Goal: Transaction & Acquisition: Obtain resource

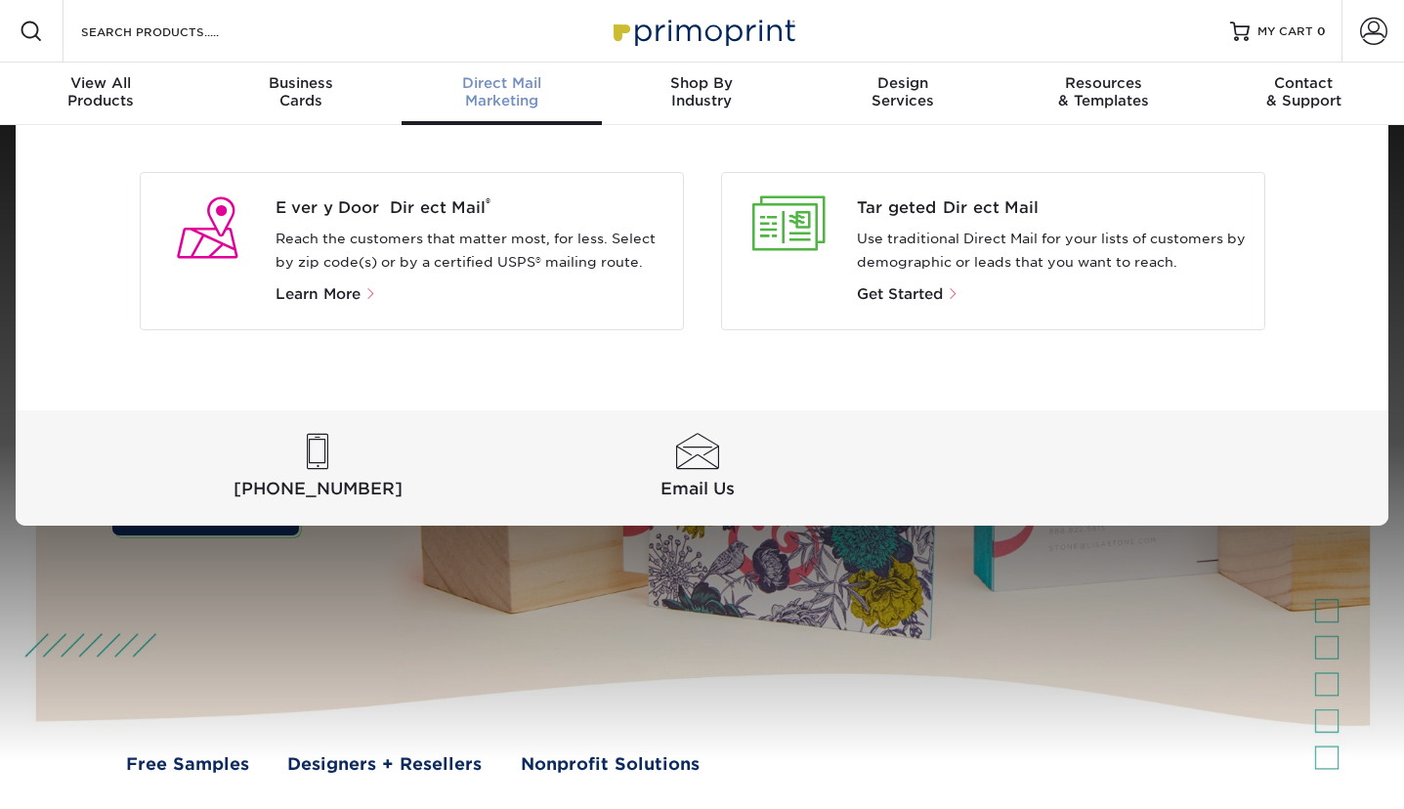
click at [477, 100] on div "Direct Mail Marketing" at bounding box center [502, 91] width 200 height 35
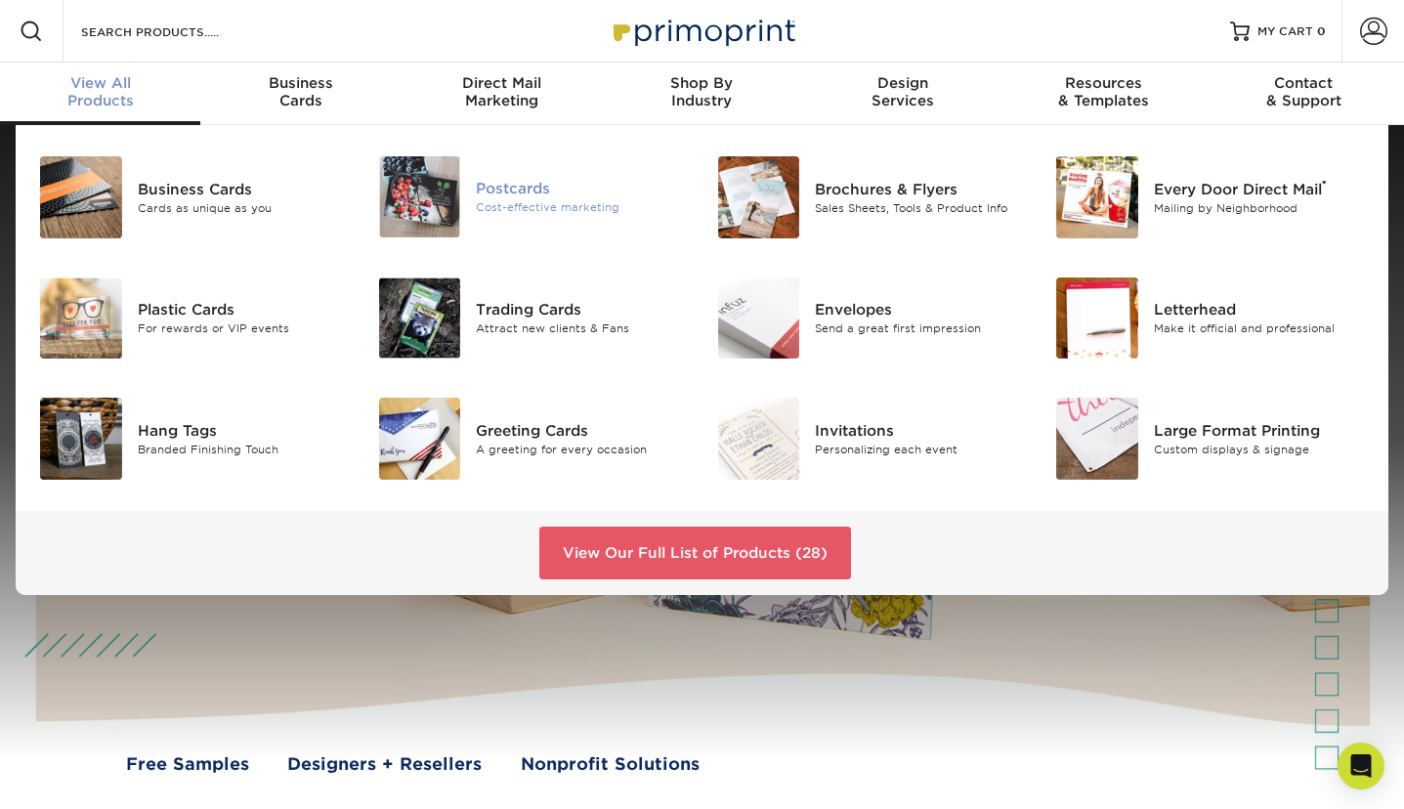
click at [445, 199] on img at bounding box center [420, 196] width 82 height 81
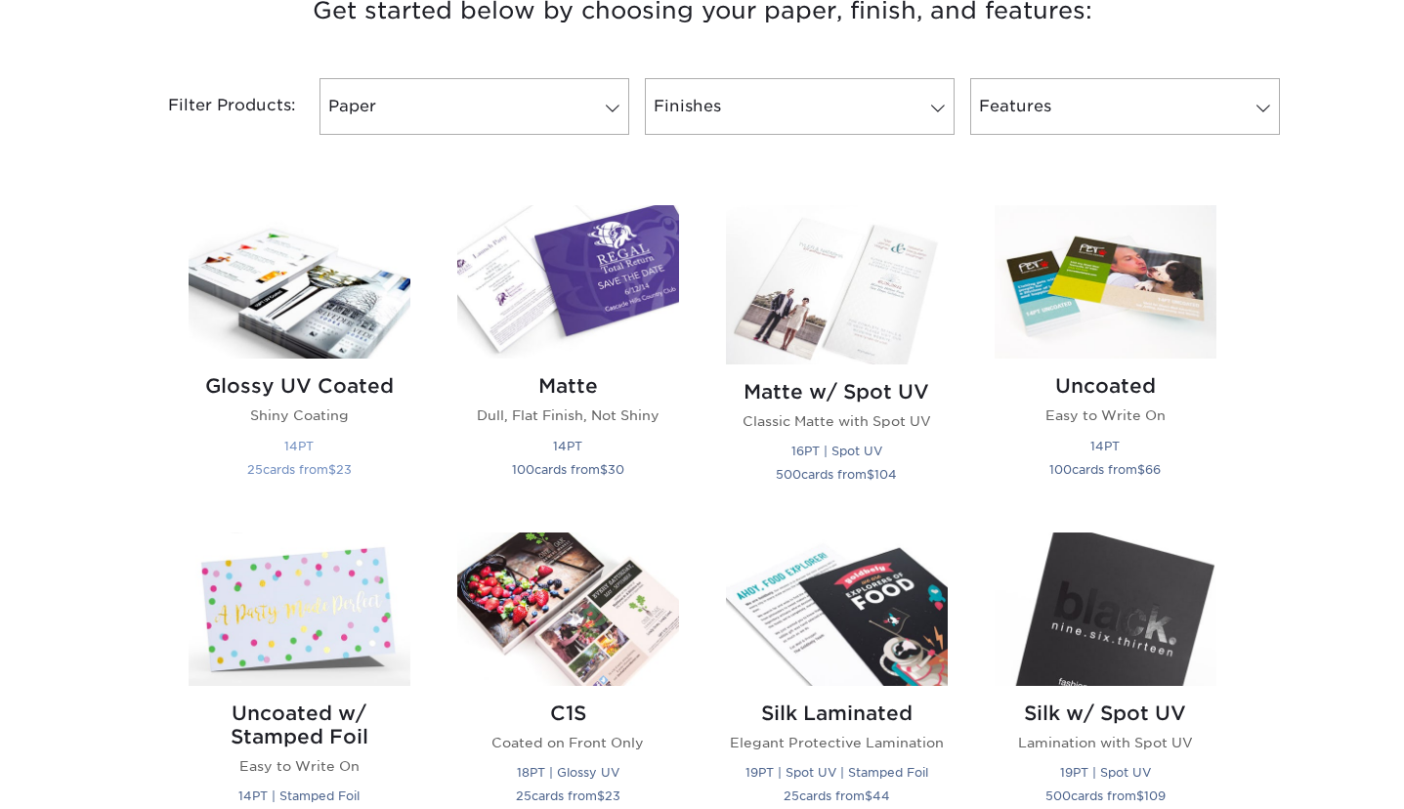
scroll to position [790, 0]
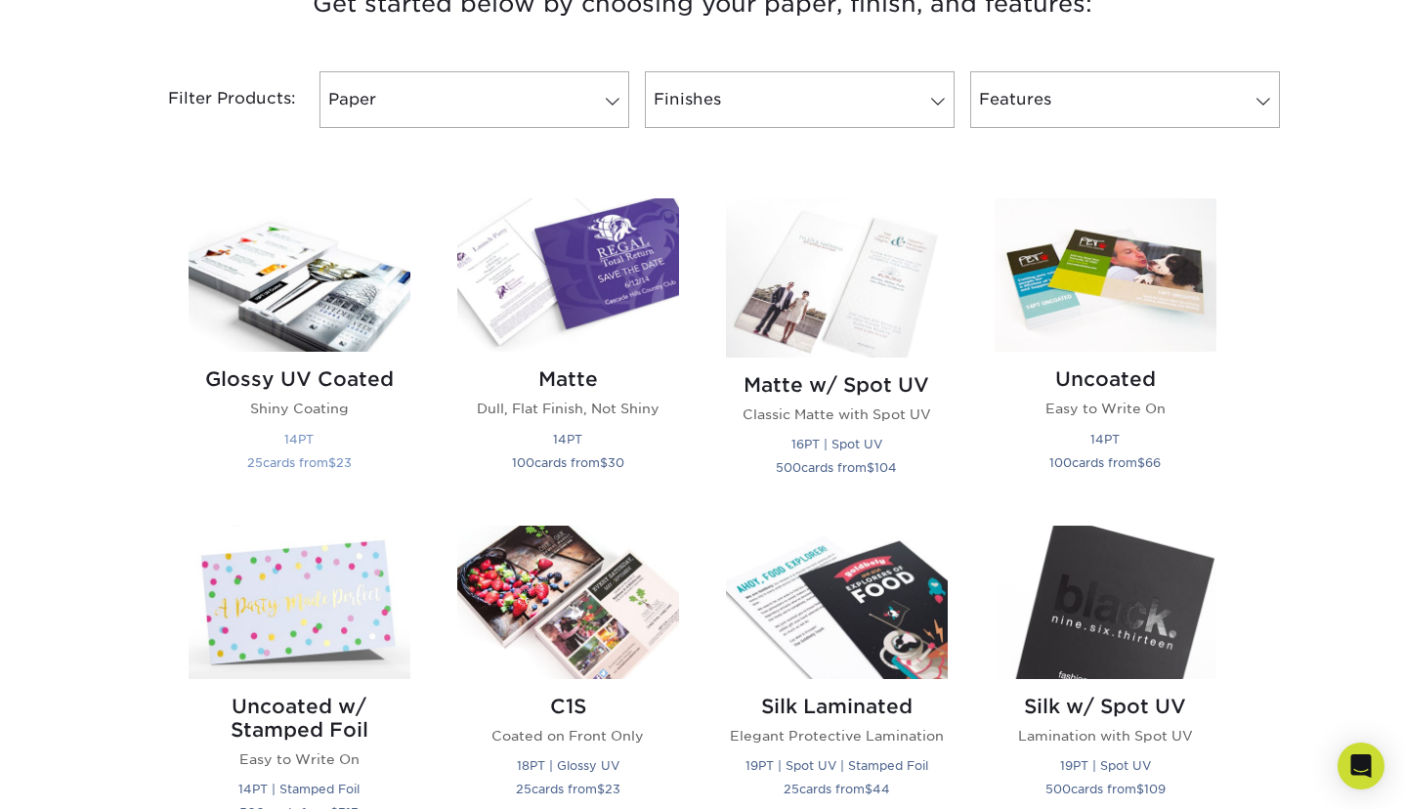
click at [341, 323] on img at bounding box center [300, 274] width 222 height 153
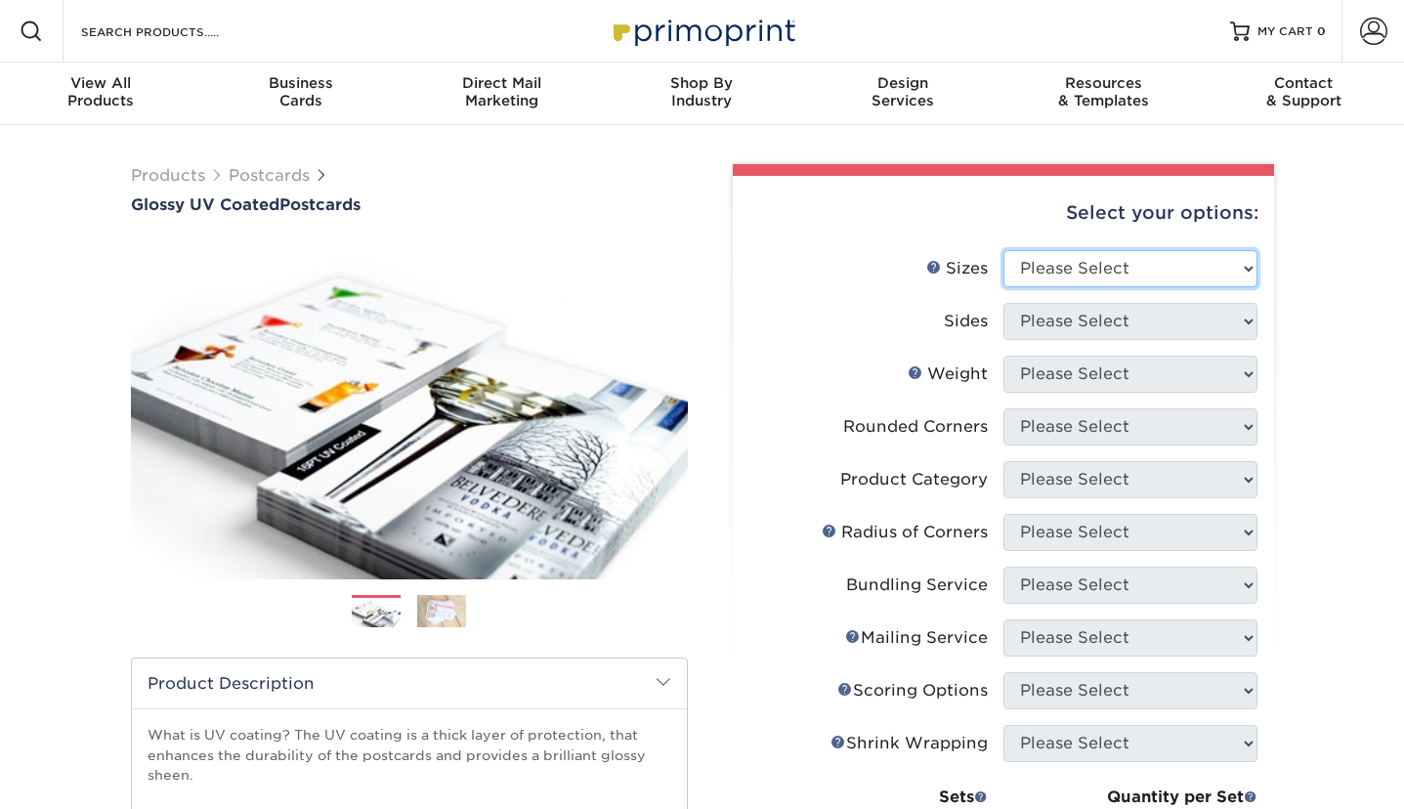
click at [1154, 275] on select "Please Select 1.5" x 7" 2" x 4" 2" x 6" 2" x 7" 2" x 8" 2.12" x 5.5" 2.12" x 5.…" at bounding box center [1131, 268] width 254 height 37
select select "5.50x8.50"
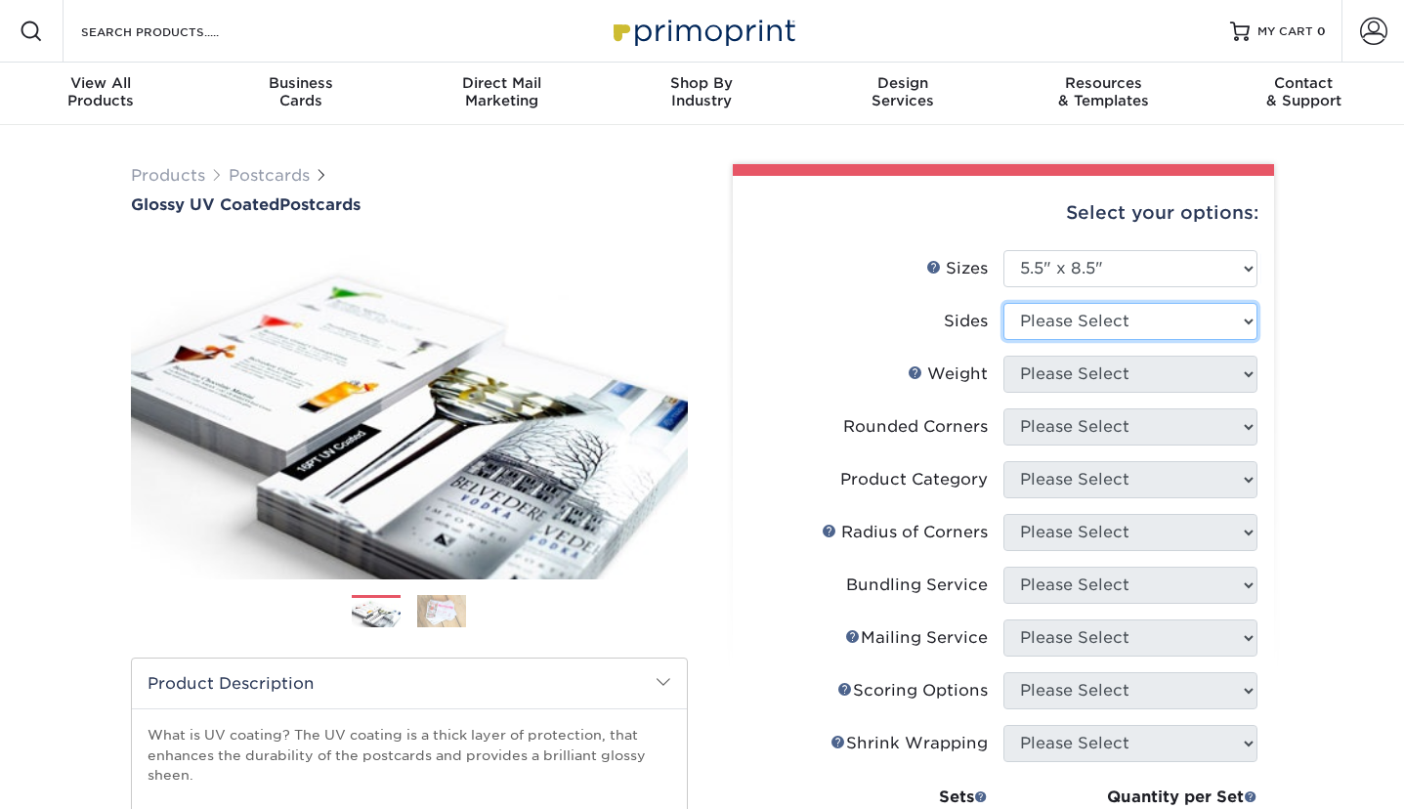
click at [1093, 325] on select "Please Select Print Both Sides Print Front Only" at bounding box center [1131, 321] width 254 height 37
select select "13abbda7-1d64-4f25-8bb2-c179b224825d"
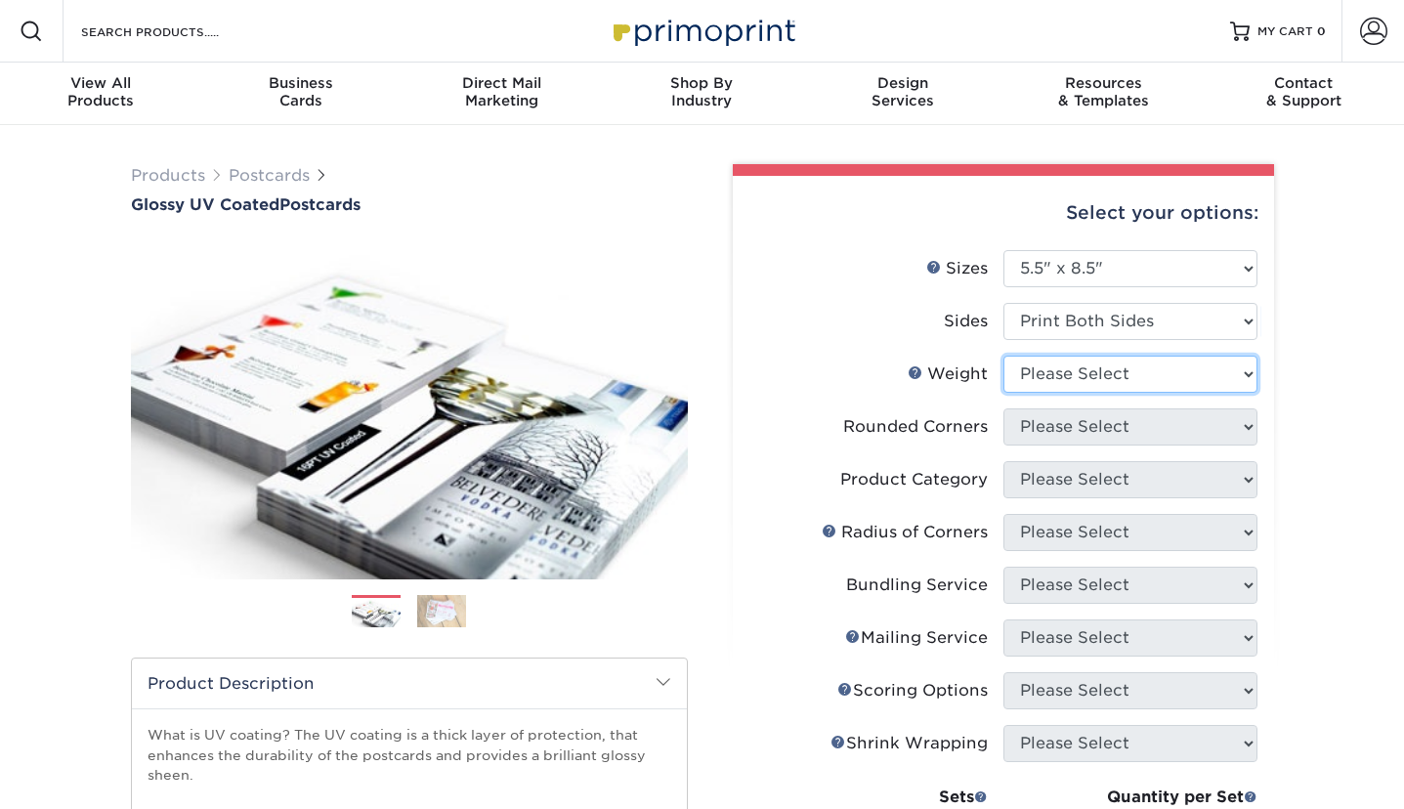
click at [1088, 377] on select "Please Select 16PT 18PT C1S 14PT" at bounding box center [1131, 374] width 254 height 37
select select "14PT"
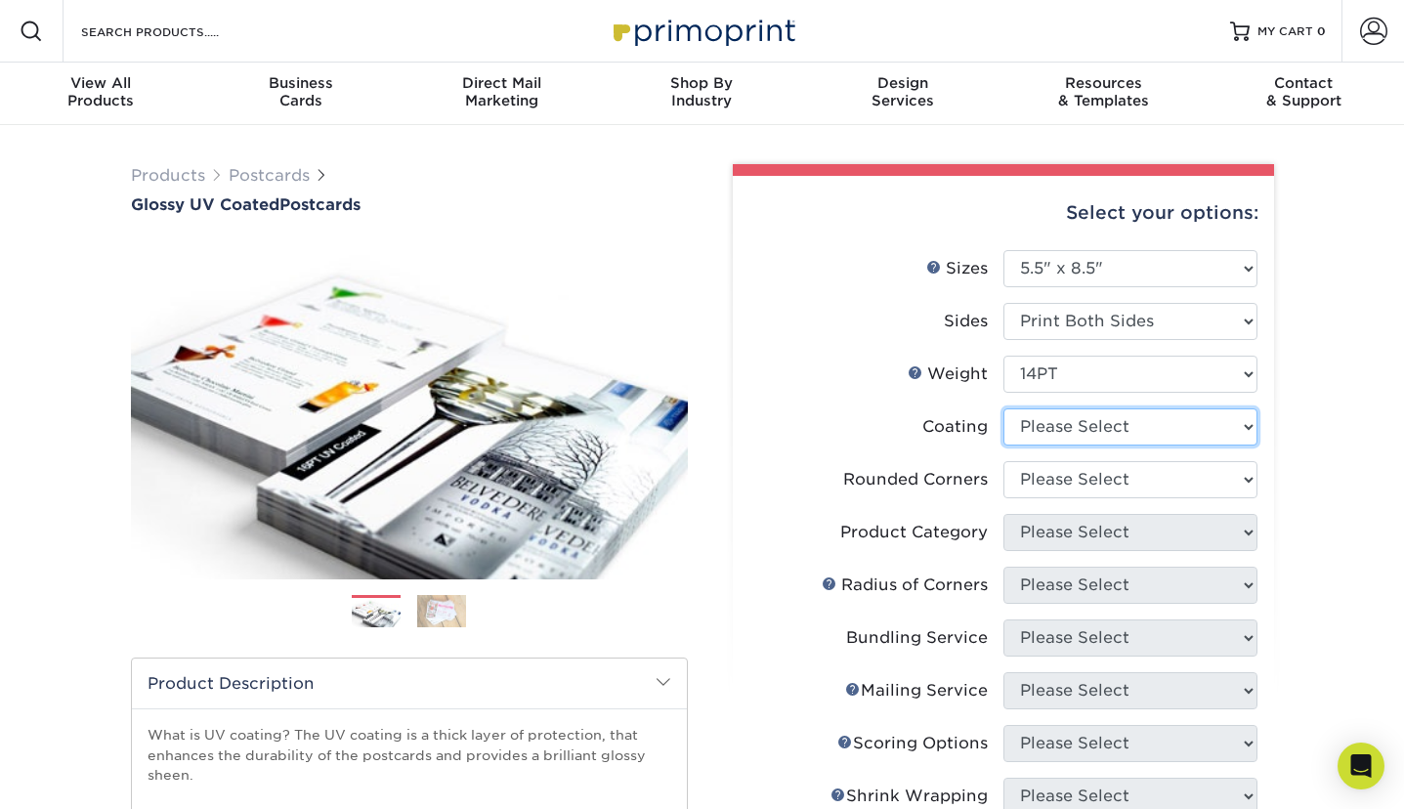
click at [1090, 428] on select at bounding box center [1131, 426] width 254 height 37
select select "1e8116af-acfc-44b1-83dc-8181aa338834"
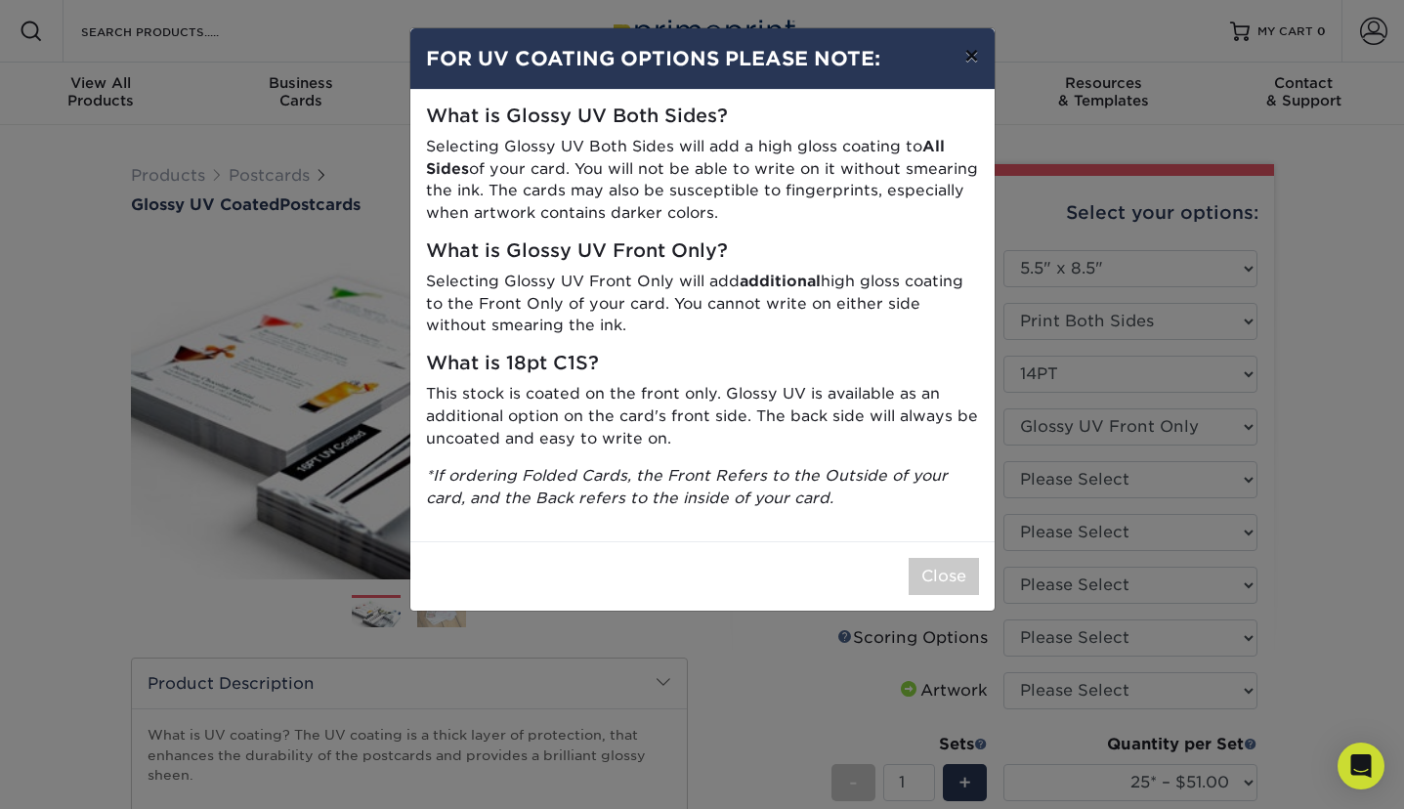
click at [967, 60] on button "×" at bounding box center [971, 55] width 45 height 55
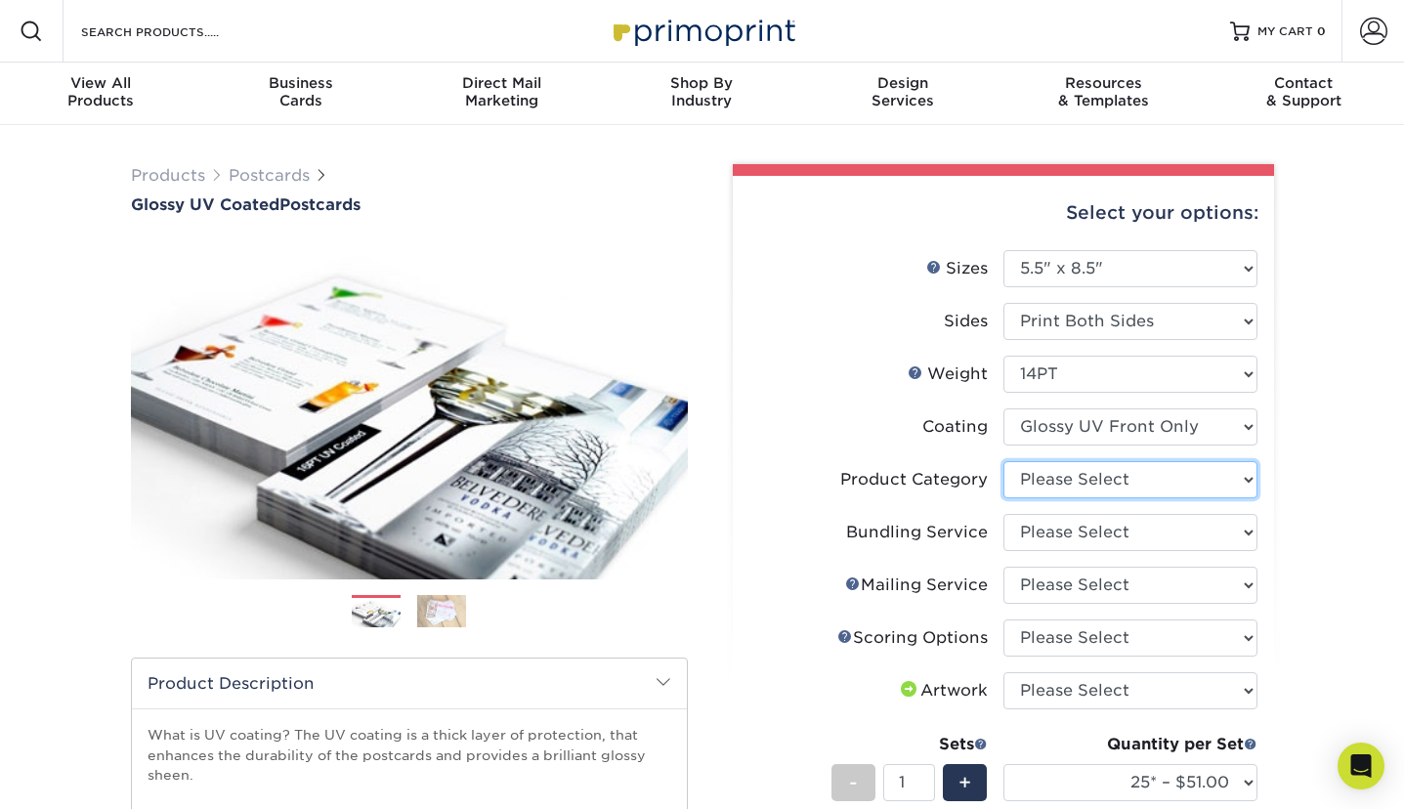
click at [1068, 485] on select "Please Select Postcards" at bounding box center [1131, 479] width 254 height 37
select select "9b7272e0-d6c8-4c3c-8e97-d3a1bcdab858"
click at [1062, 539] on select "Please Select No Bundling Services Yes, Bundles of 50 (+2 Days) Yes, Bundles of…" at bounding box center [1131, 532] width 254 height 37
click at [1133, 534] on select "Please Select No Bundling Services Yes, Bundles of 50 (+2 Days) Yes, Bundles of…" at bounding box center [1131, 532] width 254 height 37
click at [1078, 531] on select "Please Select No Bundling Services Yes, Bundles of 50 (+2 Days) Yes, Bundles of…" at bounding box center [1131, 532] width 254 height 37
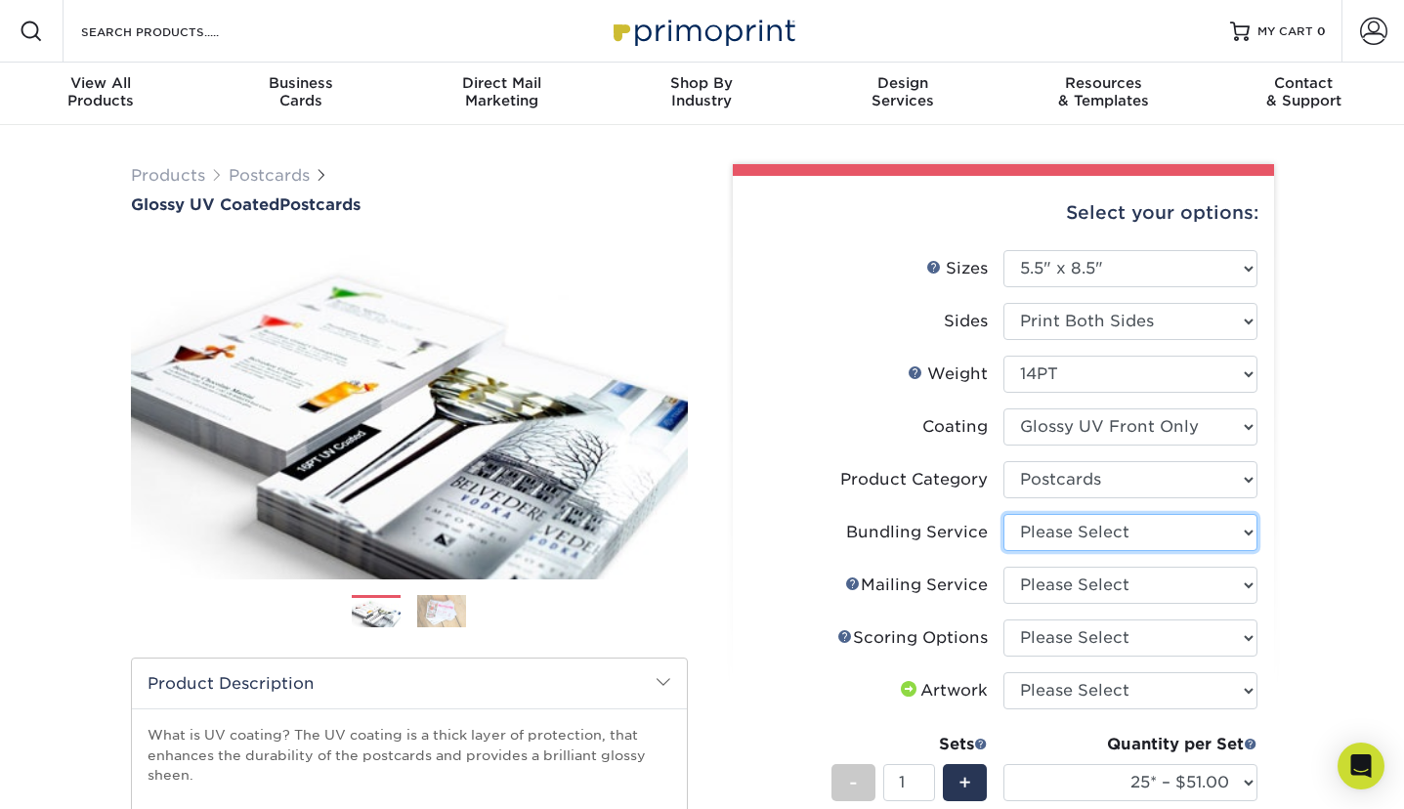
select select "58689abb-25c0-461c-a4c3-a80b627d6649"
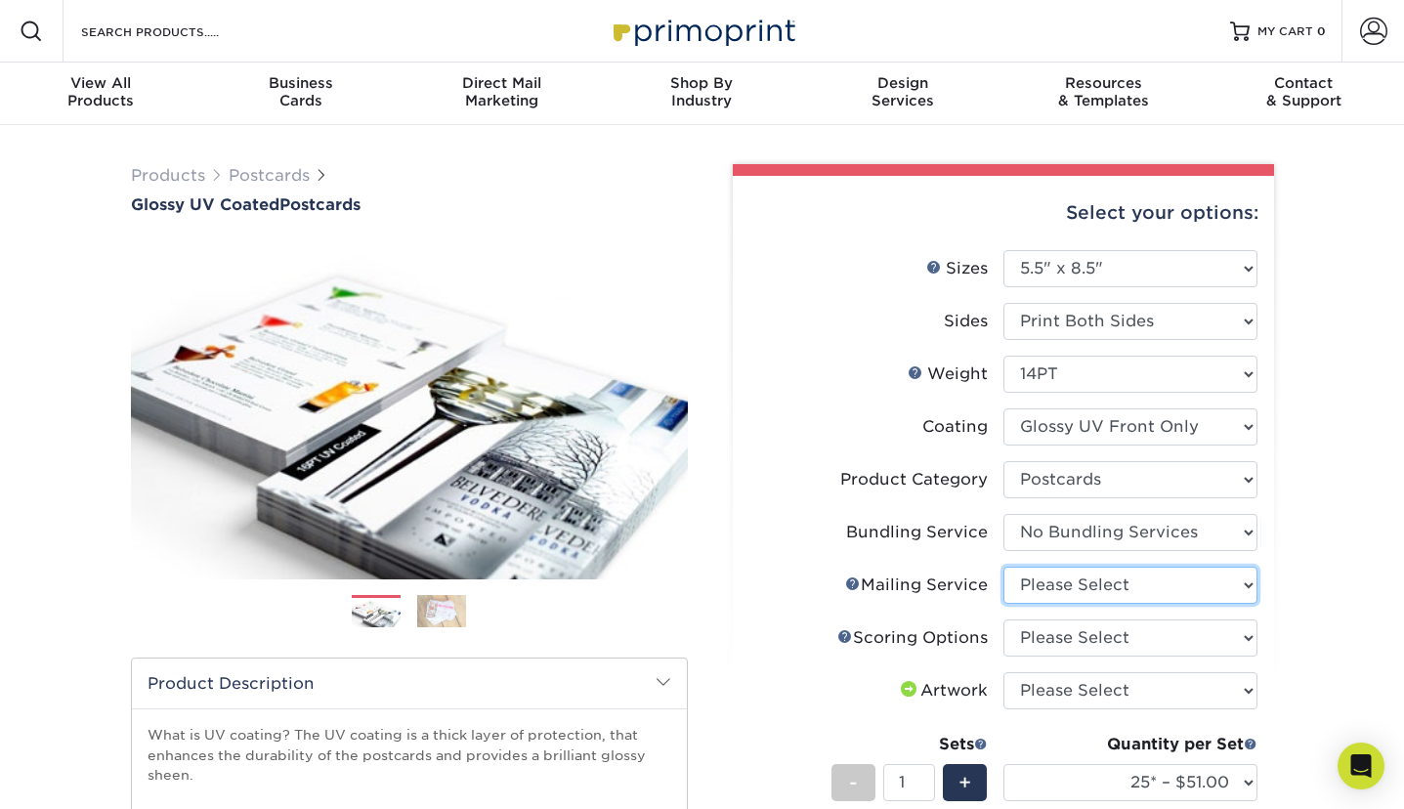
click at [1051, 576] on select "Please Select No Direct Mailing Service No, I will mail/stamp/imprint Direct Ma…" at bounding box center [1131, 585] width 254 height 37
select select "eb476b5d-8b66-4c79-8e65-1263f8f6ca3c"
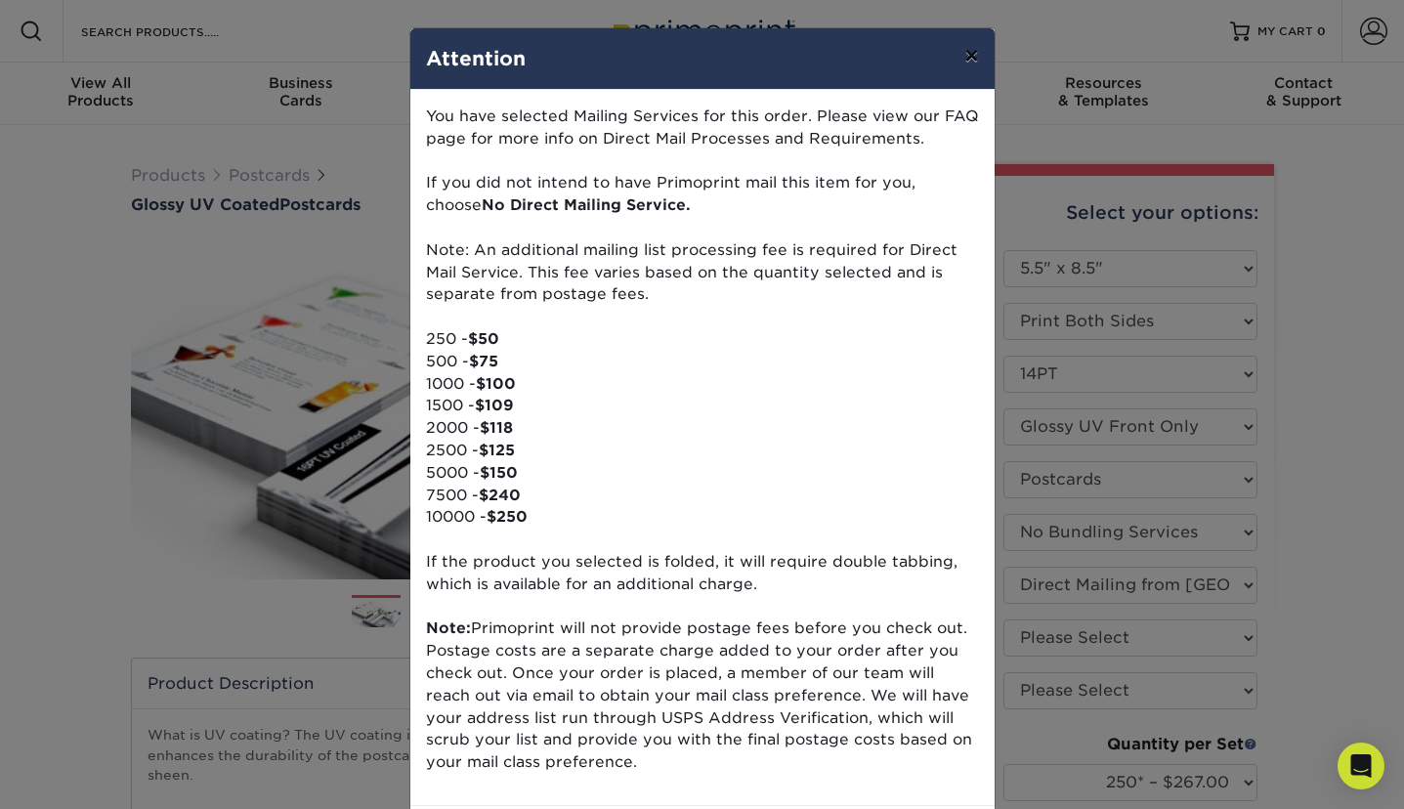
click at [967, 64] on button "×" at bounding box center [971, 55] width 45 height 55
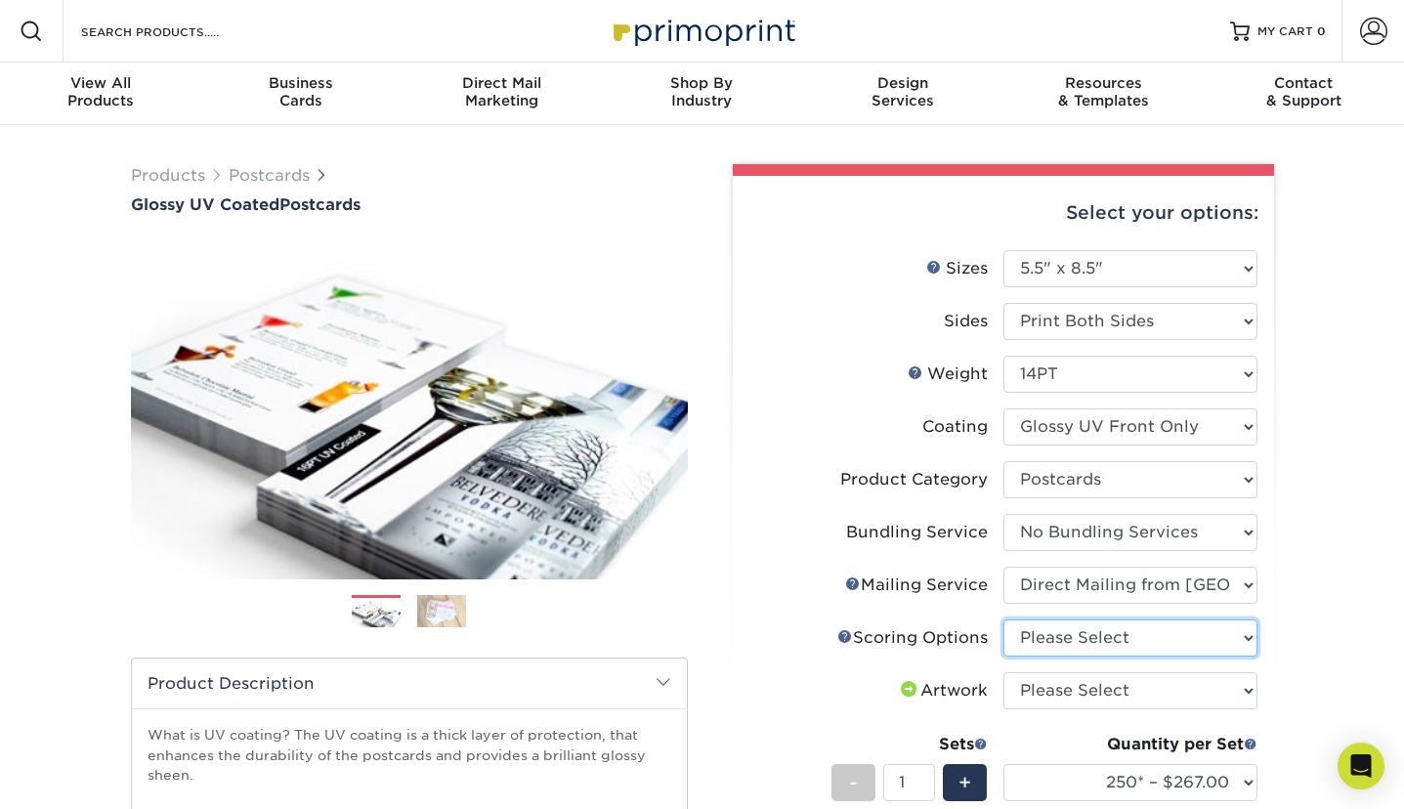
click at [1172, 648] on select "Please Select No Scoring One Score Score in Half Two Scores" at bounding box center [1131, 638] width 254 height 37
select select "16ebe401-5398-422d-8cb0-f3adbb82deb5"
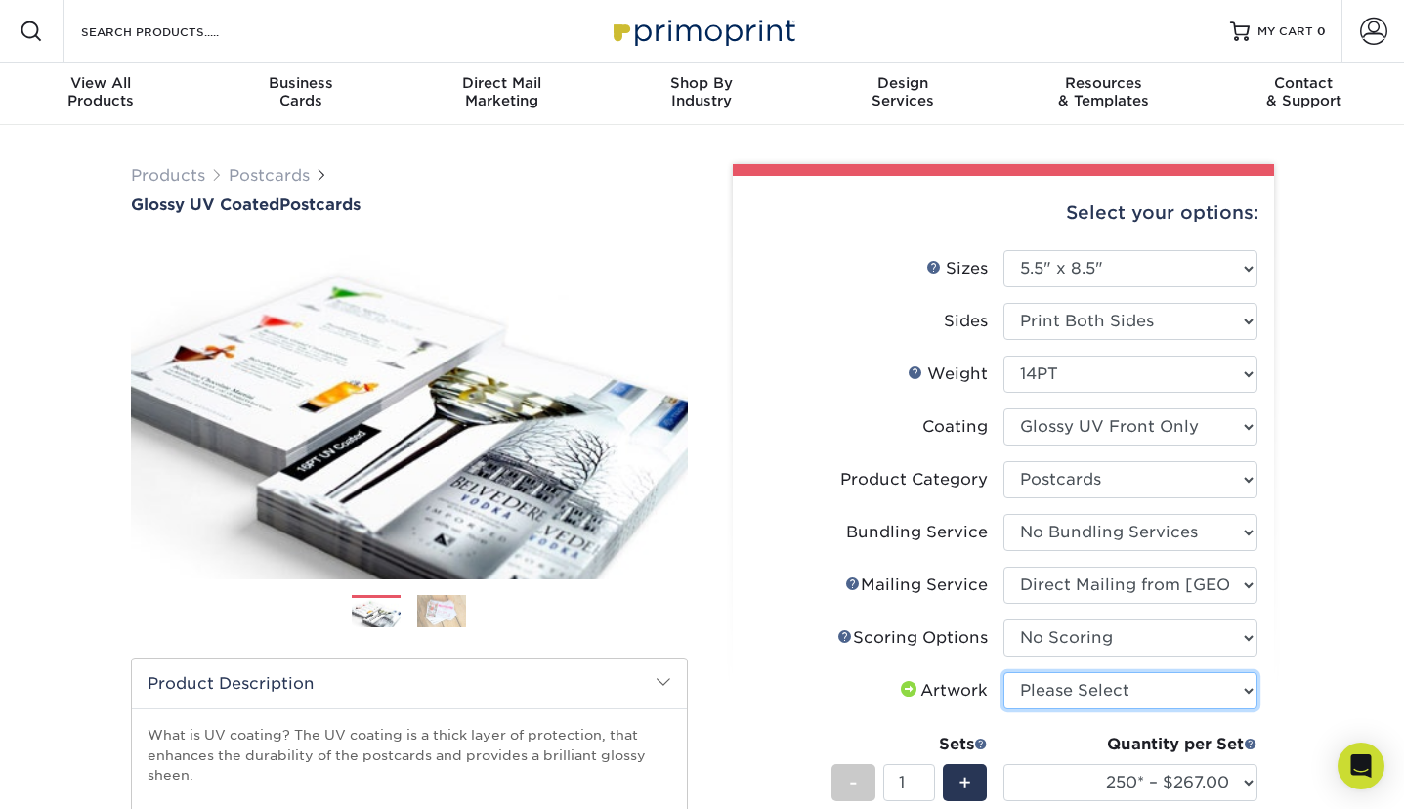
click at [1165, 694] on select "Please Select I will upload files I need a design - $150" at bounding box center [1131, 690] width 254 height 37
select select "upload"
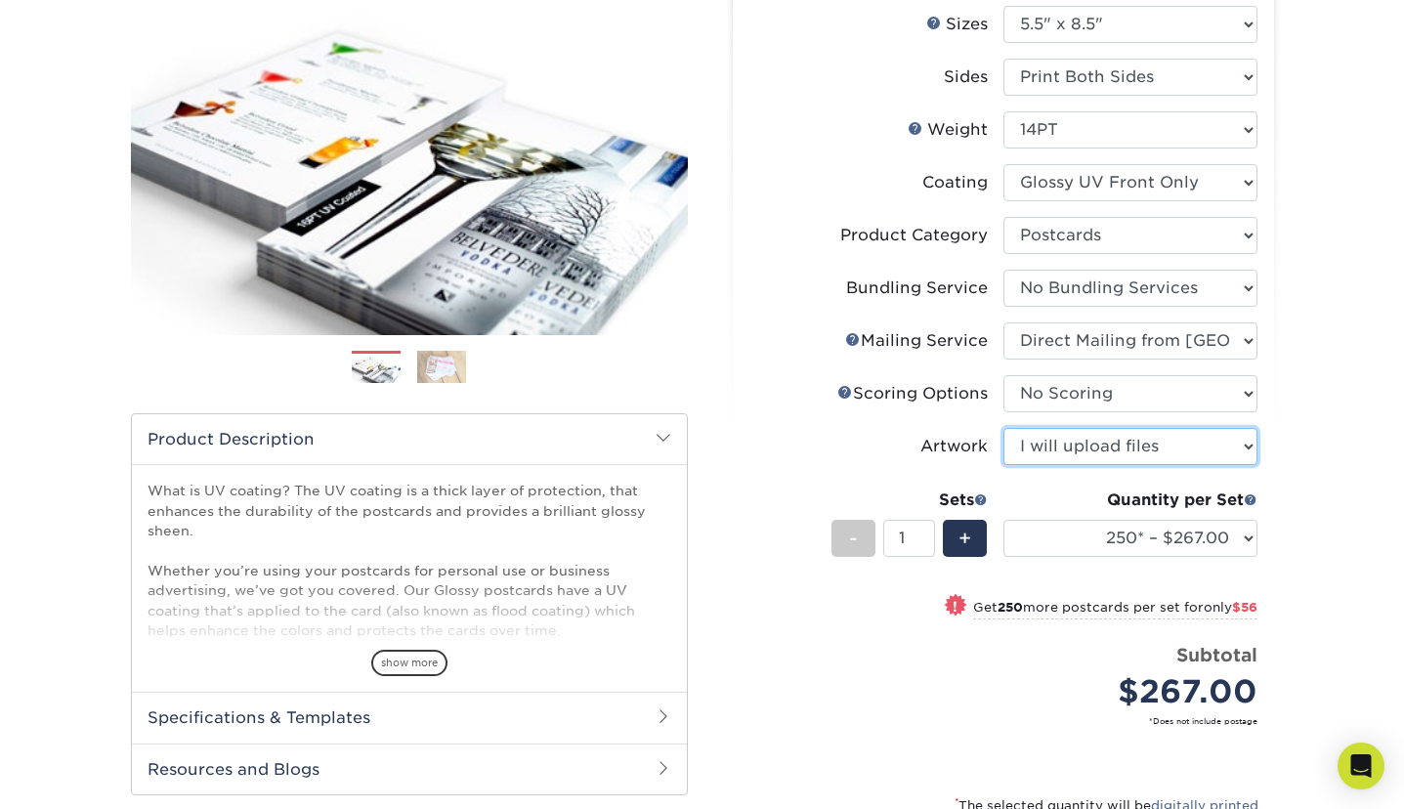
scroll to position [246, 0]
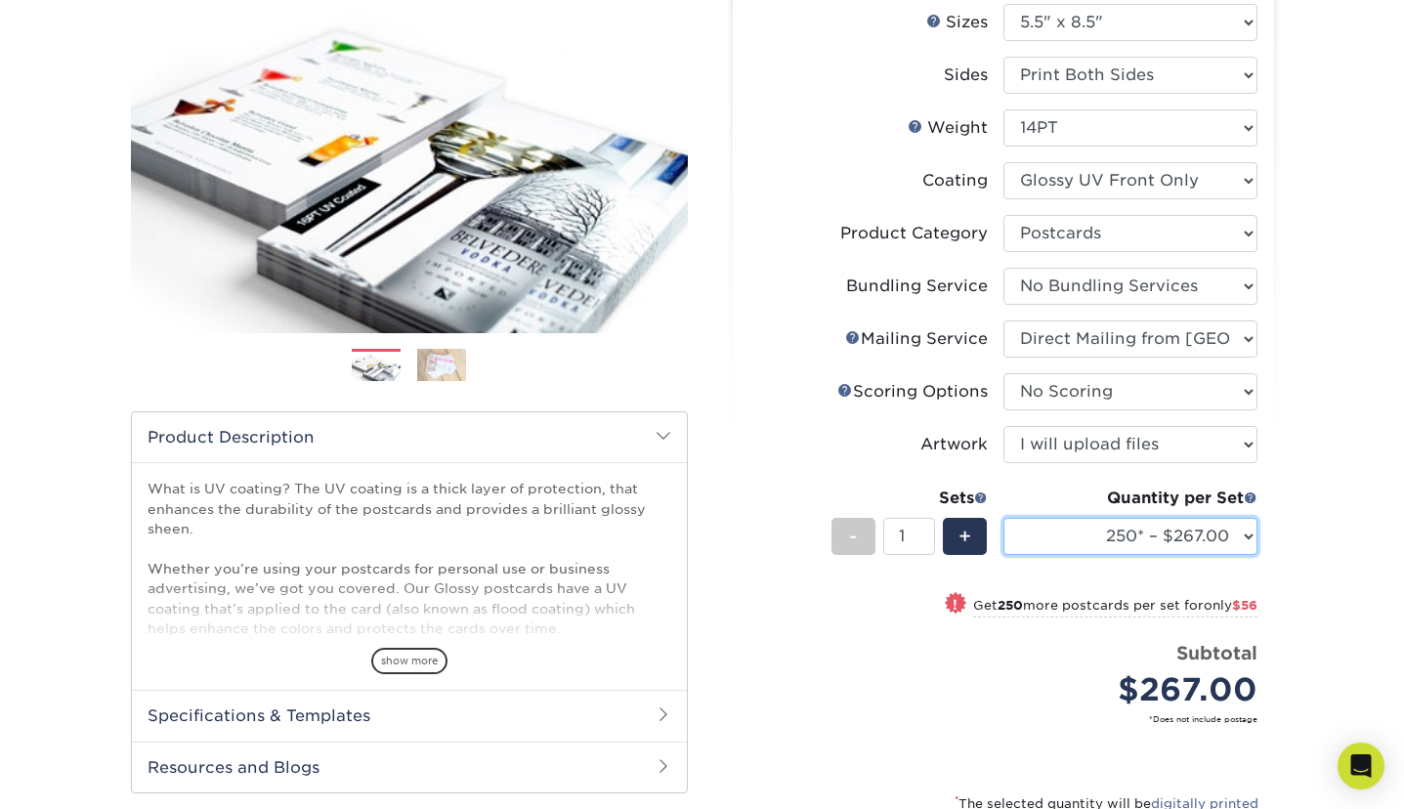
click at [1239, 534] on select "250* – $267.00 500 – $323.00 1000 – $426.00 2500 – $619.00 5000 – $875.00 7500 …" at bounding box center [1131, 536] width 254 height 37
select select "10000 – $1701.00"
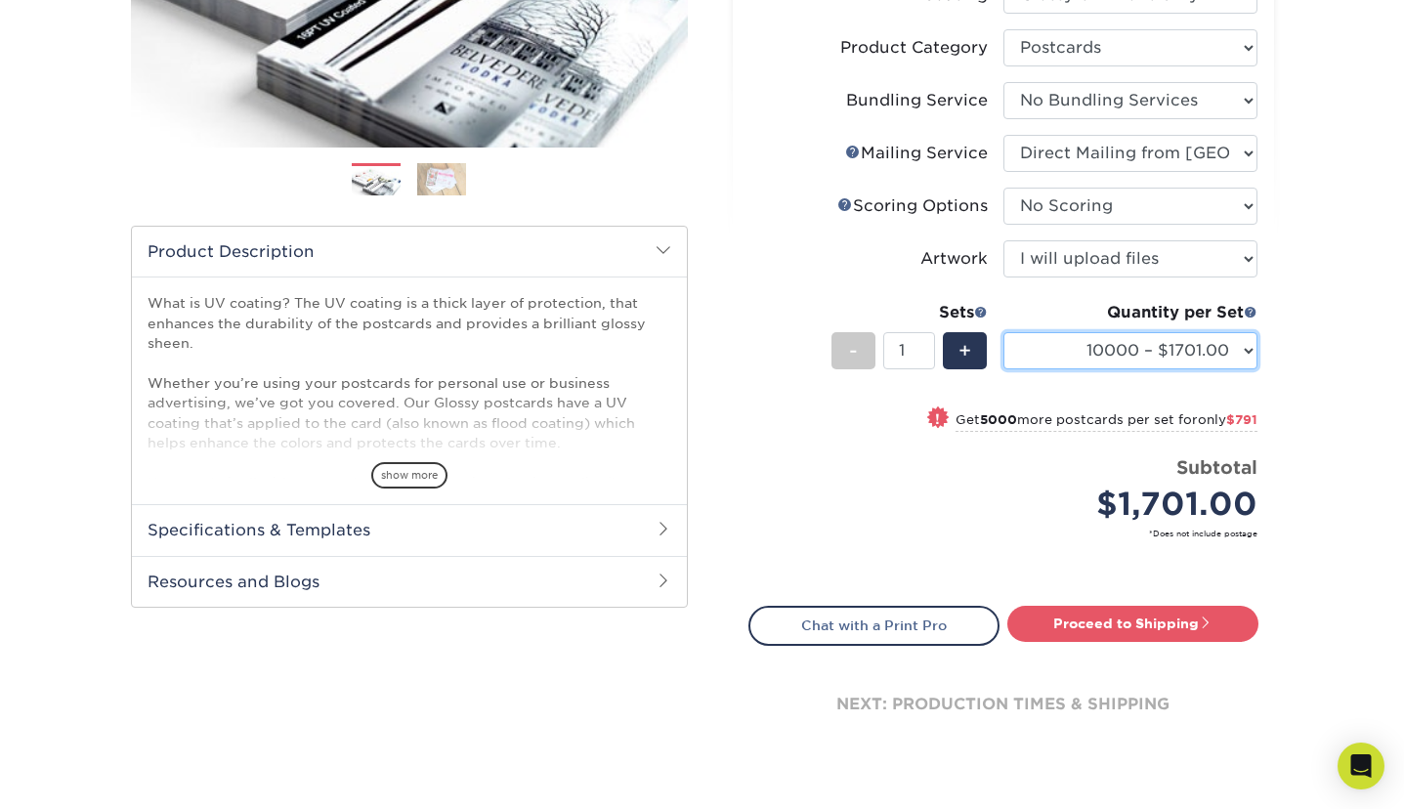
scroll to position [433, 0]
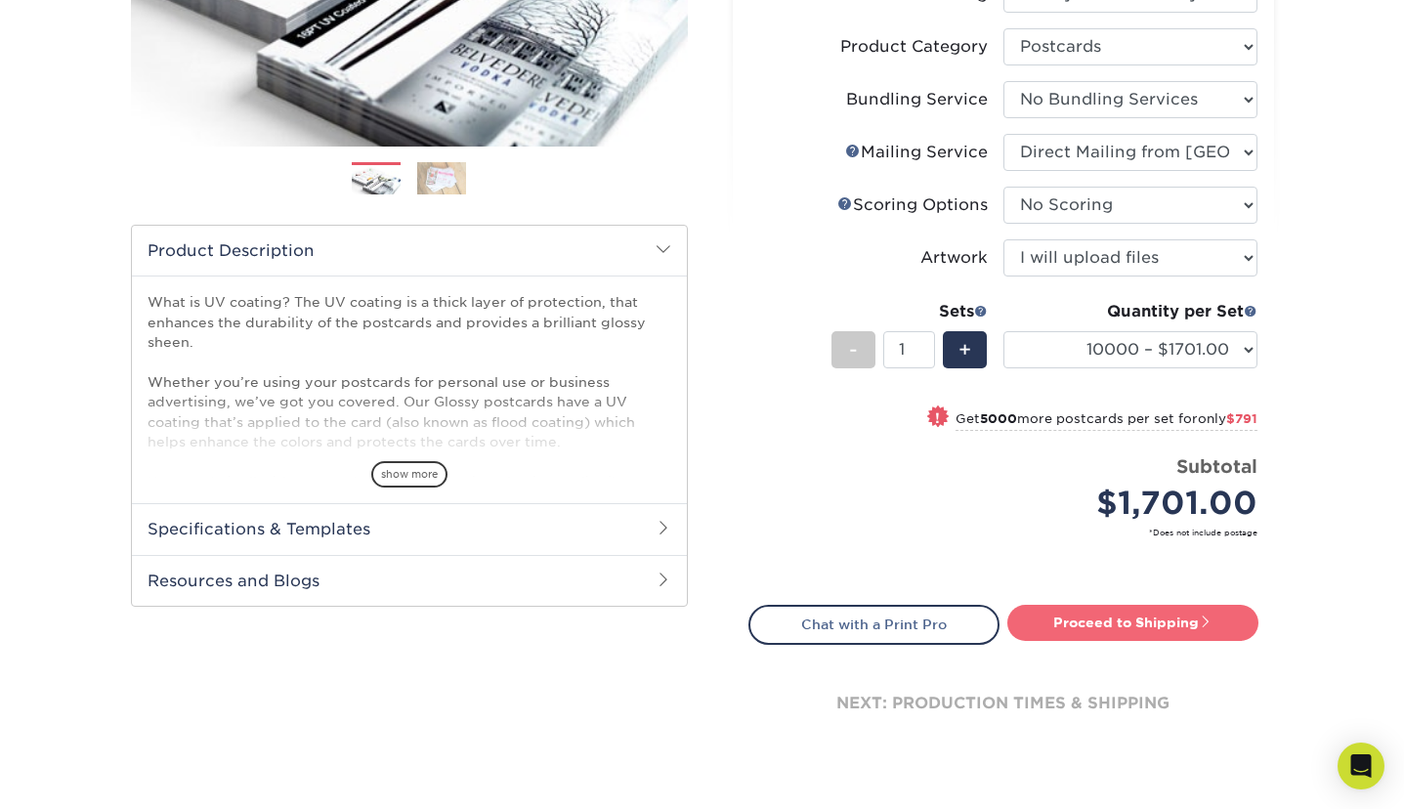
click at [1098, 621] on link "Proceed to Shipping" at bounding box center [1132, 622] width 251 height 35
type input "Set 1"
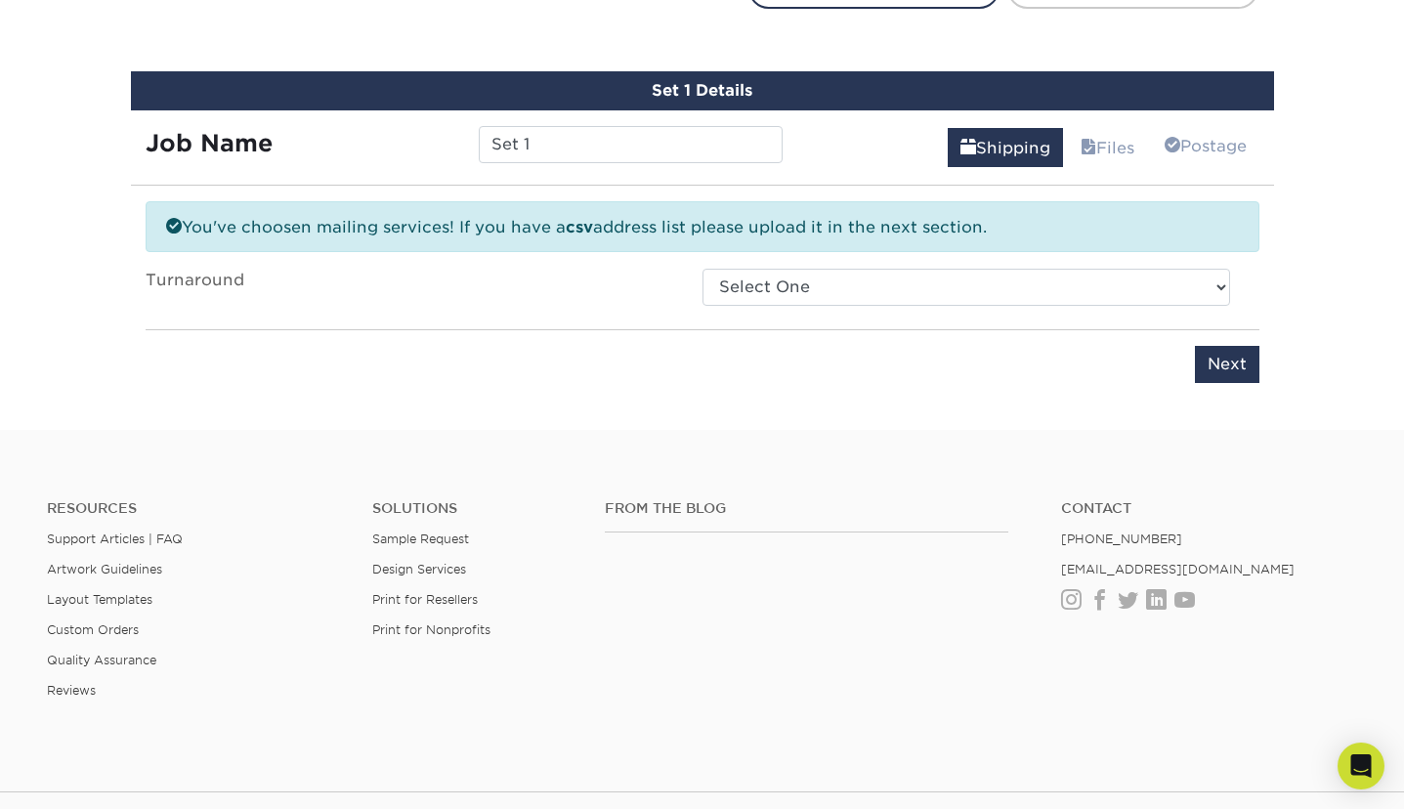
scroll to position [1091, 0]
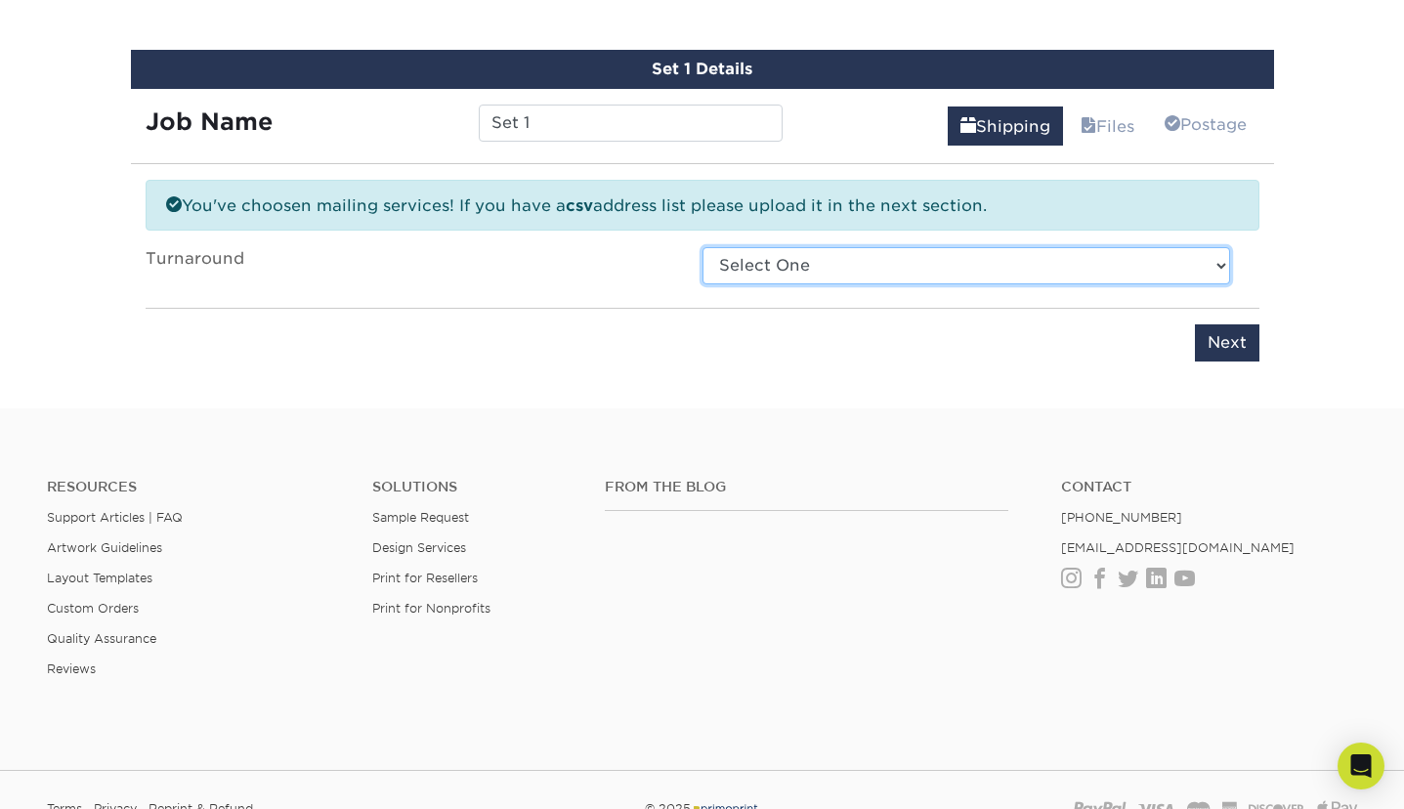
click at [767, 257] on select "Select One 2-4 Business Days 2 Day Next Business Day" at bounding box center [967, 265] width 528 height 37
select select "a47f025f-f833-455d-a2a8-1039518dfcbc"
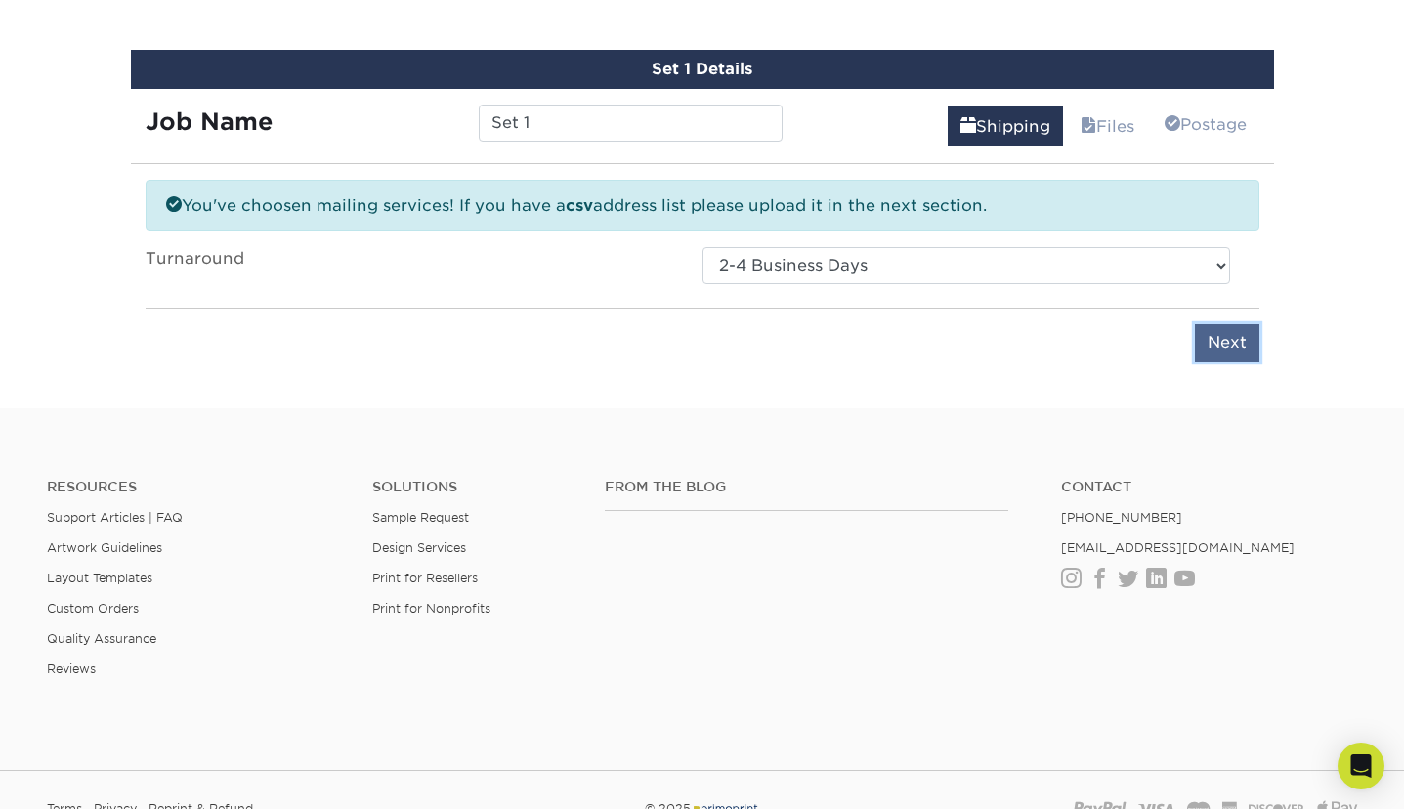
click at [1223, 336] on input "Next" at bounding box center [1227, 342] width 64 height 37
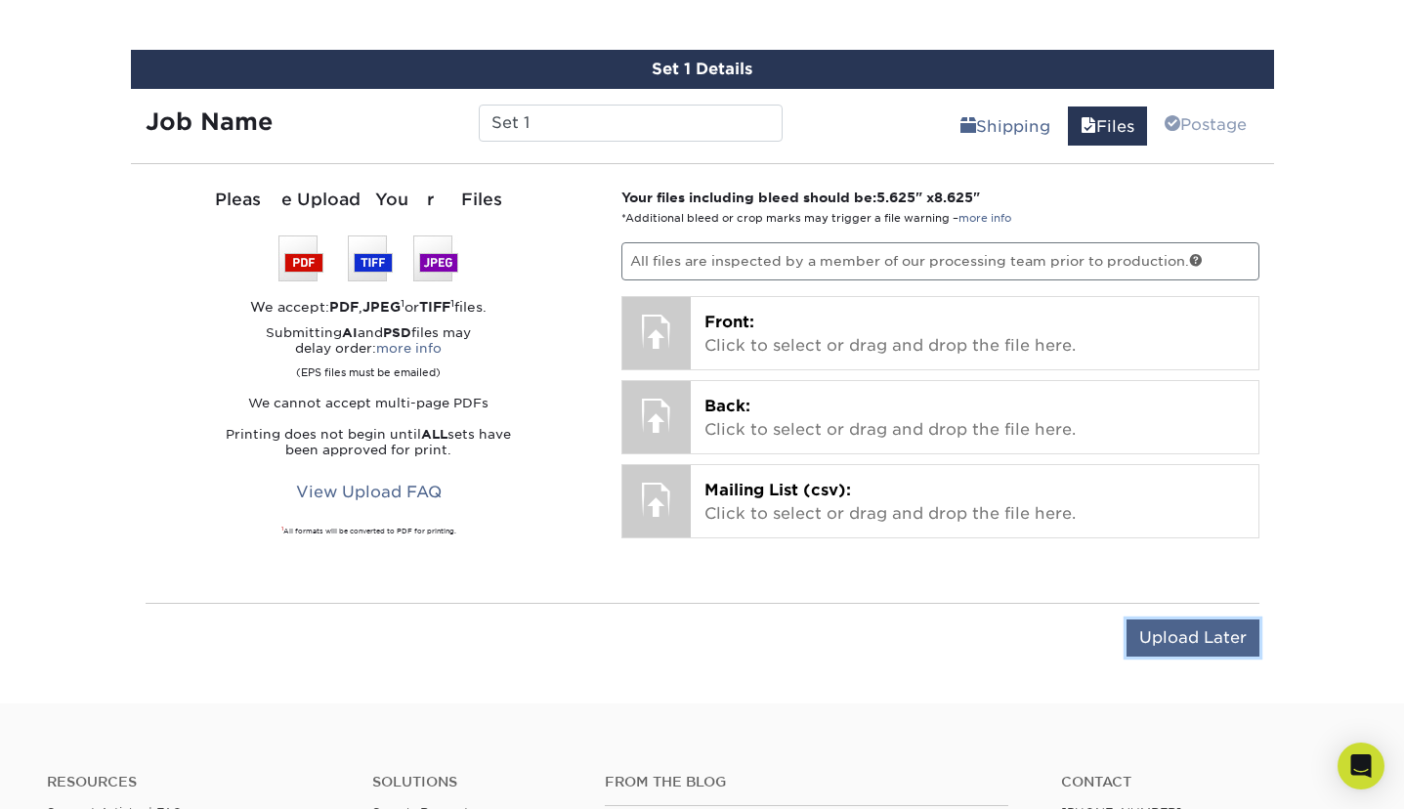
click at [1185, 631] on input "Upload Later" at bounding box center [1193, 638] width 133 height 37
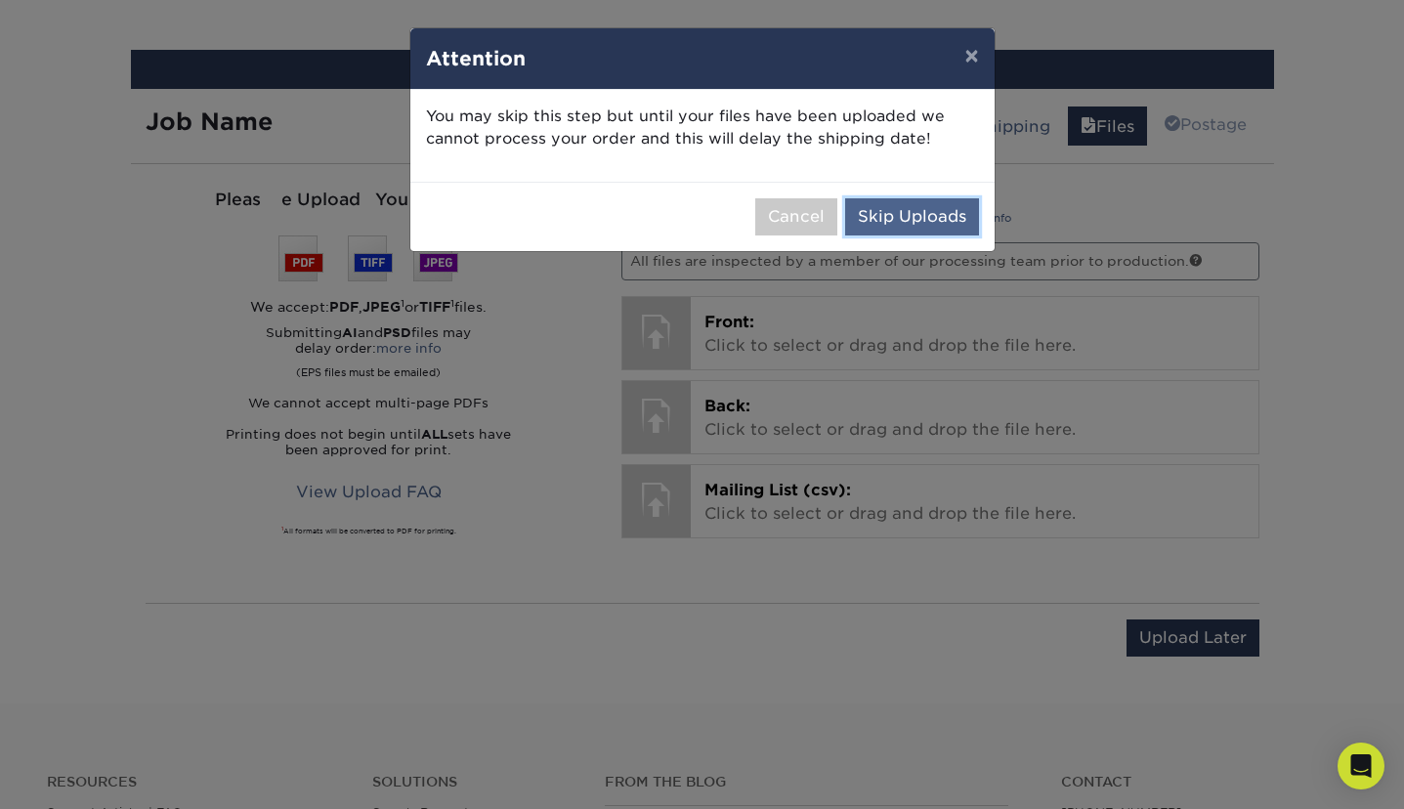
click at [891, 218] on button "Skip Uploads" at bounding box center [912, 216] width 134 height 37
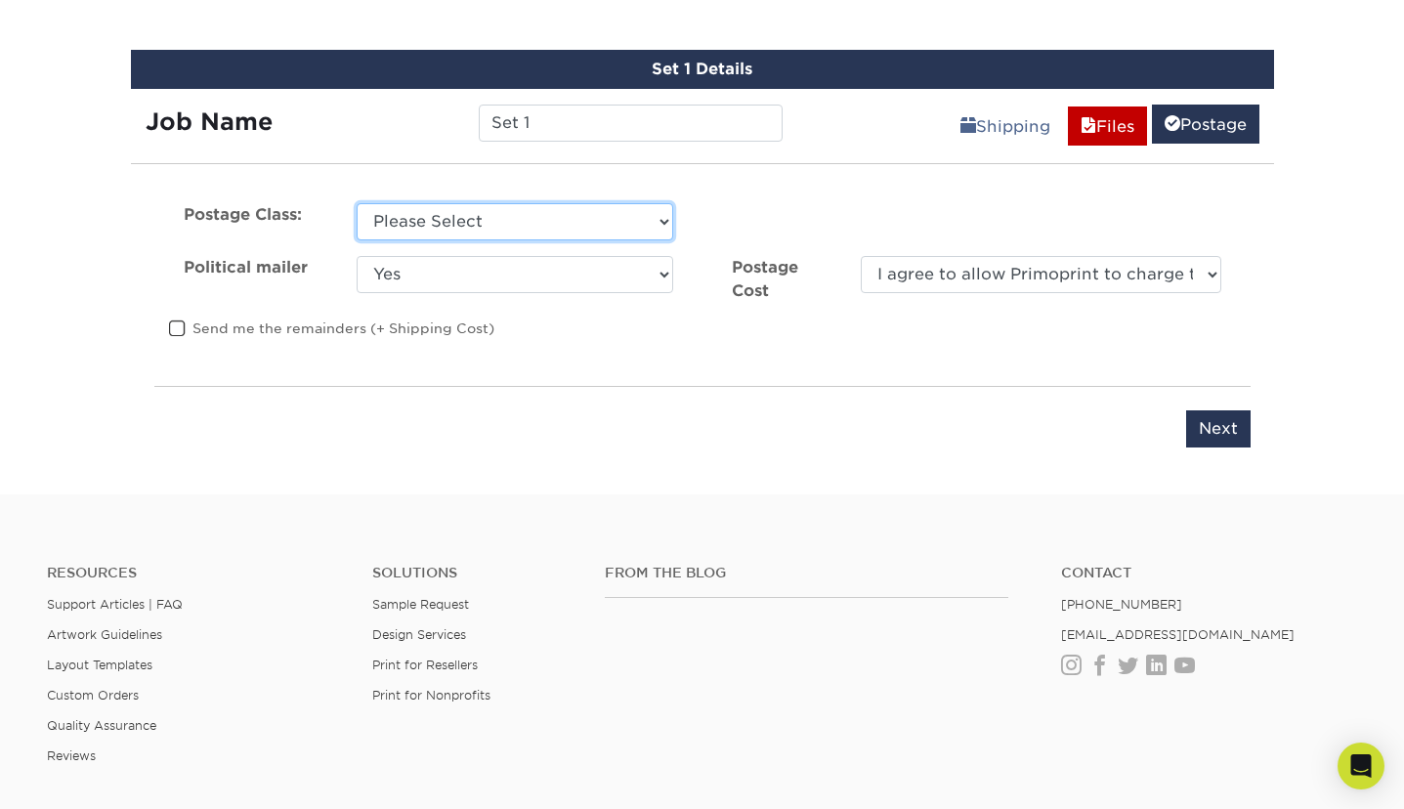
click at [501, 224] on select "Please Select First Class Standard Class Non Profit" at bounding box center [515, 221] width 317 height 37
select select "standard"
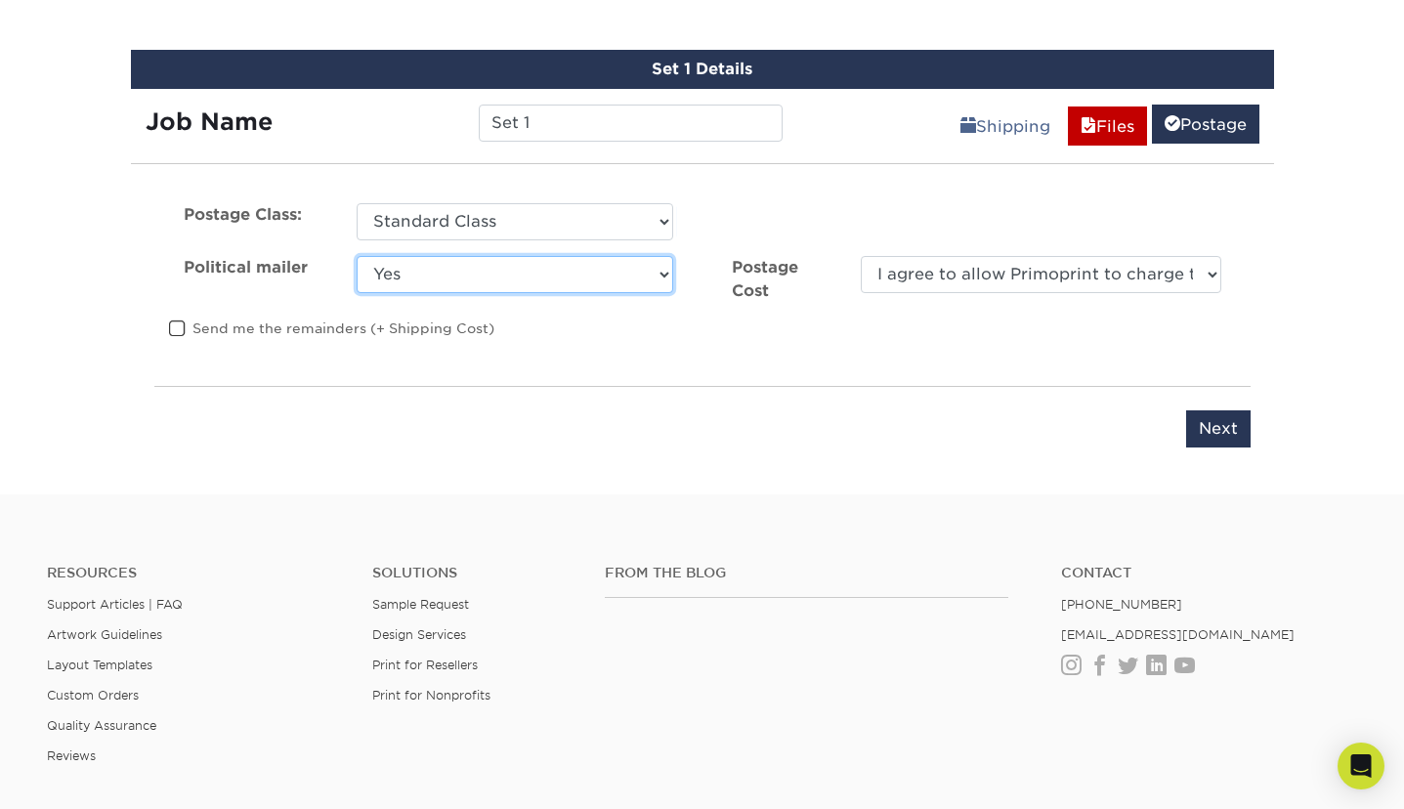
click at [489, 273] on select "Yes No" at bounding box center [515, 274] width 317 height 37
select select "0"
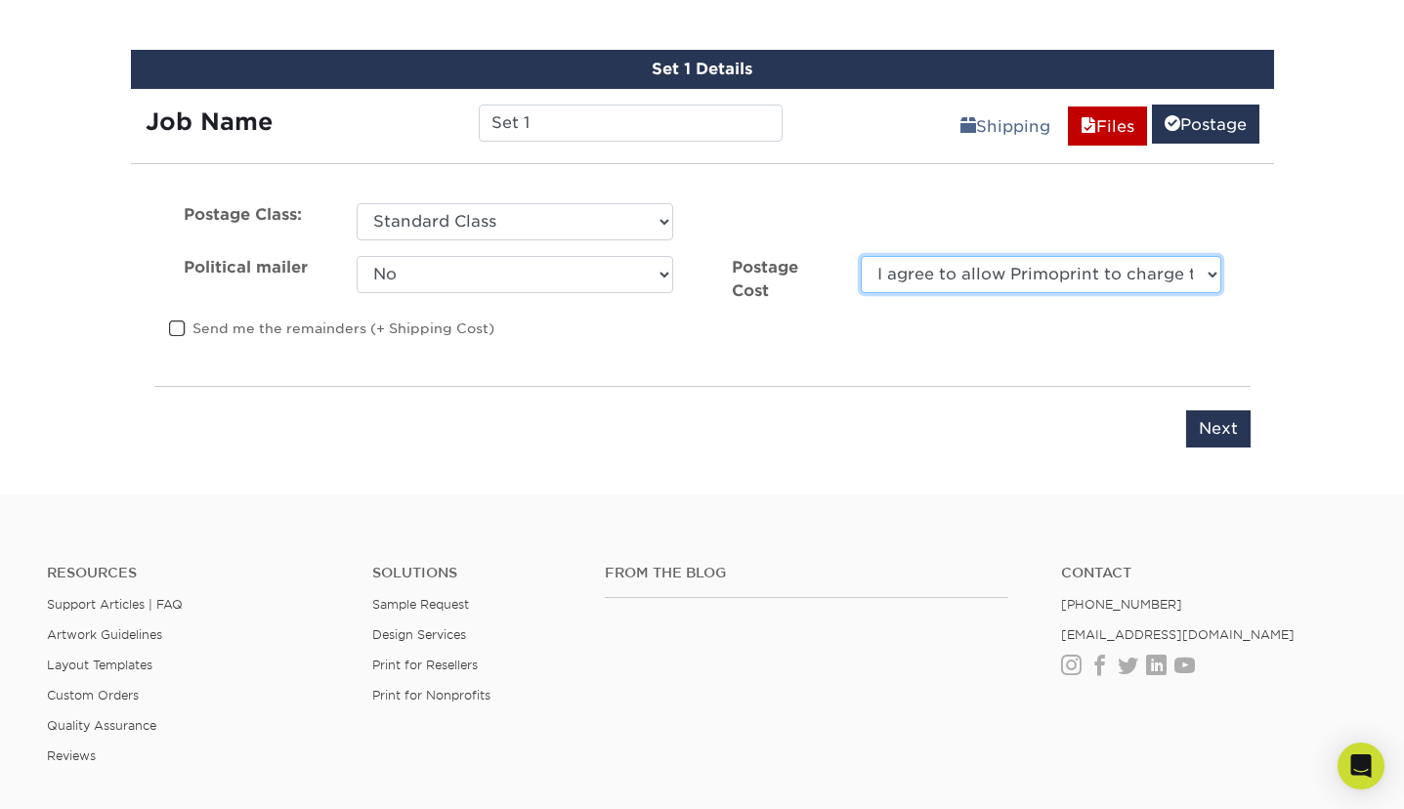
click at [891, 276] on select "I agree to allow Primoprint to charge the card on file for the final postage co…" at bounding box center [1041, 274] width 360 height 37
click at [1204, 258] on select "I agree to allow Primoprint to charge the card on file for the final postage co…" at bounding box center [1041, 274] width 360 height 37
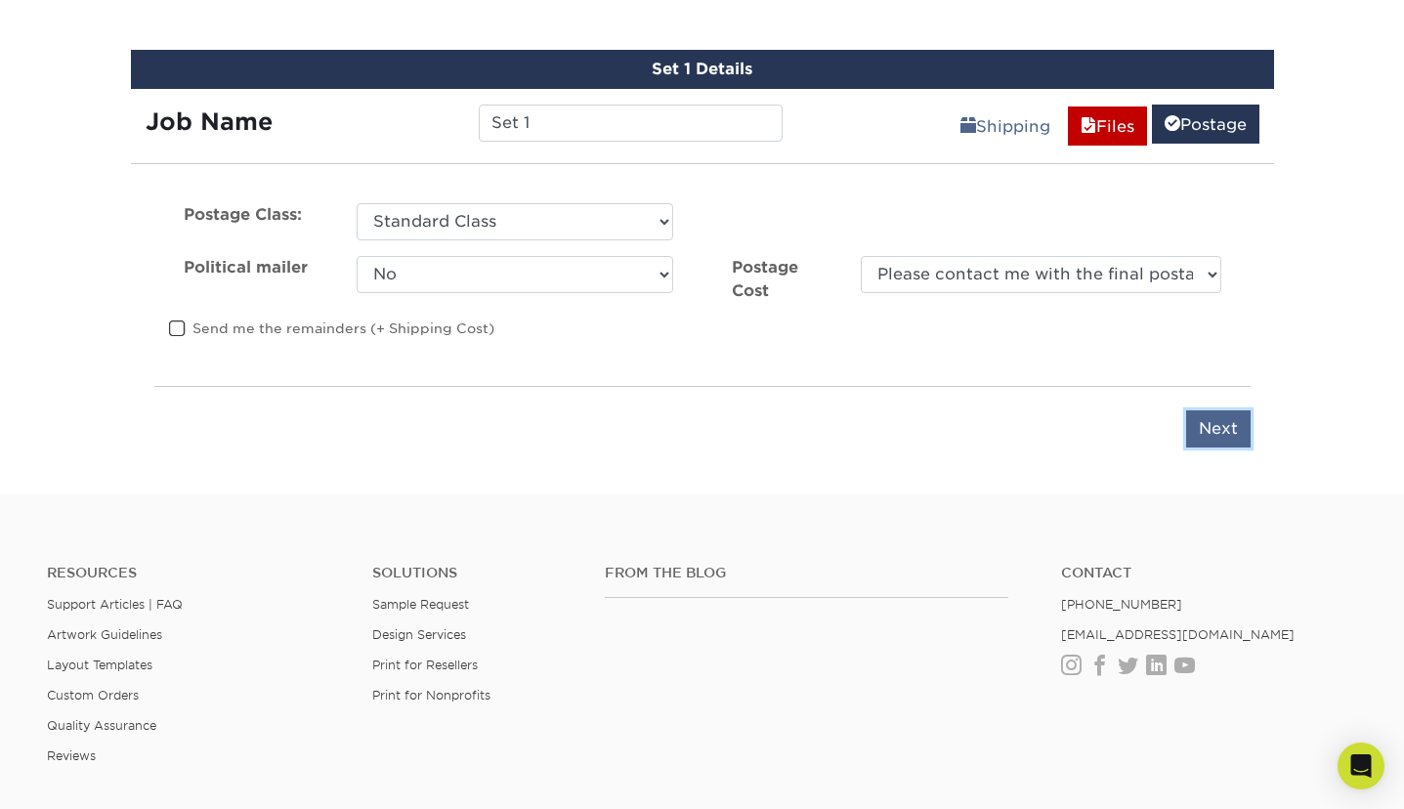
click at [1225, 438] on input "Next" at bounding box center [1218, 428] width 64 height 37
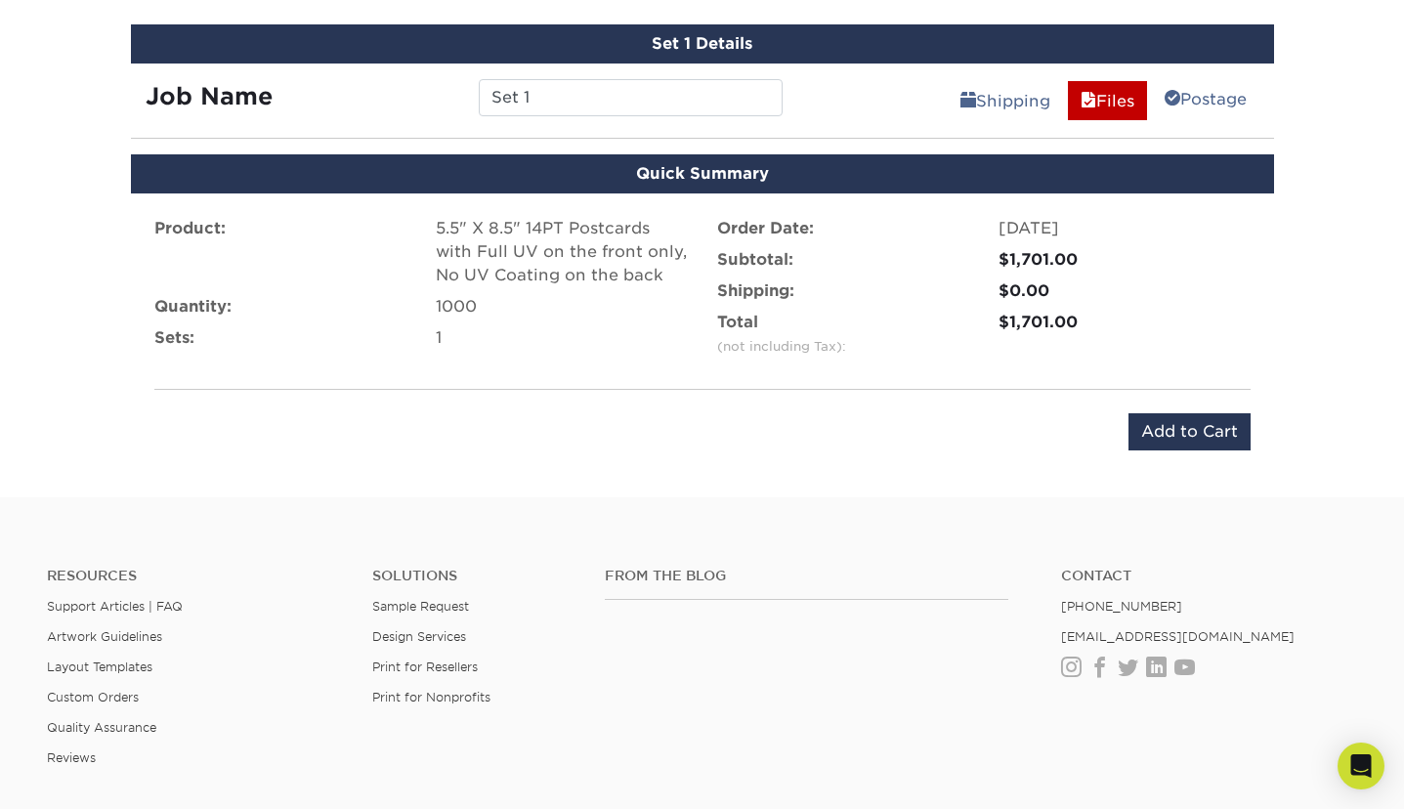
scroll to position [1121, 0]
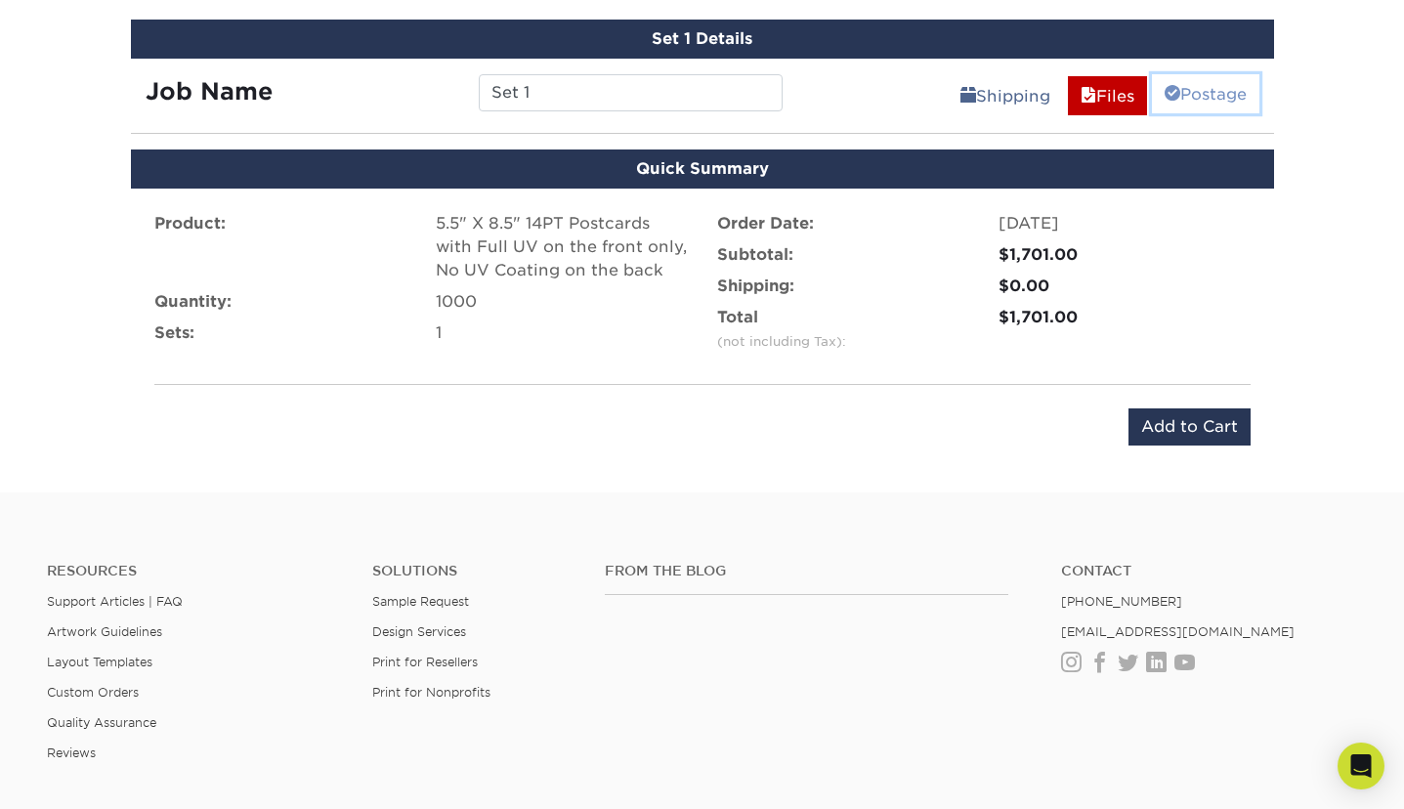
click at [1196, 91] on link "Postage" at bounding box center [1205, 93] width 107 height 39
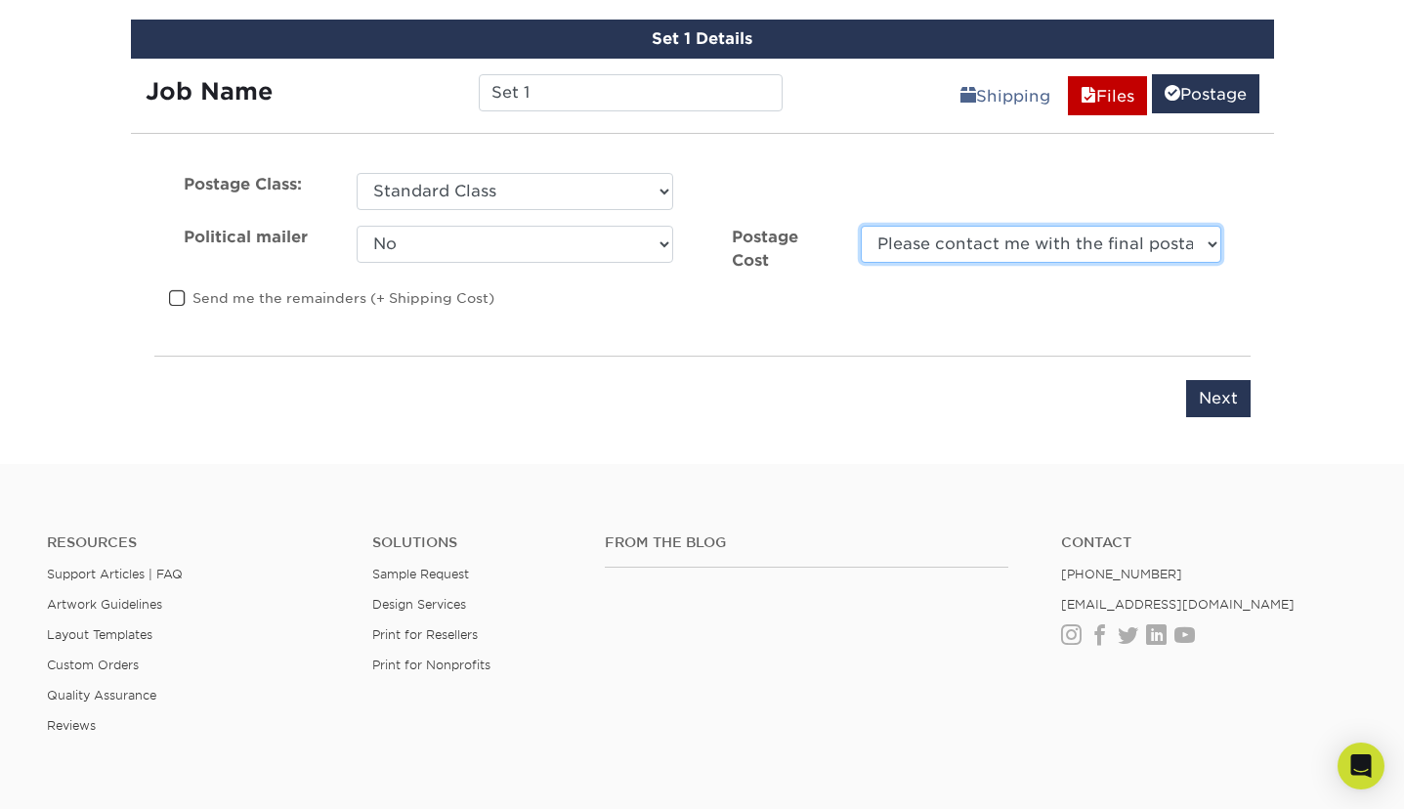
click at [1140, 247] on select "I agree to allow Primoprint to charge the card on file for the final postage co…" at bounding box center [1041, 244] width 360 height 37
select select "1"
click at [1219, 399] on input "Next" at bounding box center [1218, 398] width 64 height 37
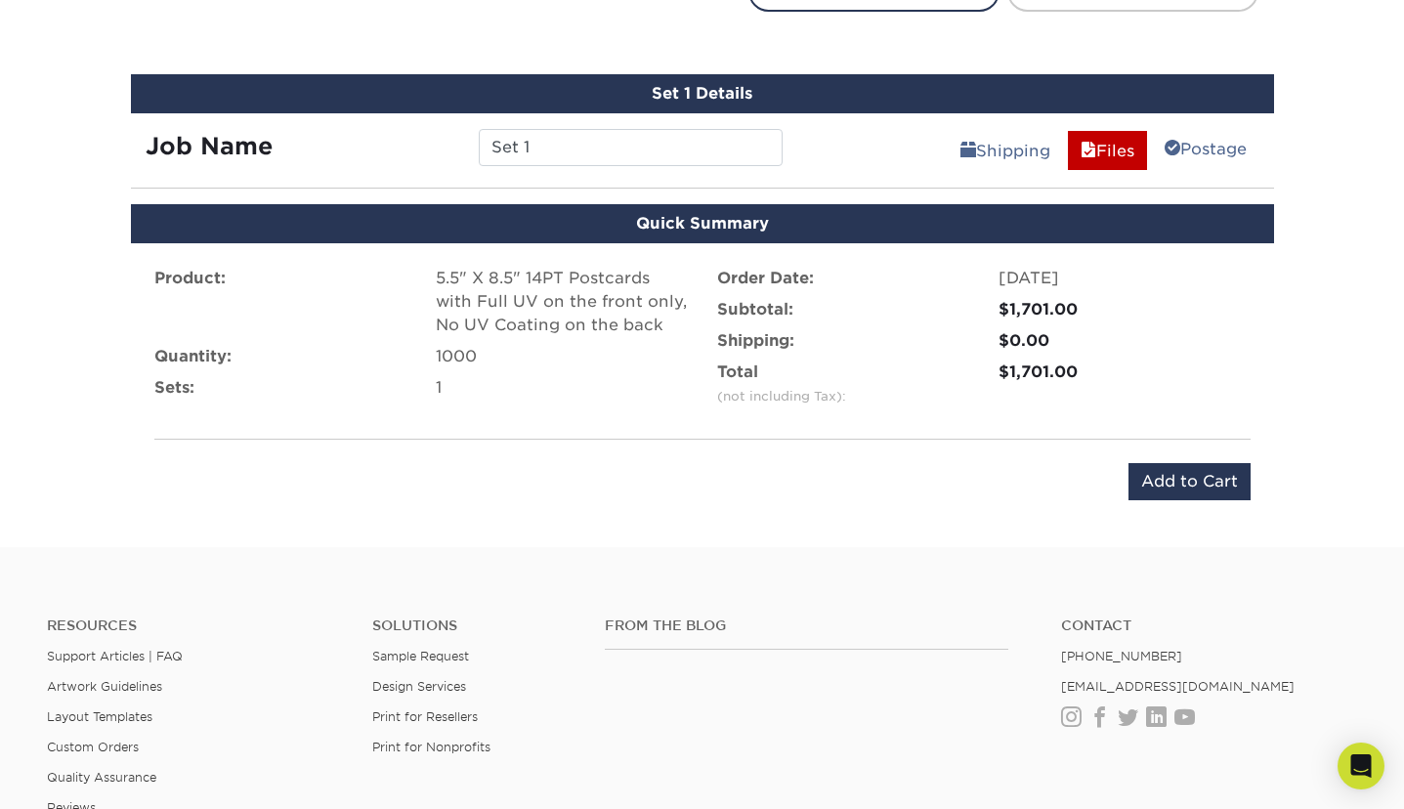
scroll to position [1072, 0]
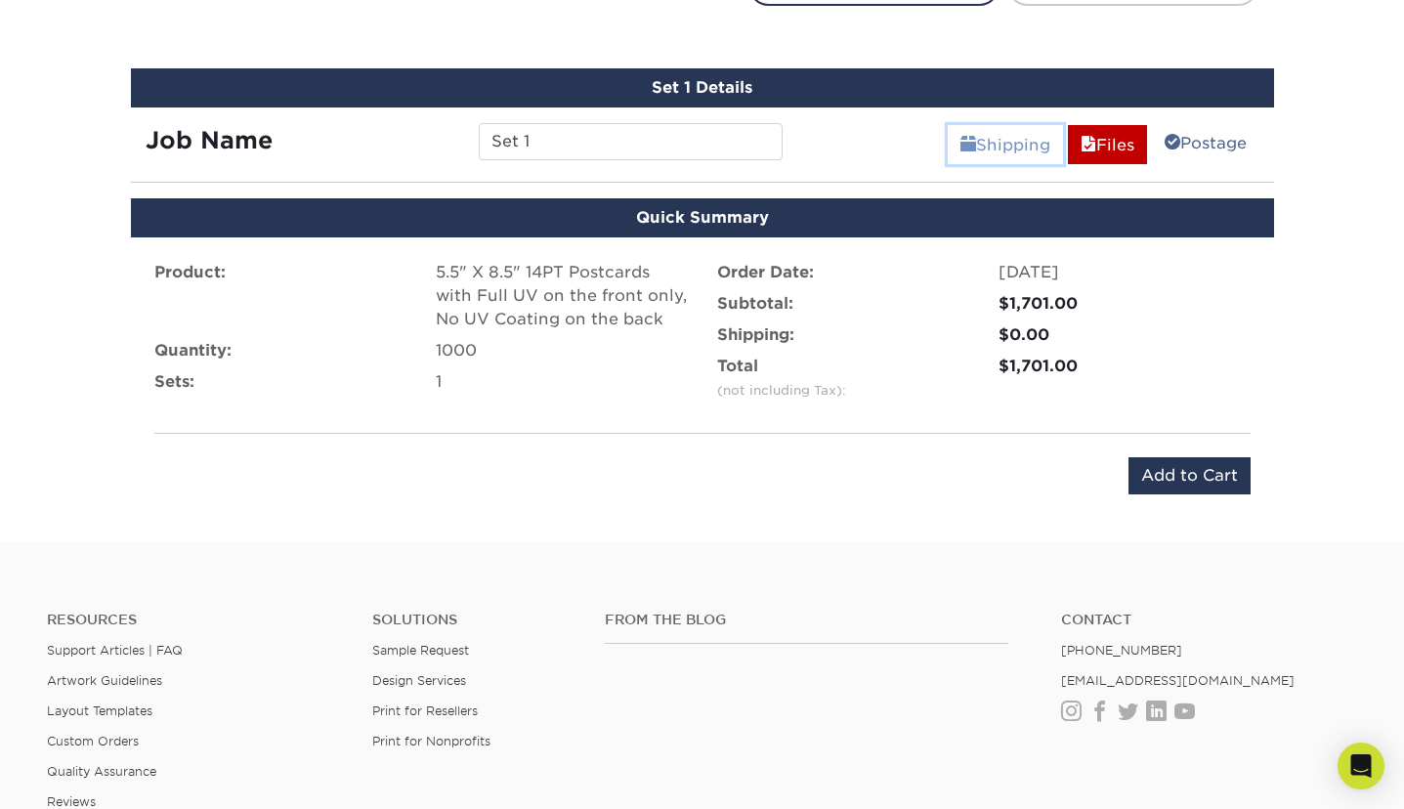
click at [996, 153] on link "Shipping" at bounding box center [1005, 144] width 115 height 39
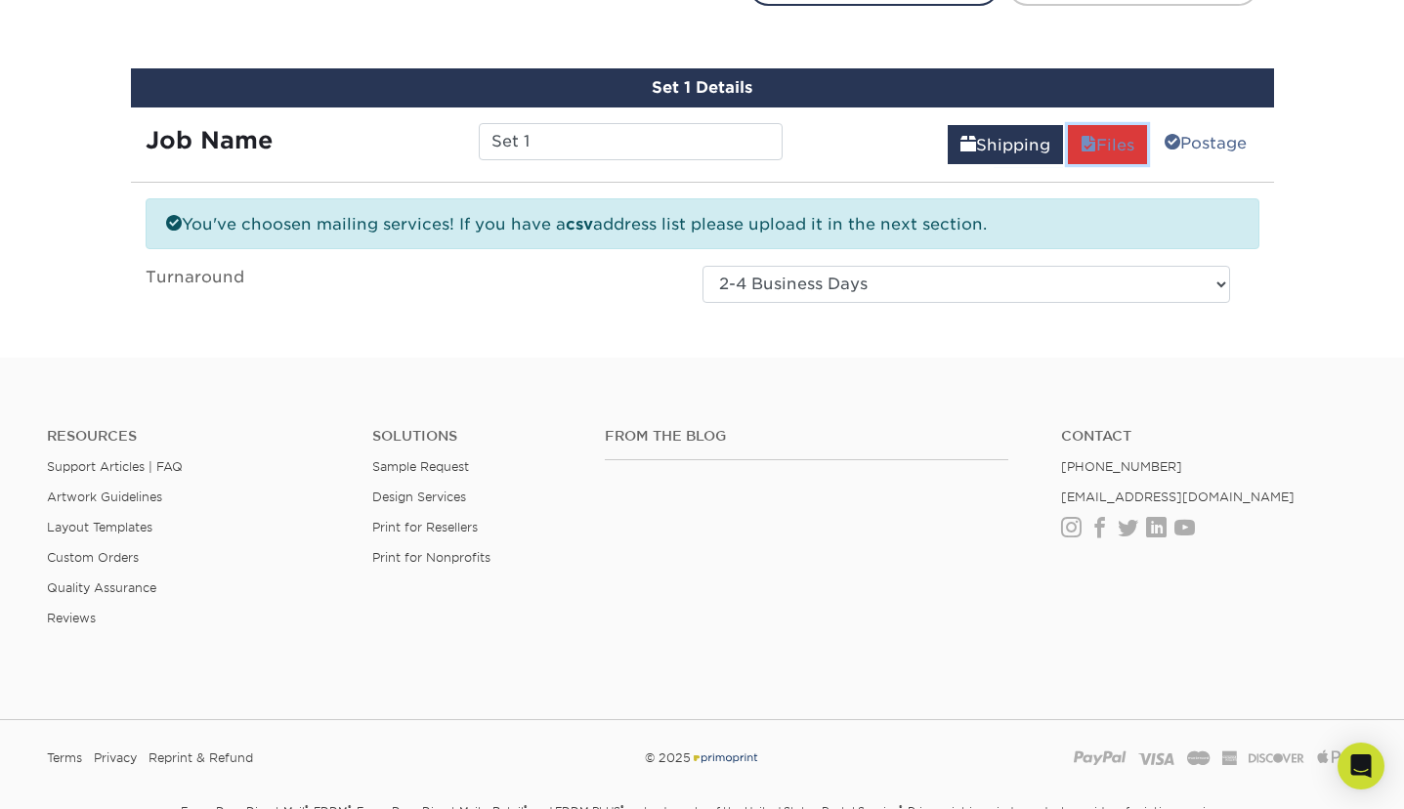
click at [1091, 148] on link "Files" at bounding box center [1107, 144] width 79 height 39
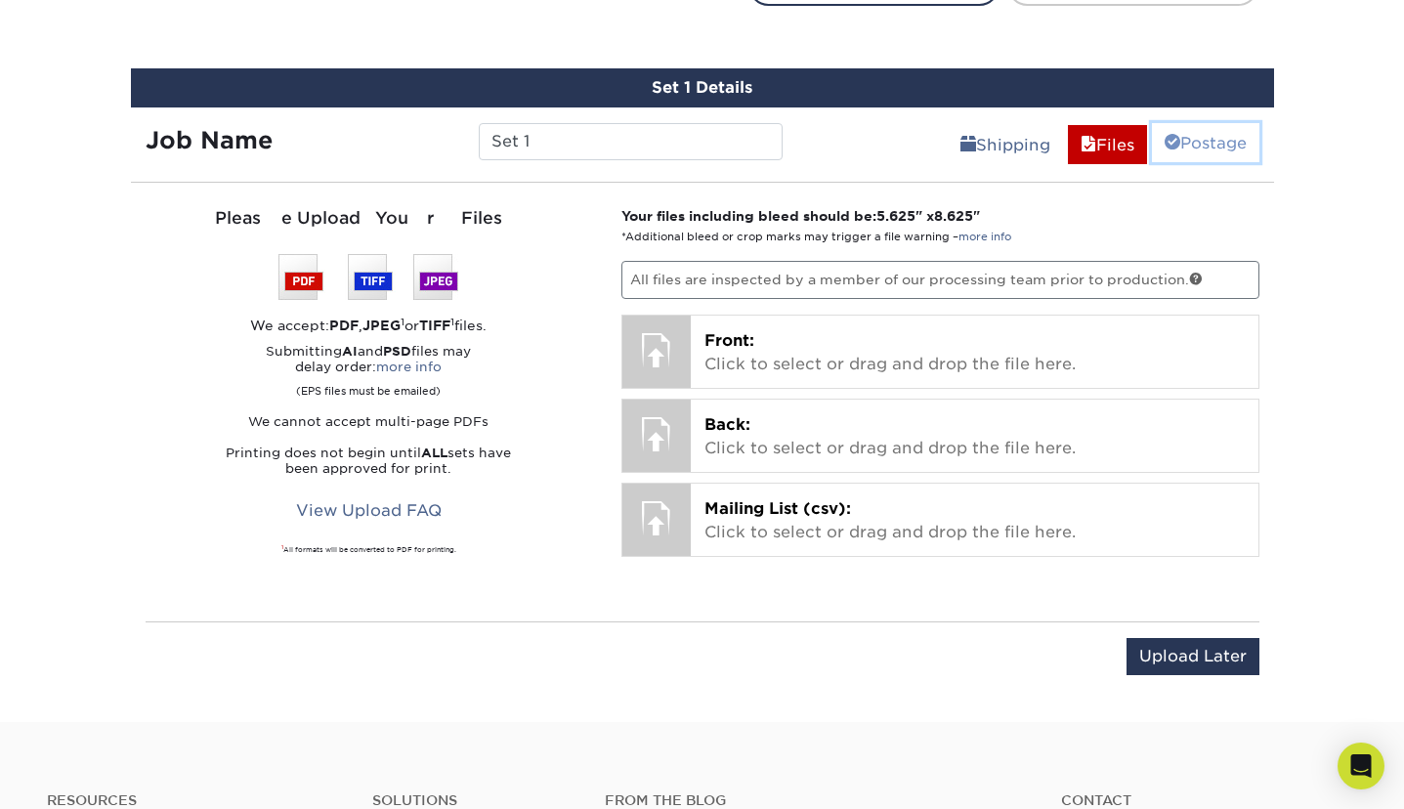
click at [1195, 145] on link "Postage" at bounding box center [1205, 142] width 107 height 39
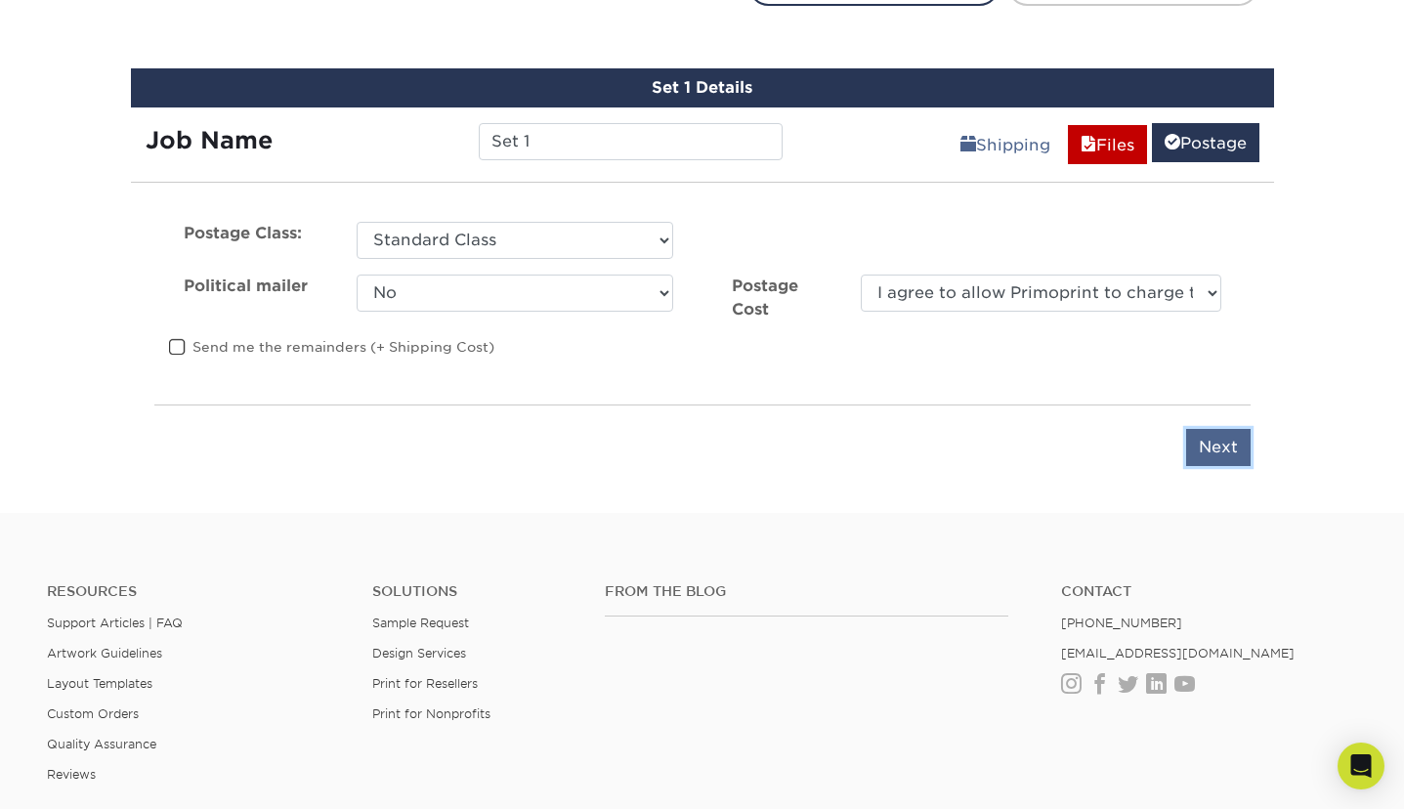
click at [1216, 455] on input "Next" at bounding box center [1218, 447] width 64 height 37
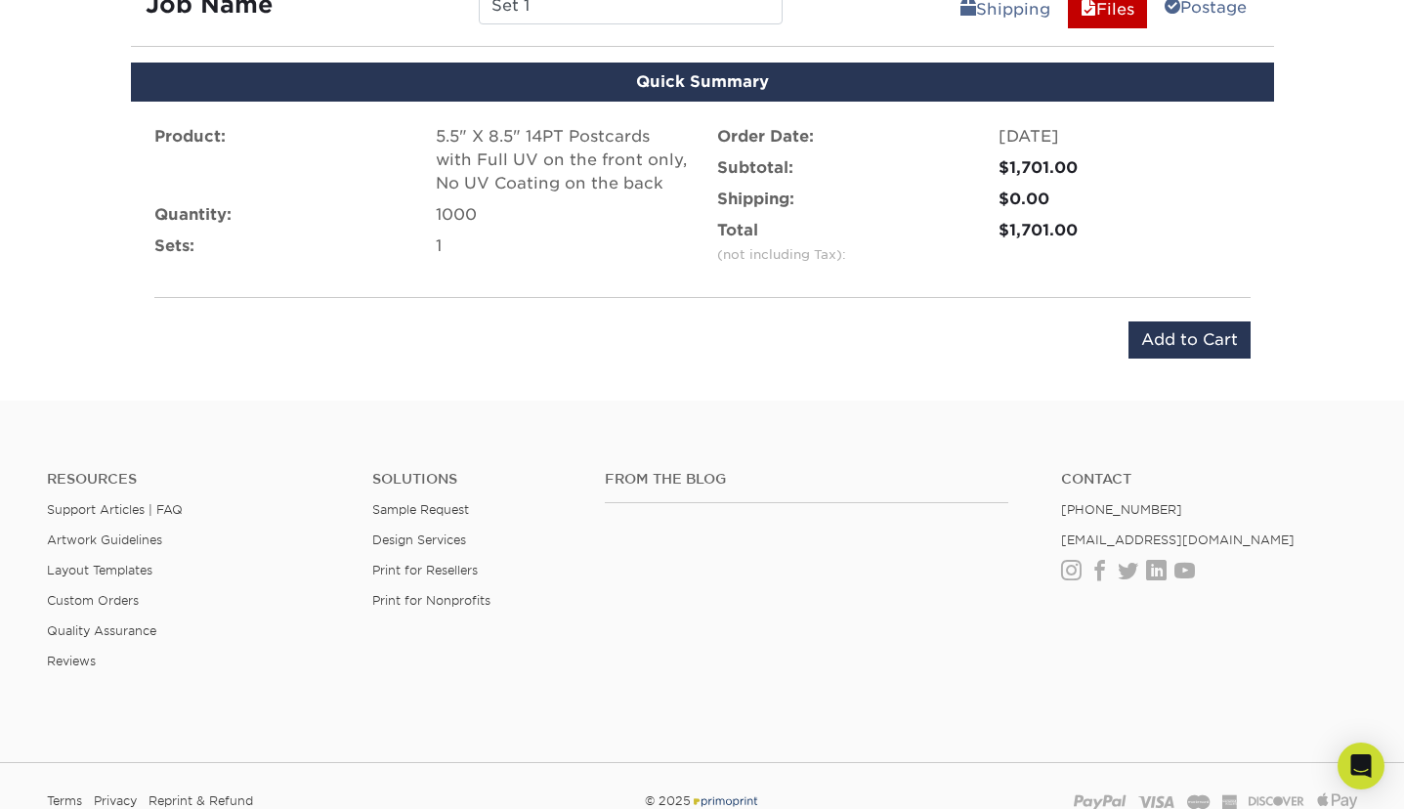
scroll to position [1247, 0]
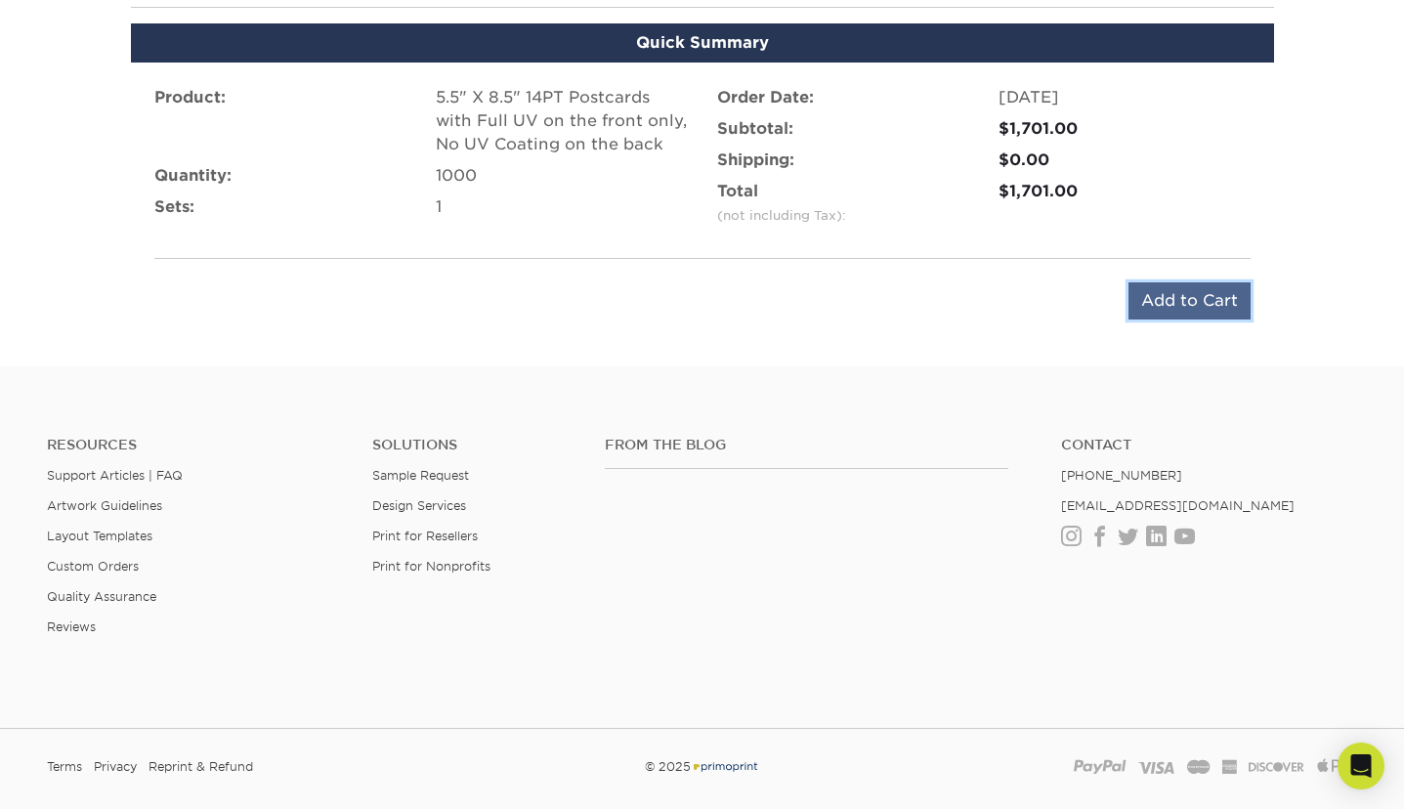
click at [1167, 299] on input "Add to Cart" at bounding box center [1190, 300] width 122 height 37
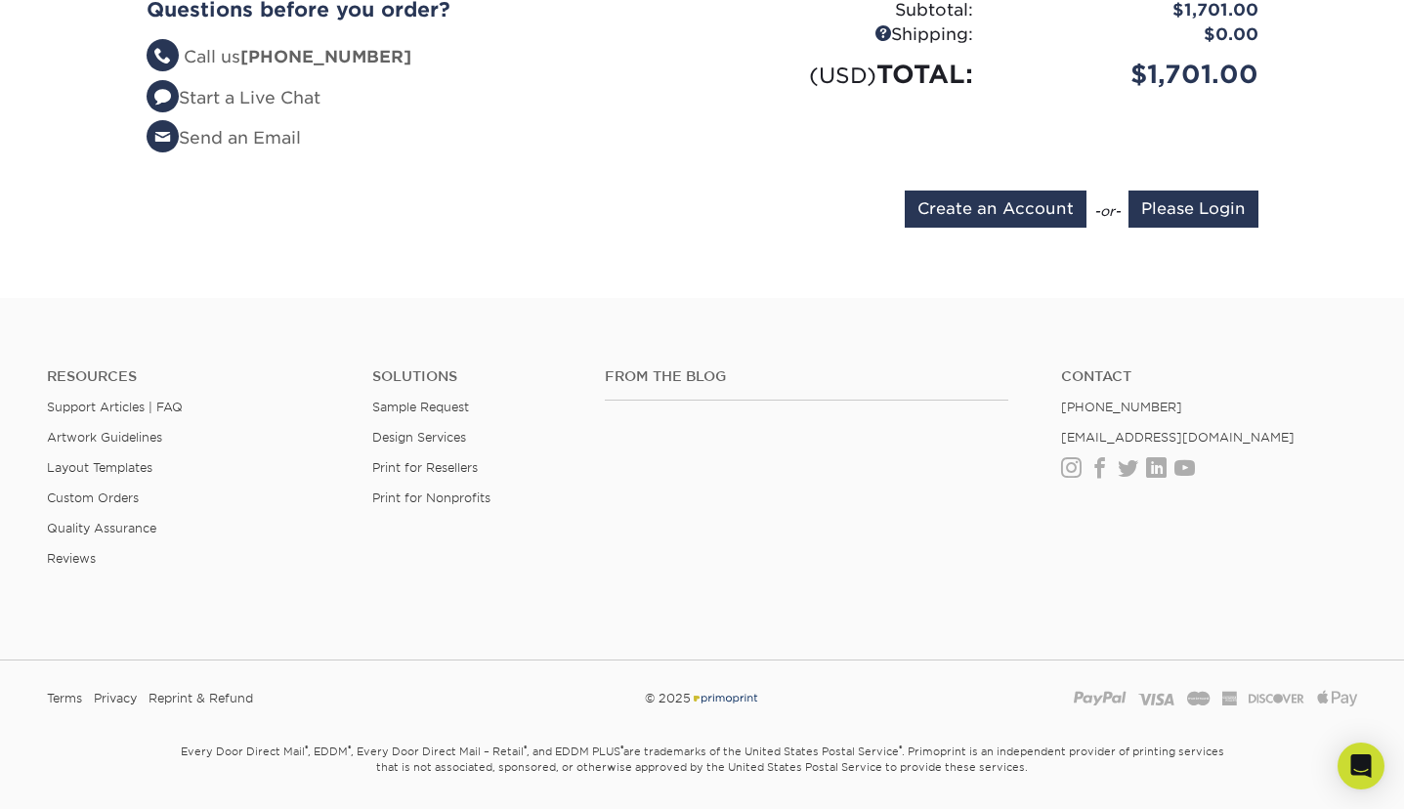
scroll to position [737, 0]
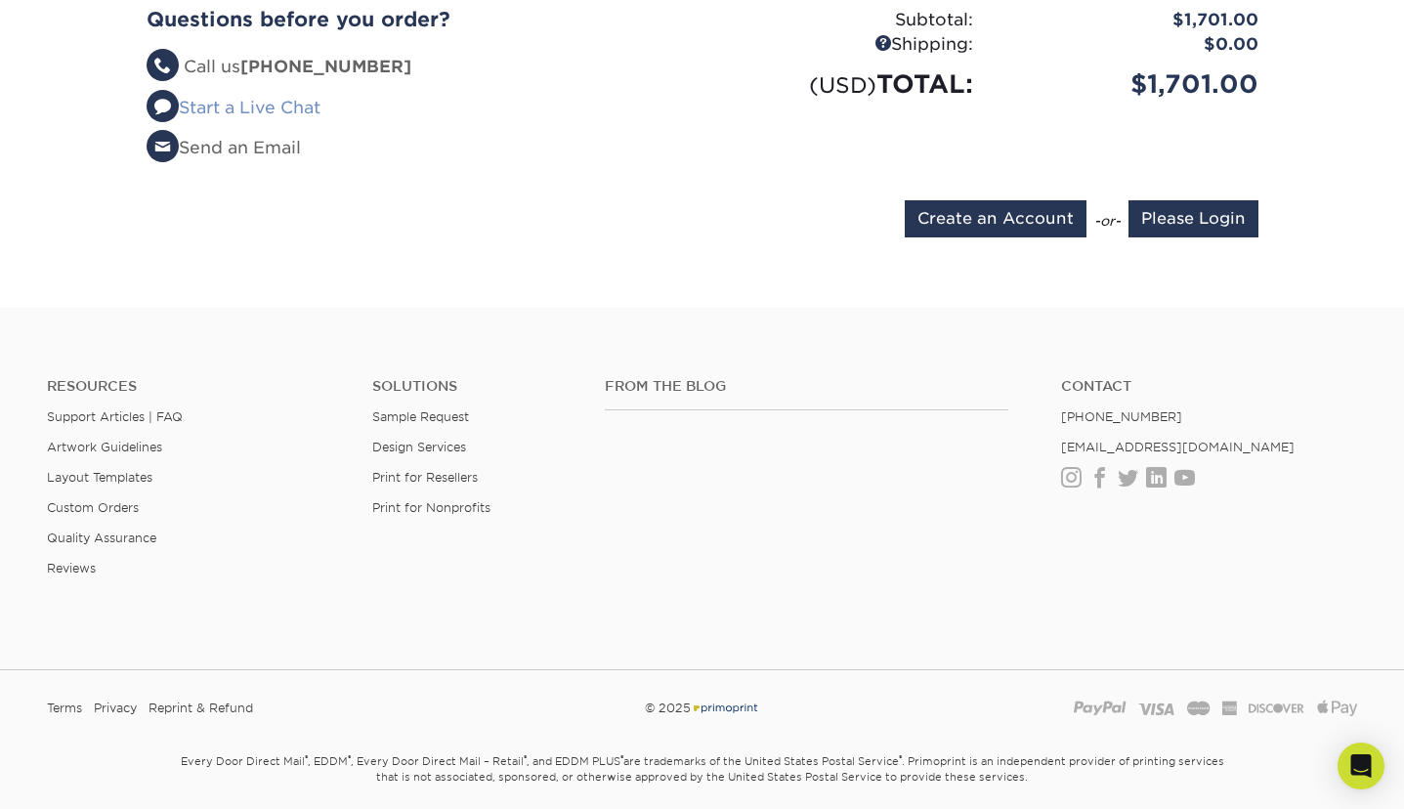
click at [294, 98] on link "Start a Live Chat" at bounding box center [234, 108] width 174 height 20
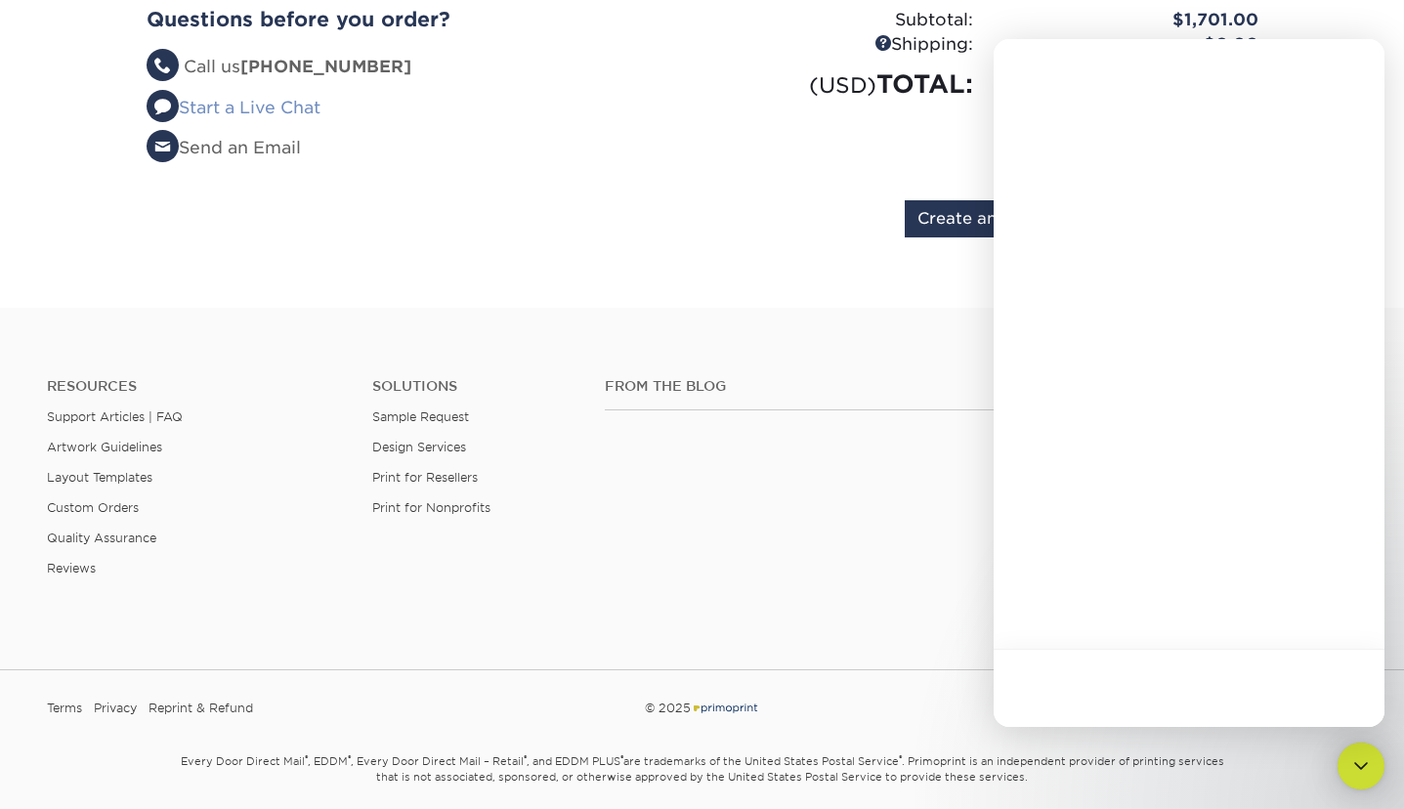
scroll to position [0, 0]
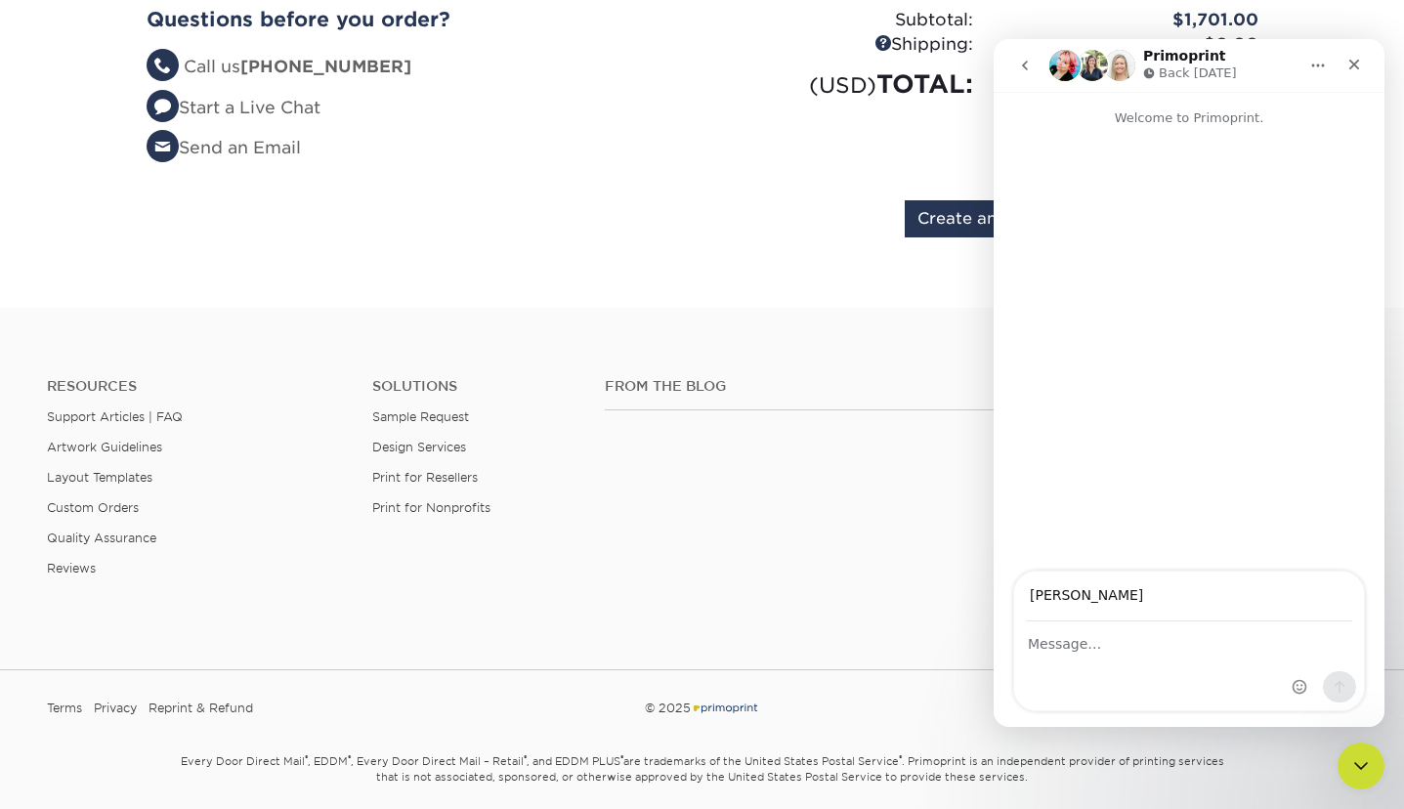
type input "tarap83@gmail.com"
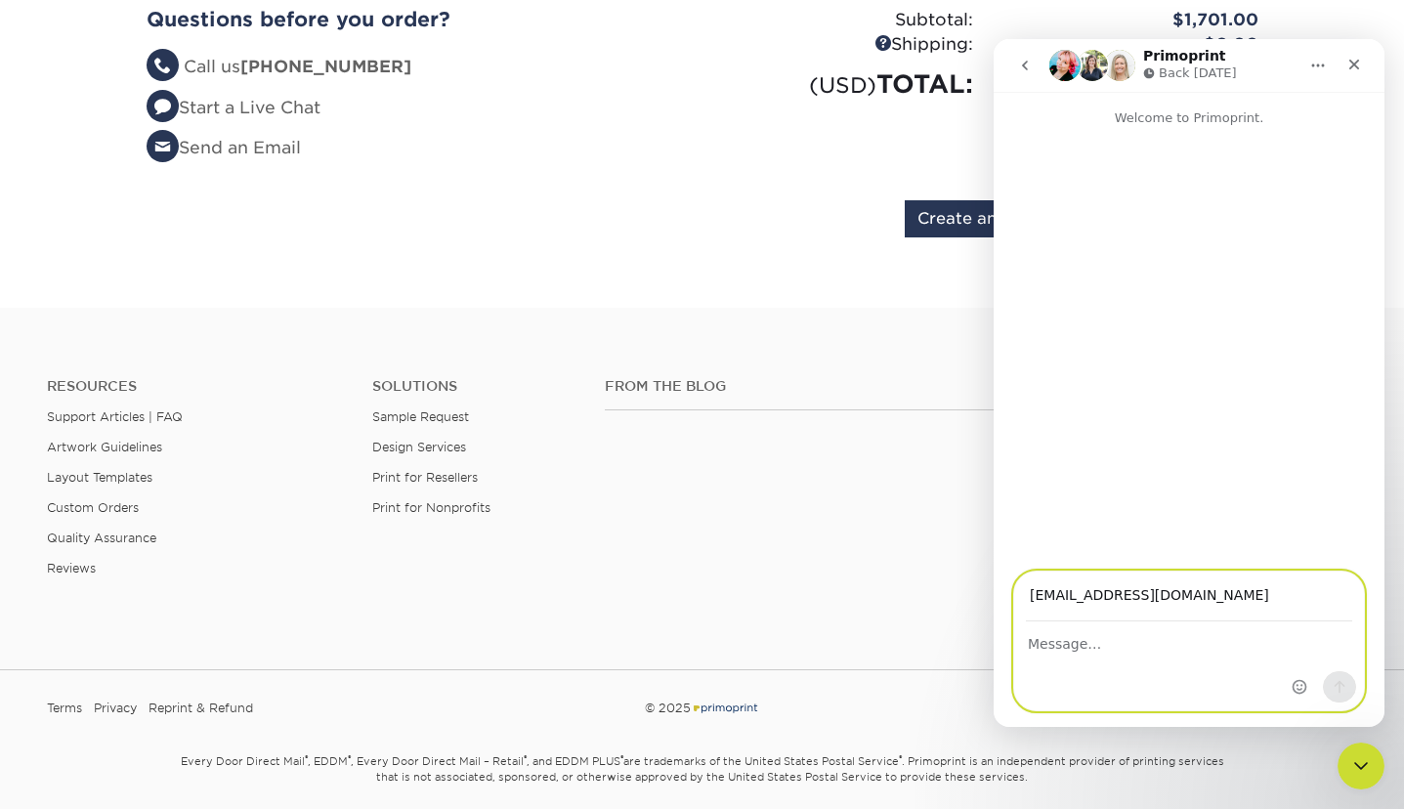
click at [1102, 650] on textarea "Message…" at bounding box center [1189, 638] width 350 height 33
type textarea "I have"
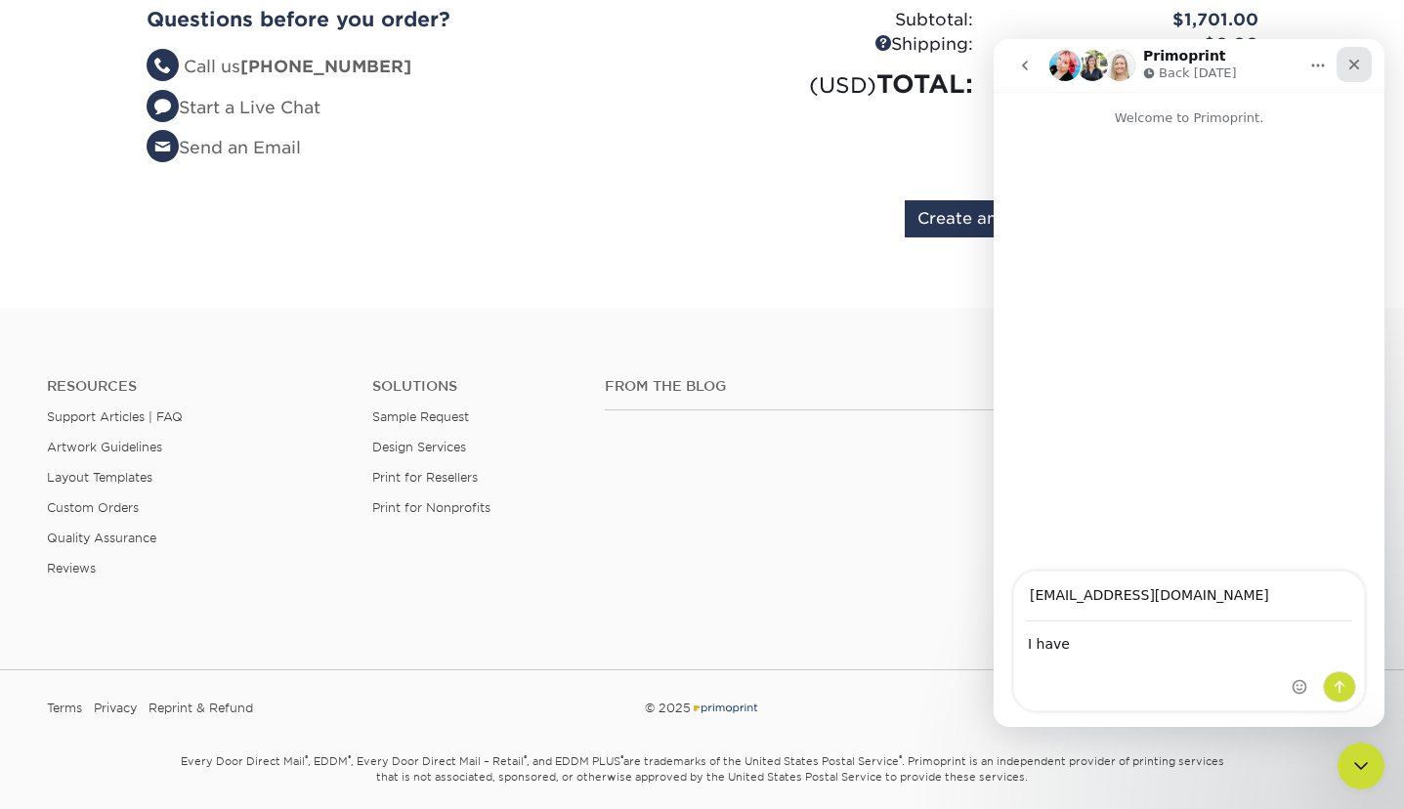
click at [1351, 57] on icon "Close" at bounding box center [1355, 65] width 16 height 16
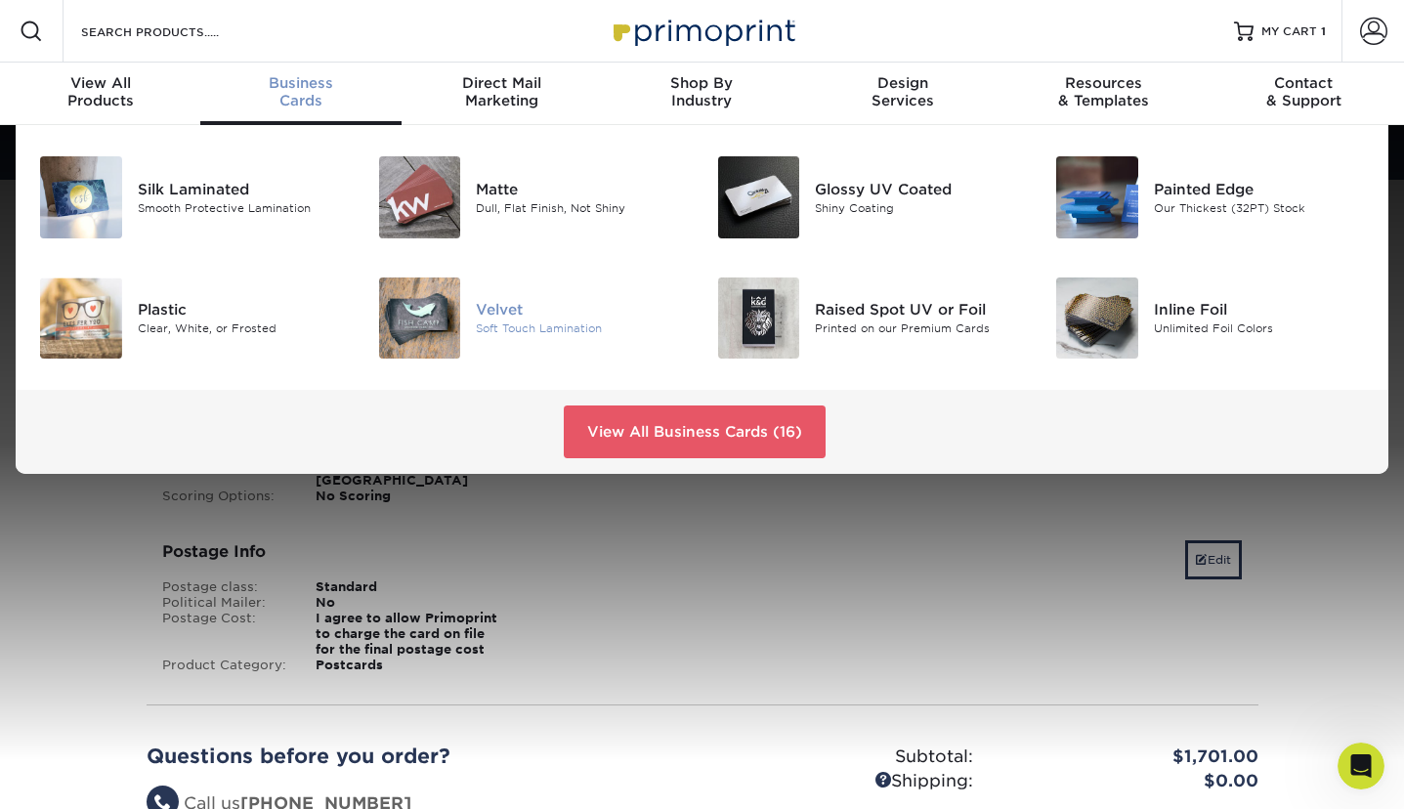
click at [426, 310] on img at bounding box center [420, 319] width 82 height 82
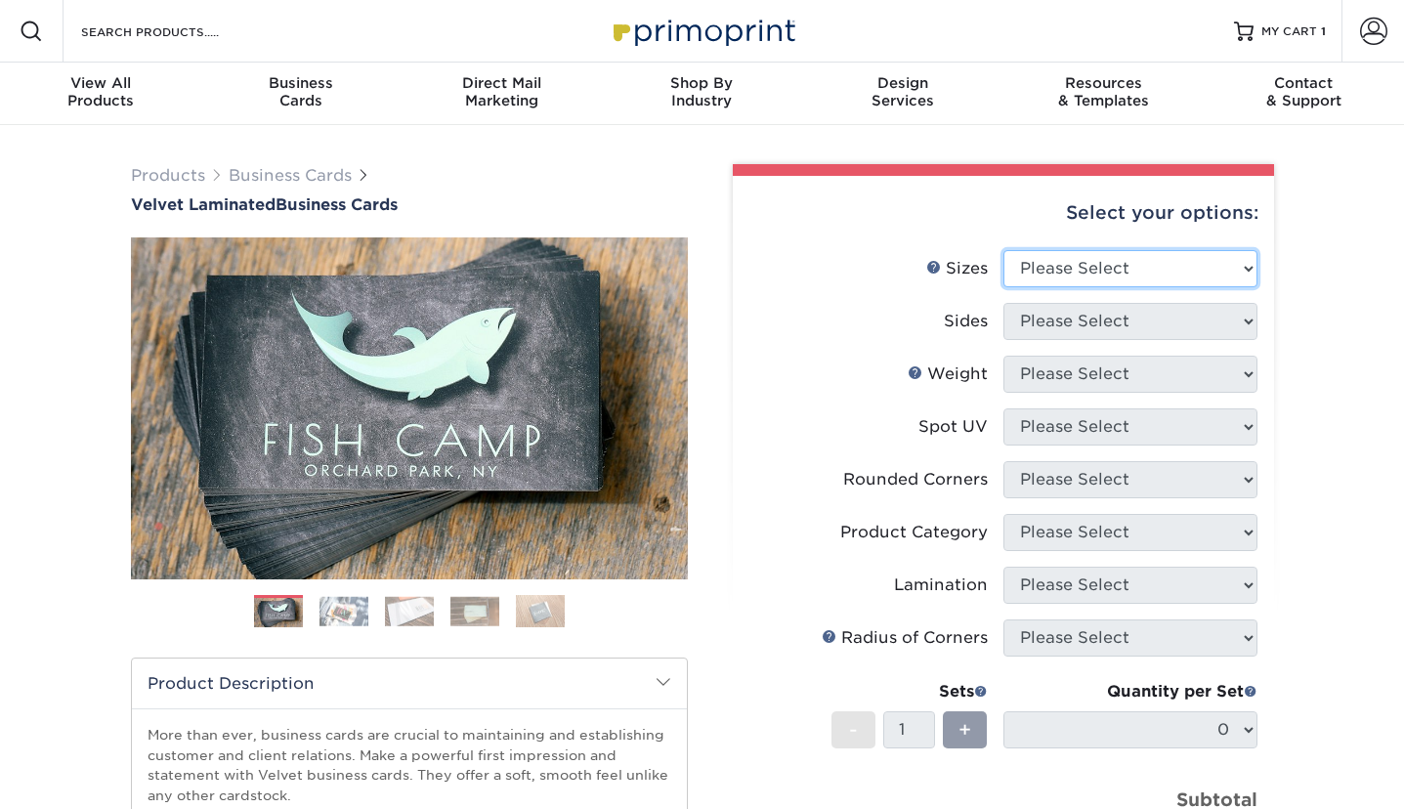
click at [1014, 277] on select "Please Select 1.5" x 3.5" - Mini 1.75" x 3.5" - Mini 2" x 2" - Square 2" x 3" -…" at bounding box center [1131, 268] width 254 height 37
select select "2.00x3.50"
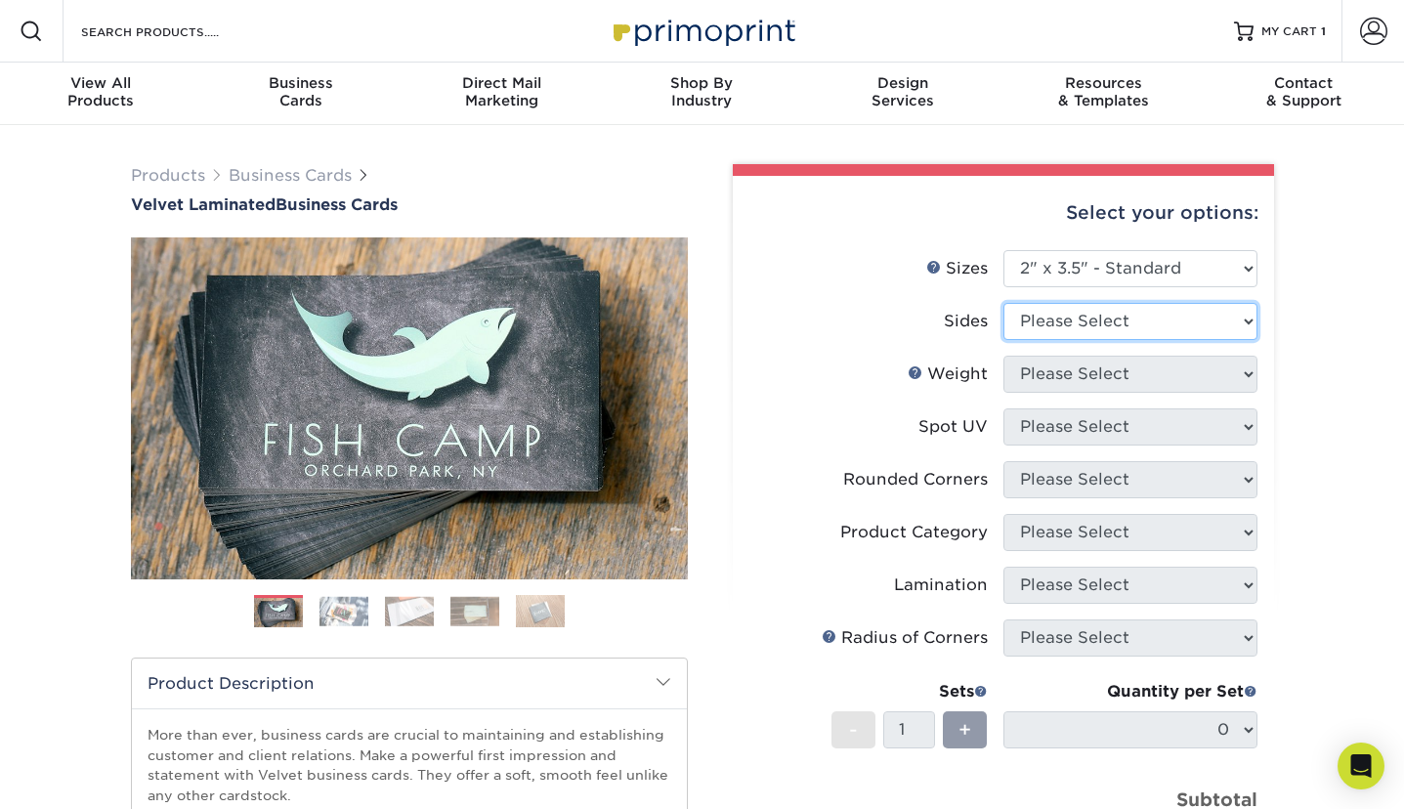
click at [1136, 311] on select "Please Select Print Both Sides Print Front Only" at bounding box center [1131, 321] width 254 height 37
select select "13abbda7-1d64-4f25-8bb2-c179b224825d"
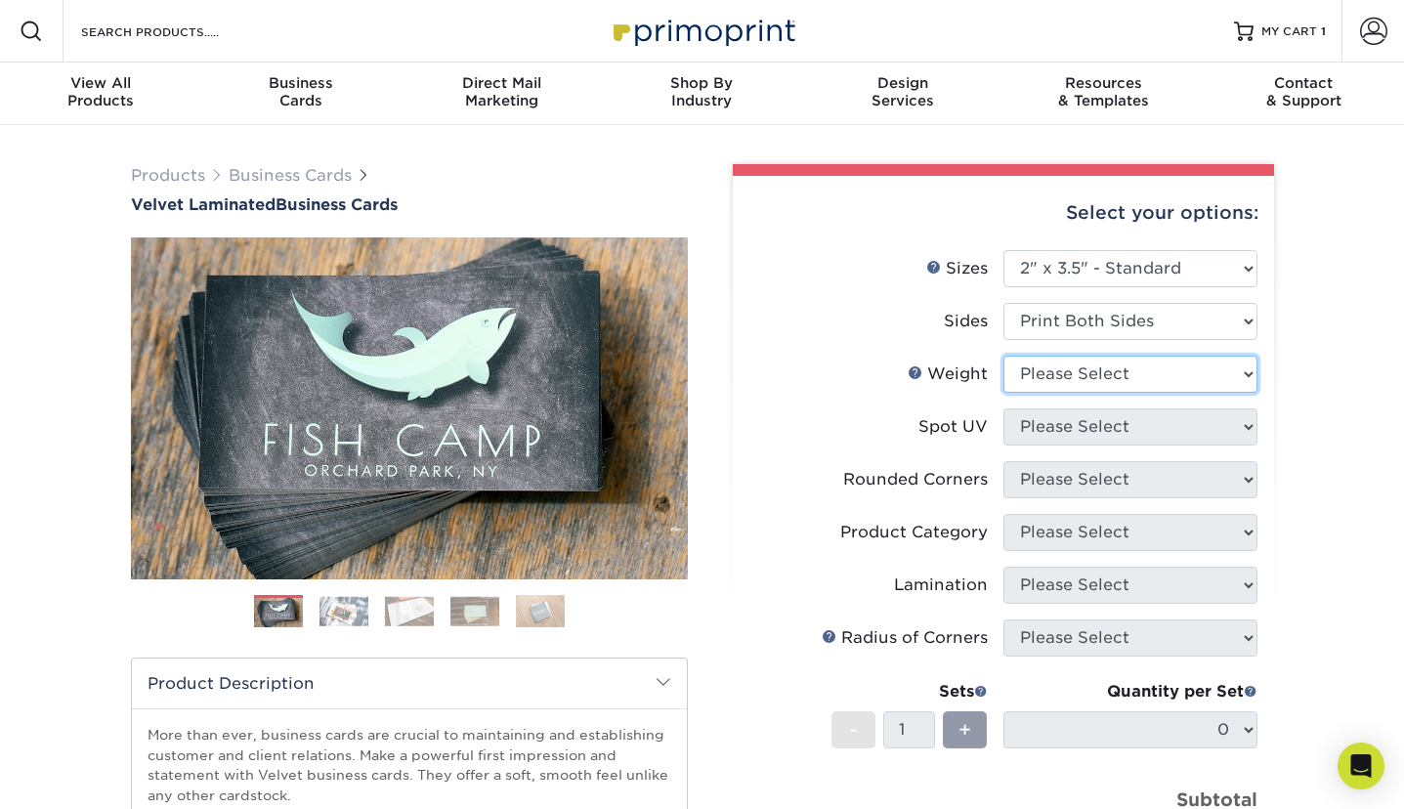
click at [1126, 374] on select "Please Select 16PT" at bounding box center [1131, 374] width 254 height 37
select select "16PT"
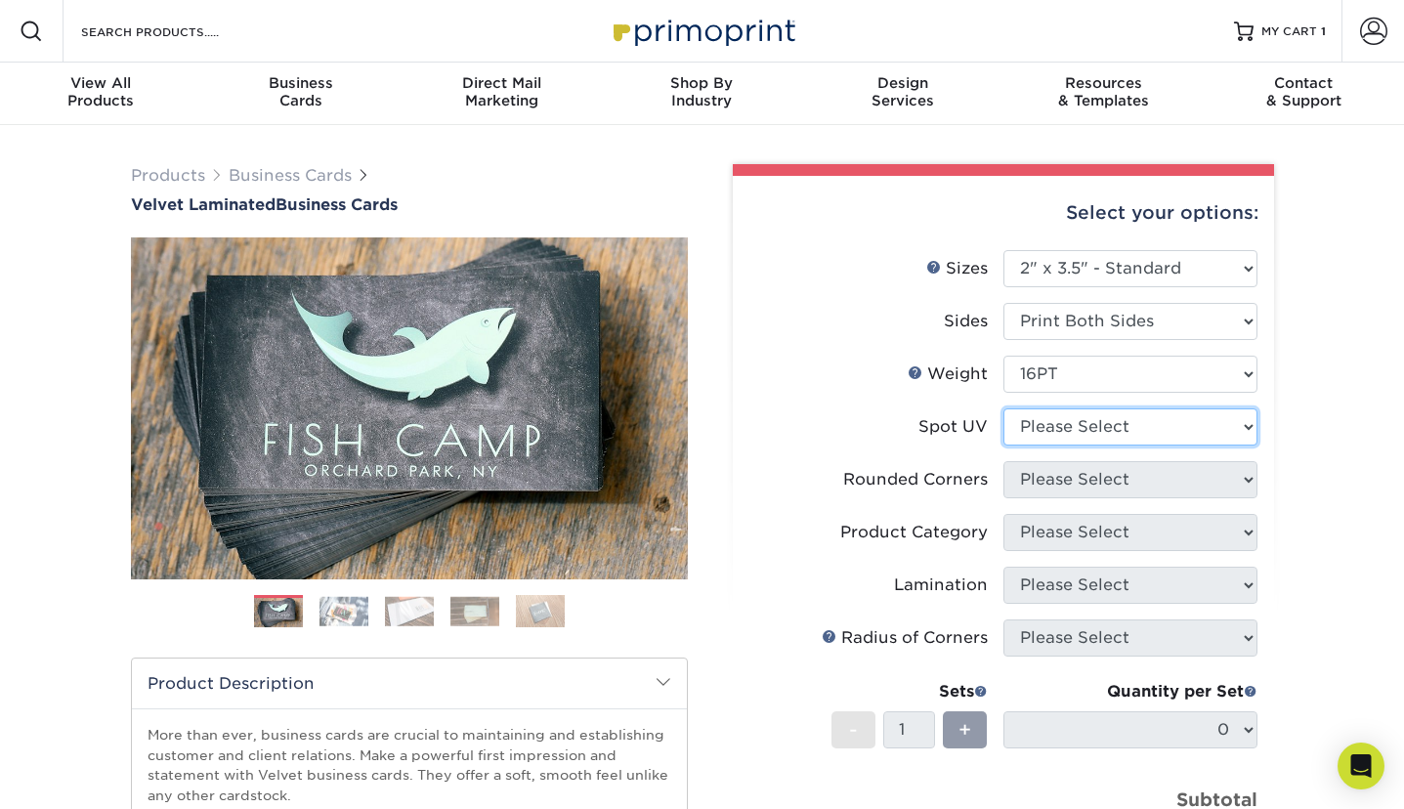
click at [1122, 429] on select "Please Select No Spot UV Front and Back (Both Sides) Front Only Back Only" at bounding box center [1131, 426] width 254 height 37
select select "0"
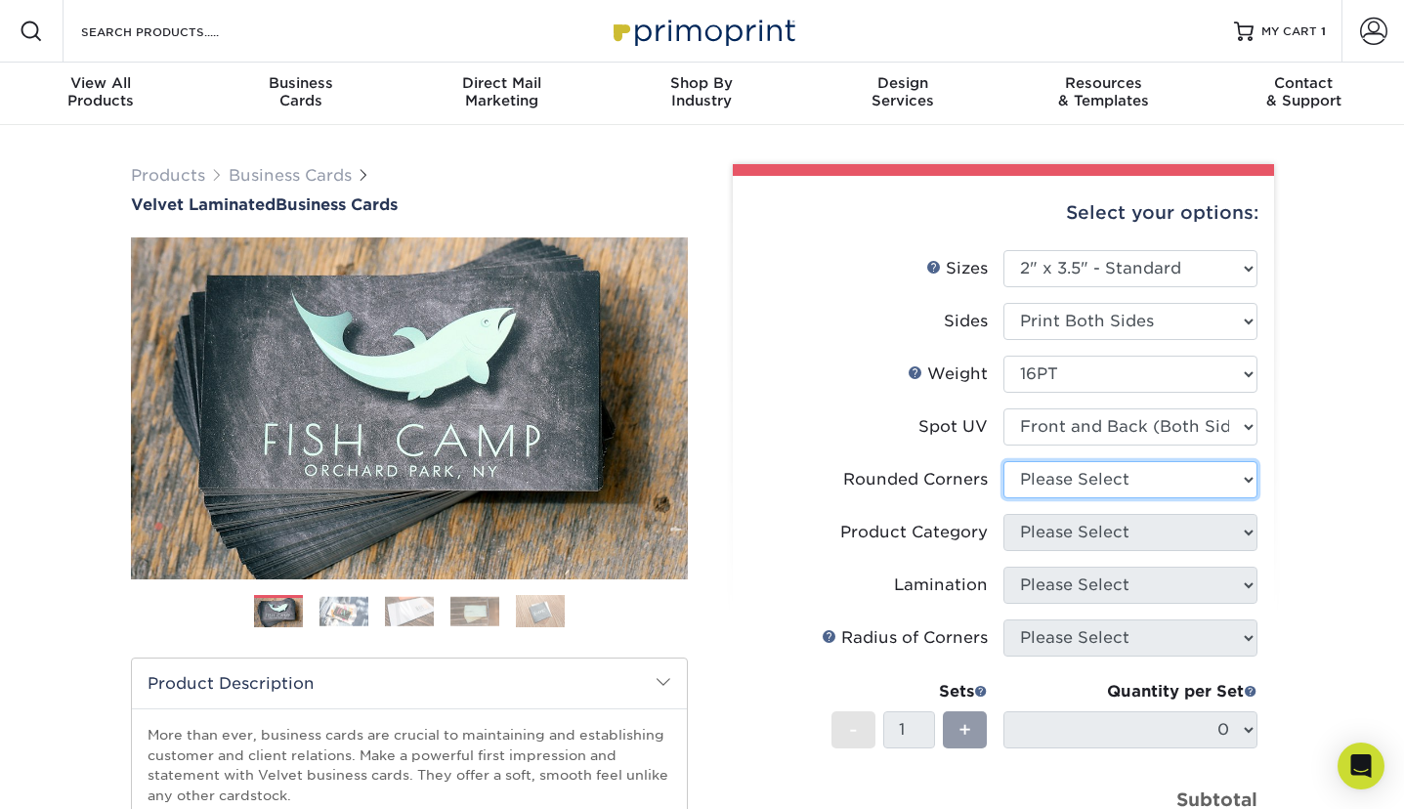
click at [1107, 492] on select "Please Select Yes - Round 2 Corners Yes - Round 4 Corners No" at bounding box center [1131, 479] width 254 height 37
select select "0"
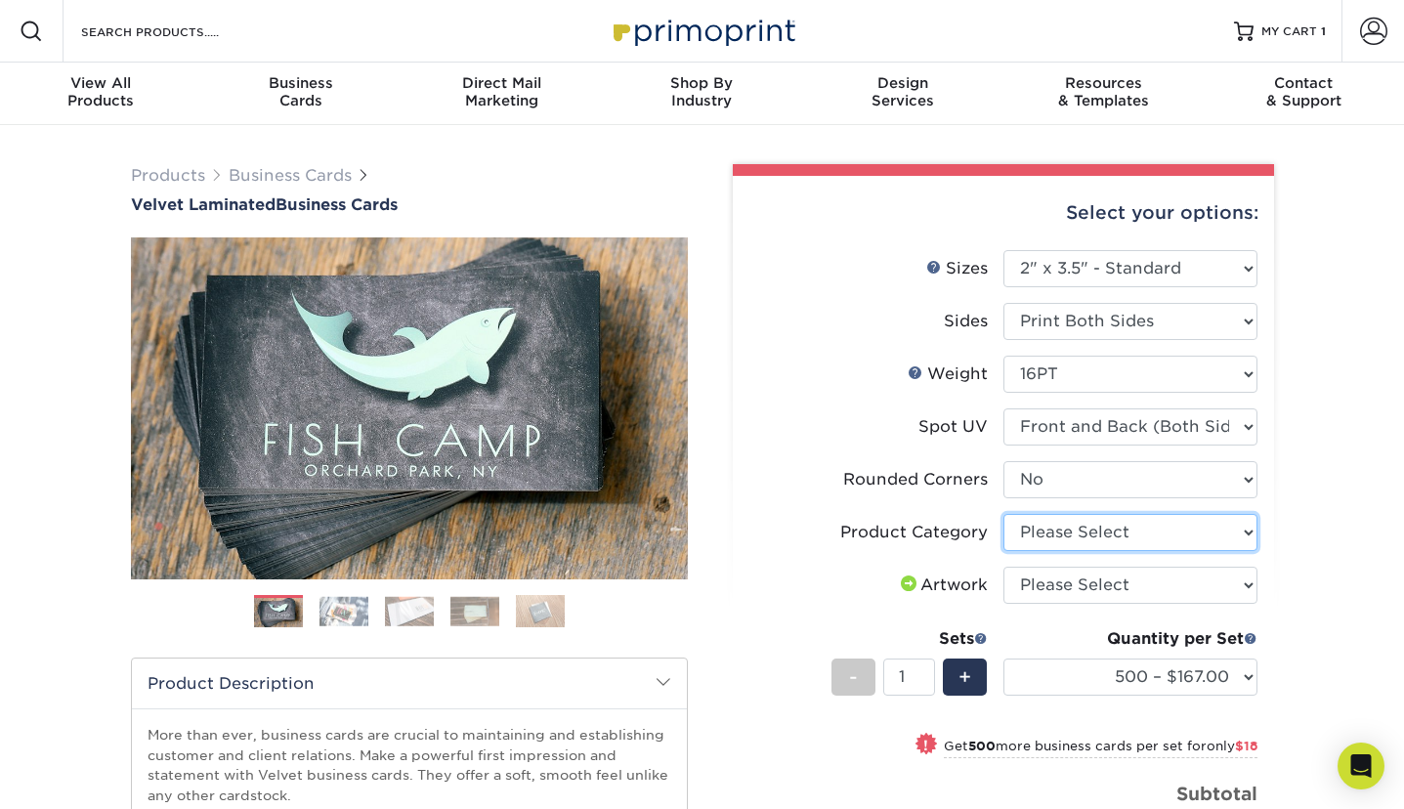
click at [1110, 535] on select "Please Select Business Cards" at bounding box center [1131, 532] width 254 height 37
select select "3b5148f1-0588-4f88-a218-97bcfdce65c1"
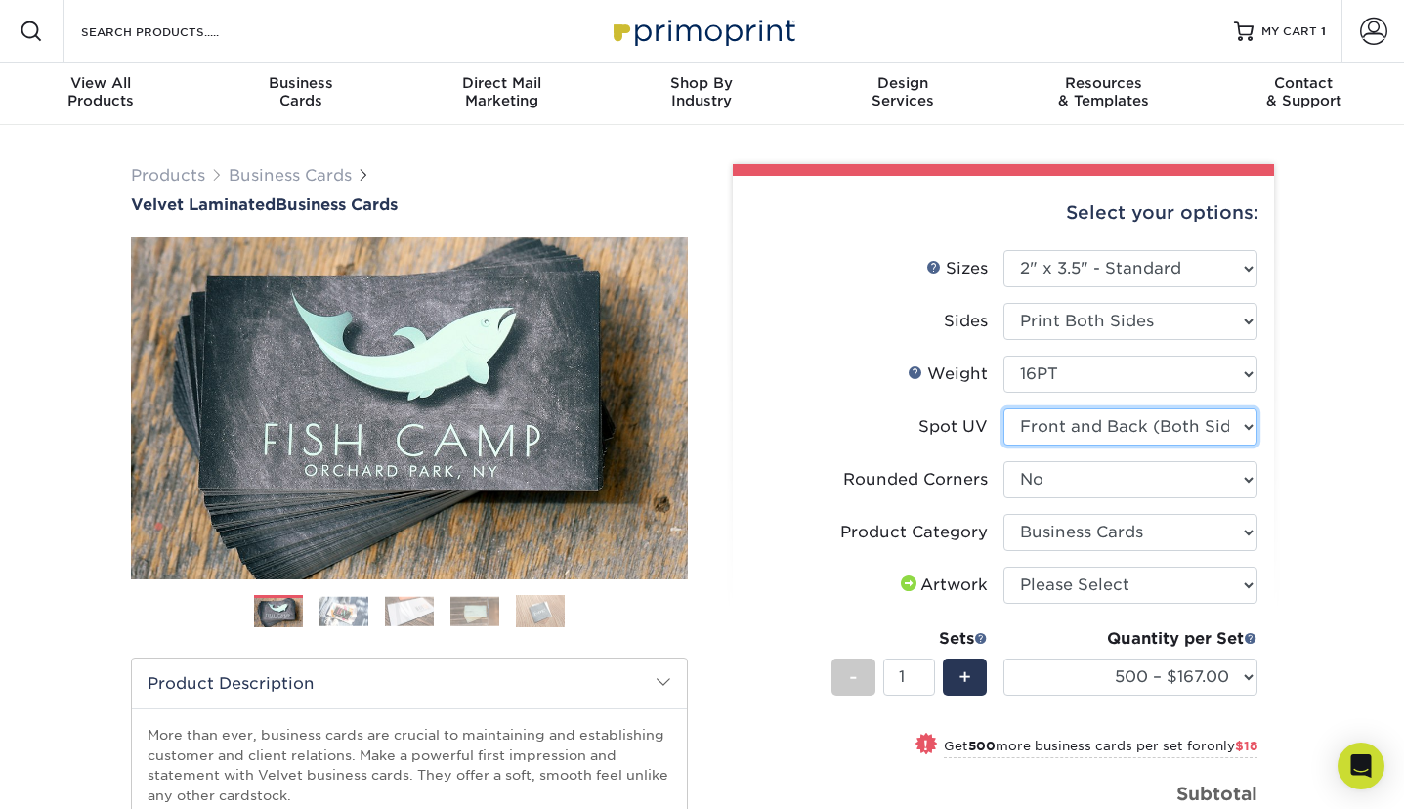
click at [1153, 434] on select "Please Select No Spot UV Front and Back (Both Sides) Front Only Back Only" at bounding box center [1131, 426] width 254 height 37
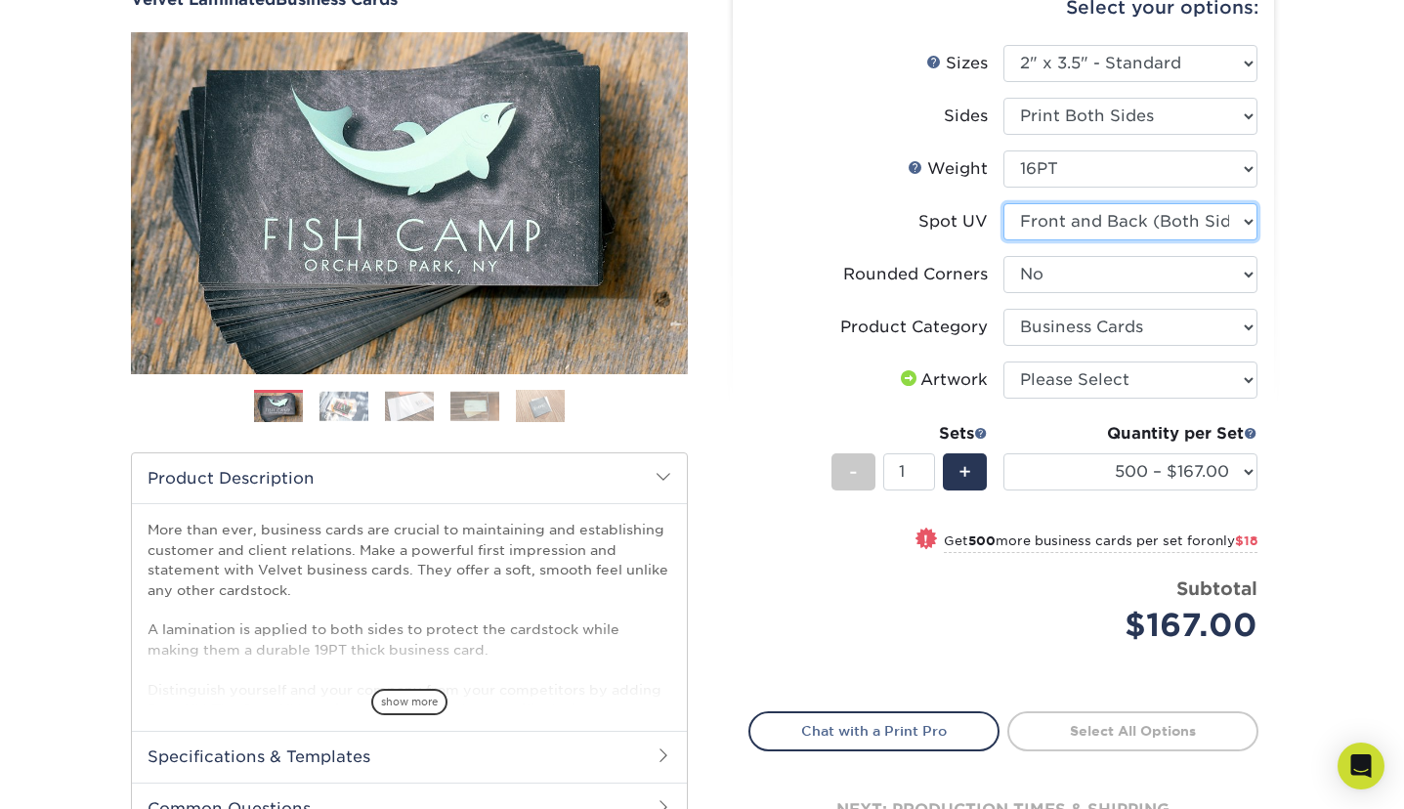
scroll to position [196, 0]
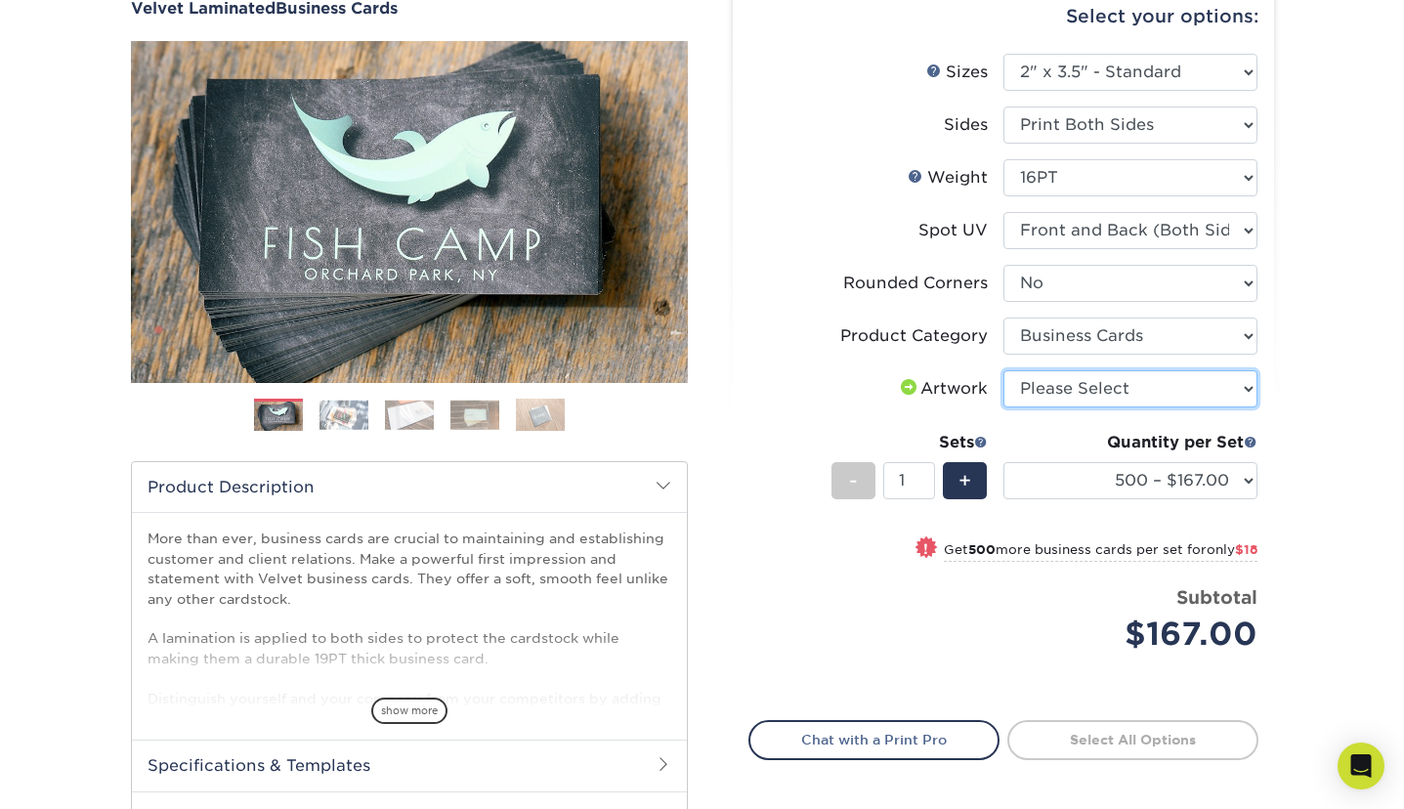
click at [1128, 396] on select "Please Select I will upload files I need a design - $100" at bounding box center [1131, 388] width 254 height 37
click at [351, 416] on img at bounding box center [344, 415] width 49 height 30
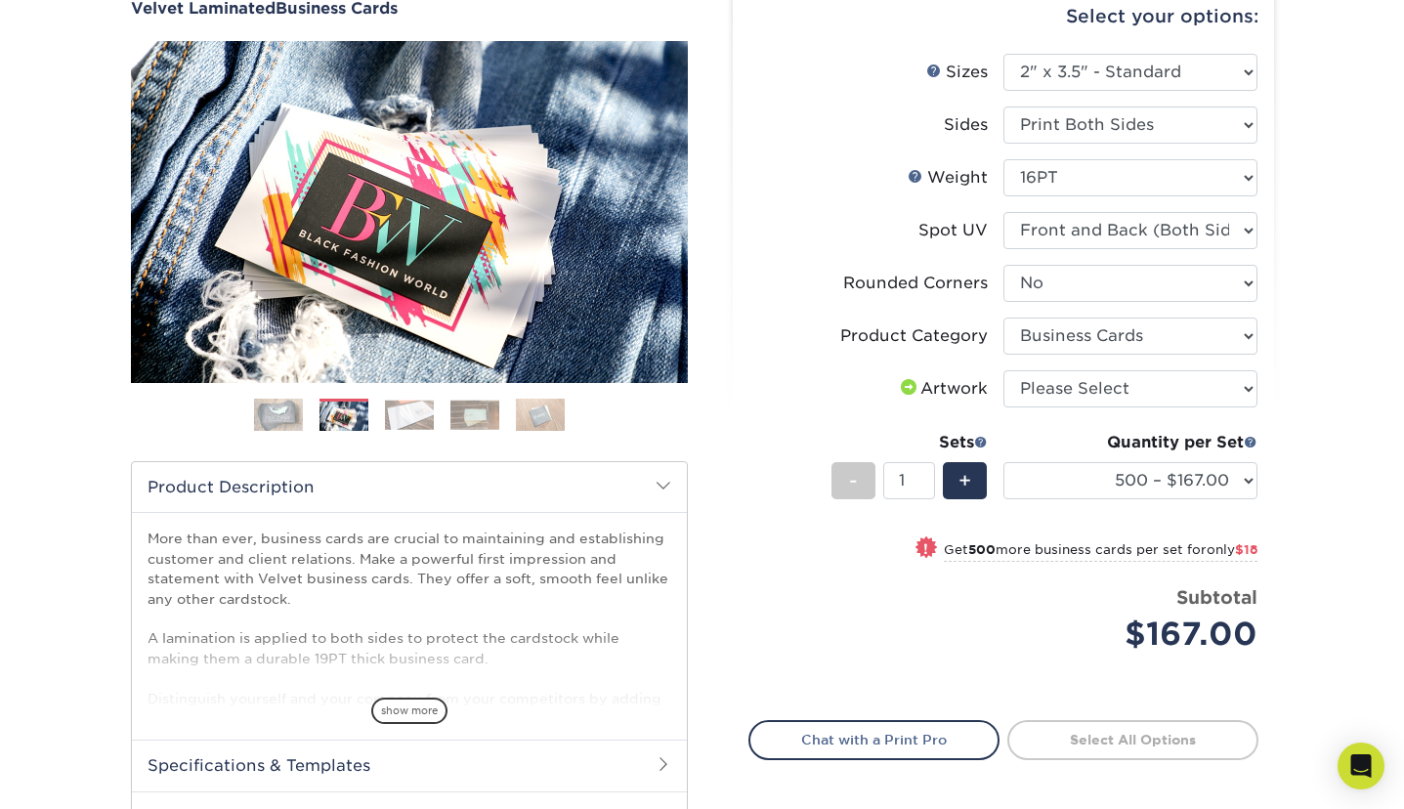
click at [417, 402] on img at bounding box center [409, 415] width 49 height 30
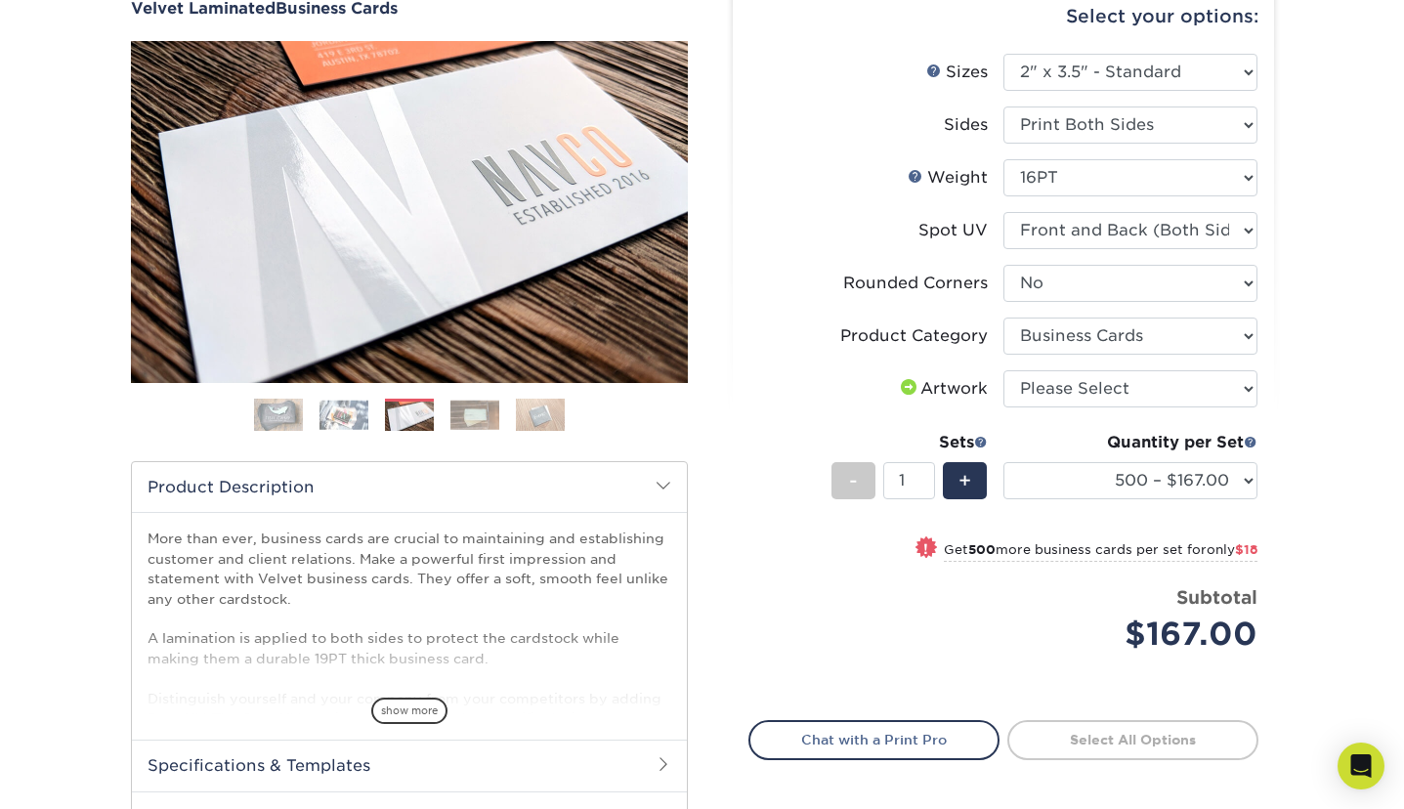
click at [486, 415] on img at bounding box center [474, 415] width 49 height 30
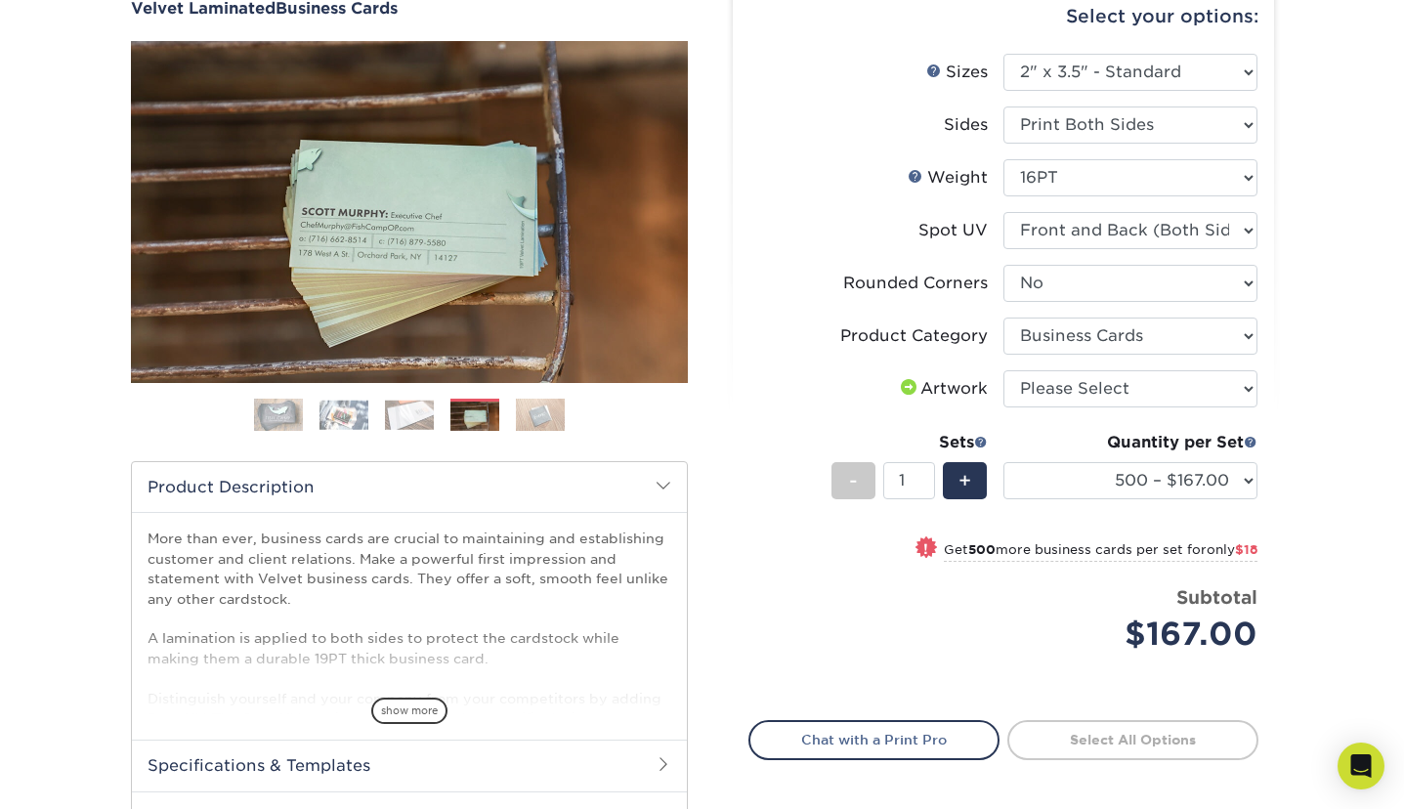
click at [544, 412] on img at bounding box center [540, 415] width 49 height 34
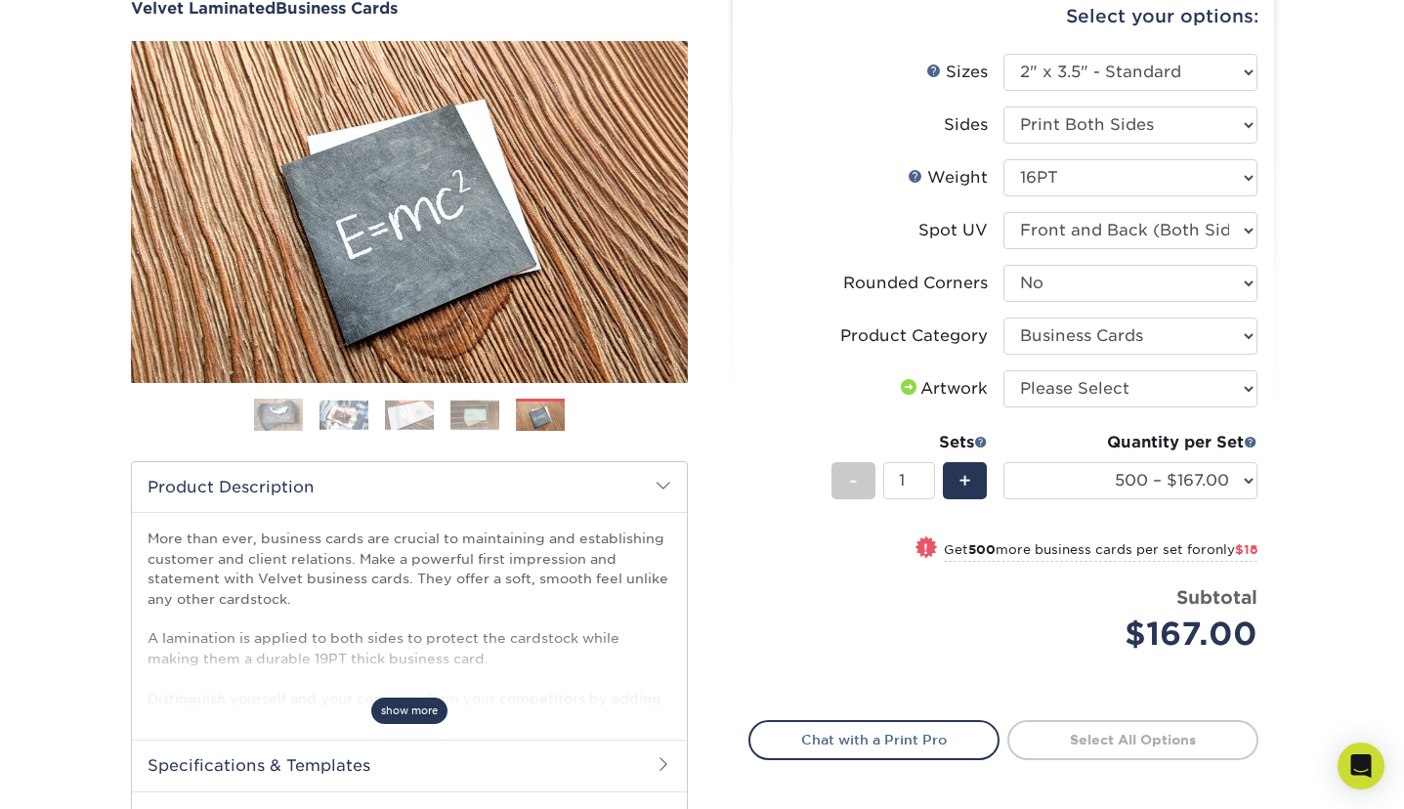
click at [389, 710] on span "show more" at bounding box center [409, 711] width 76 height 26
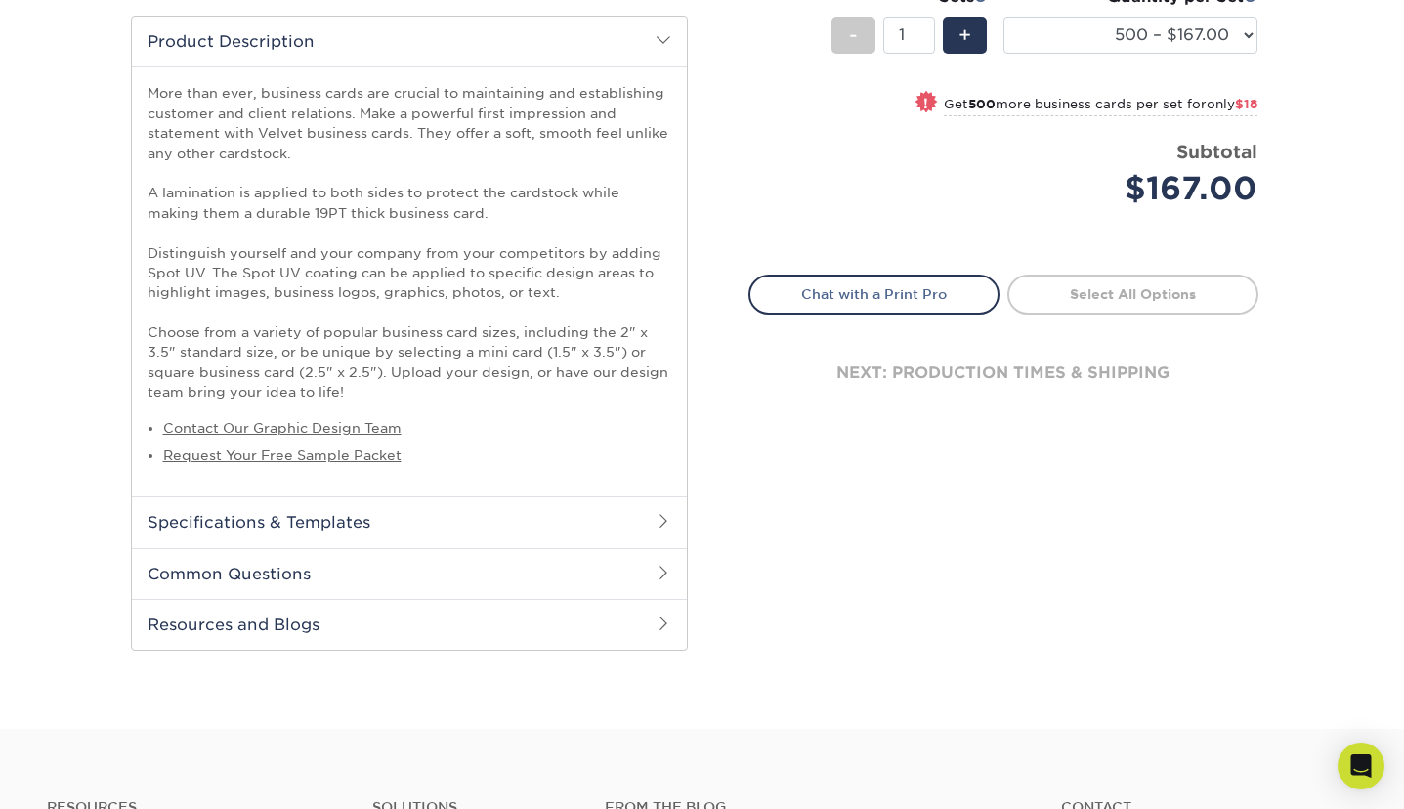
scroll to position [634, 0]
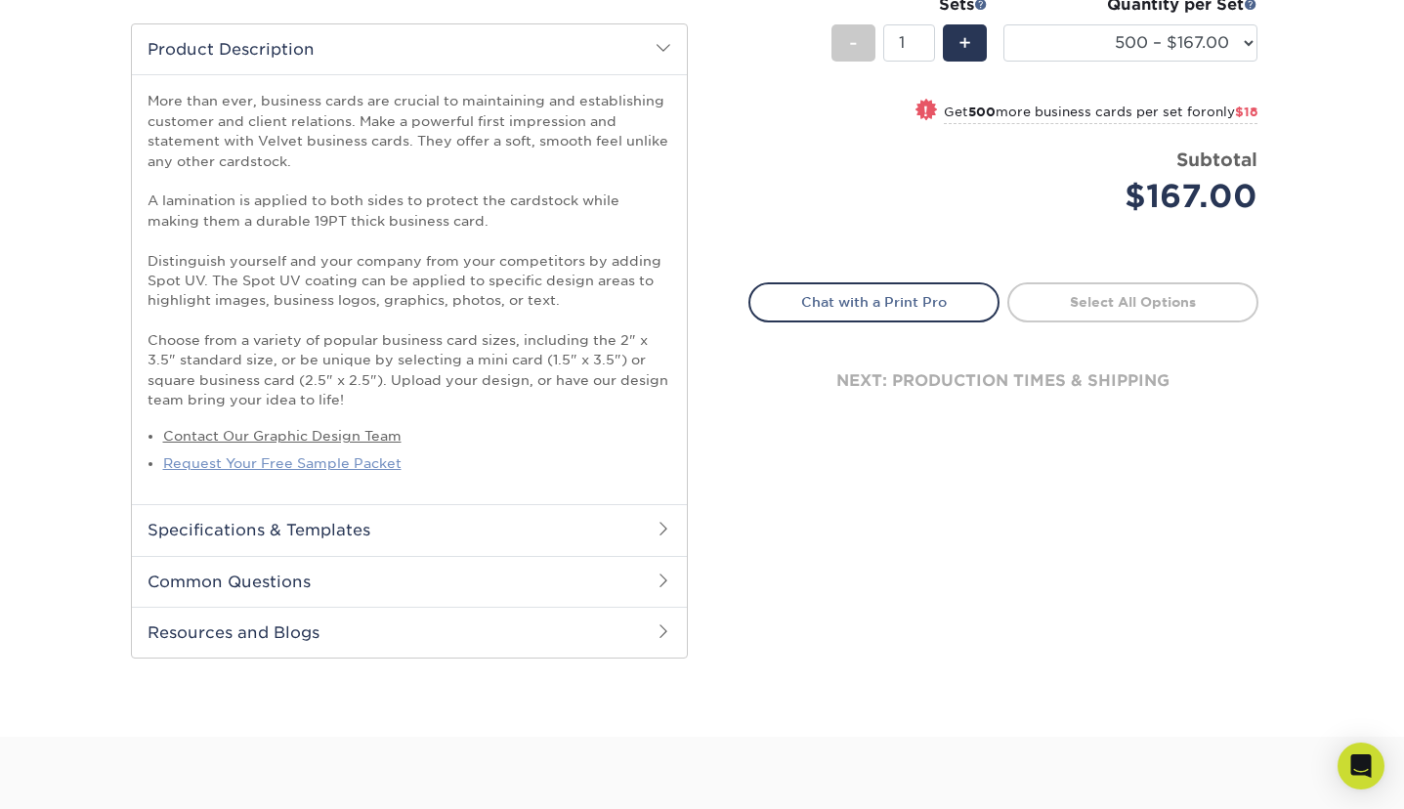
click at [292, 465] on link "Request Your Free Sample Packet" at bounding box center [282, 463] width 238 height 16
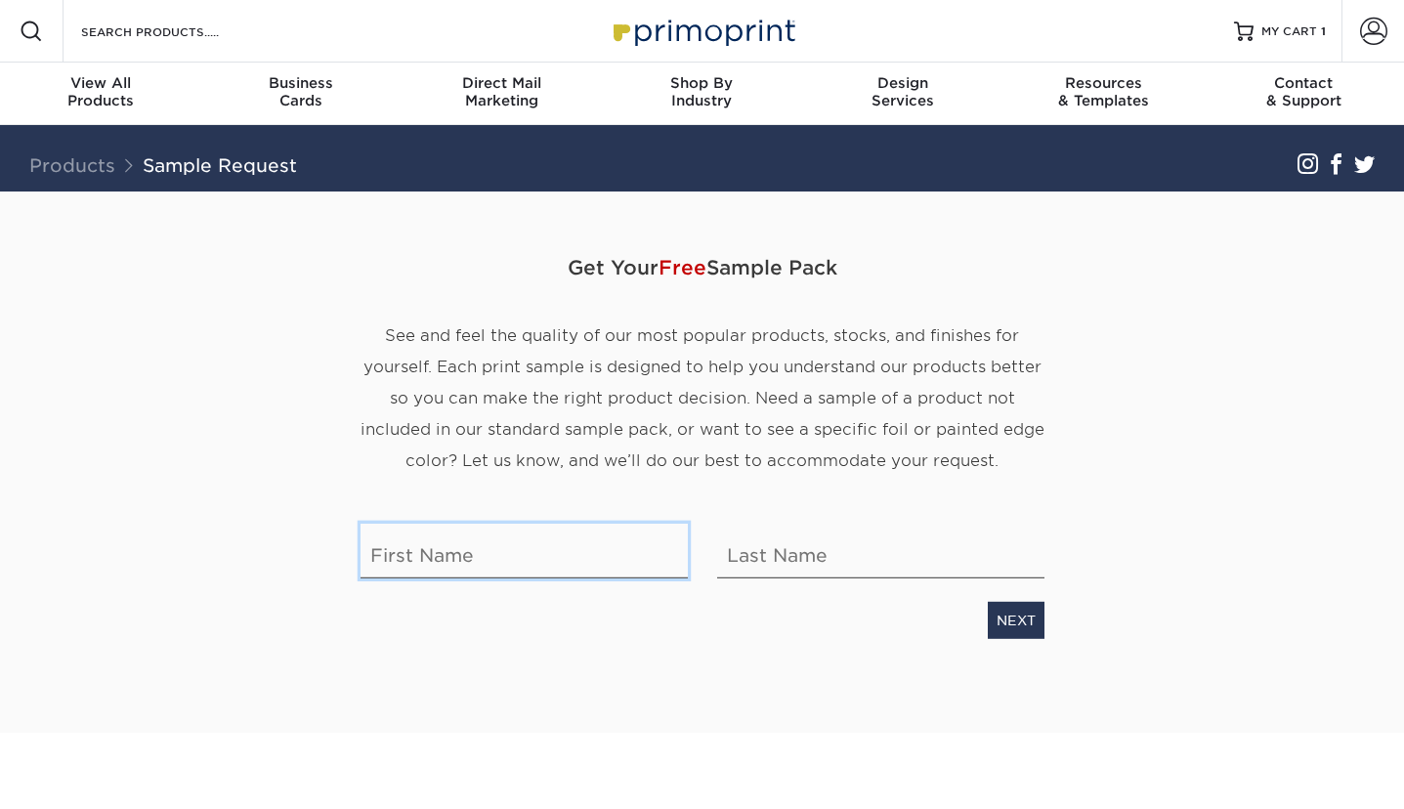
click at [501, 558] on input "text" at bounding box center [524, 551] width 327 height 55
type input "[PERSON_NAME]"
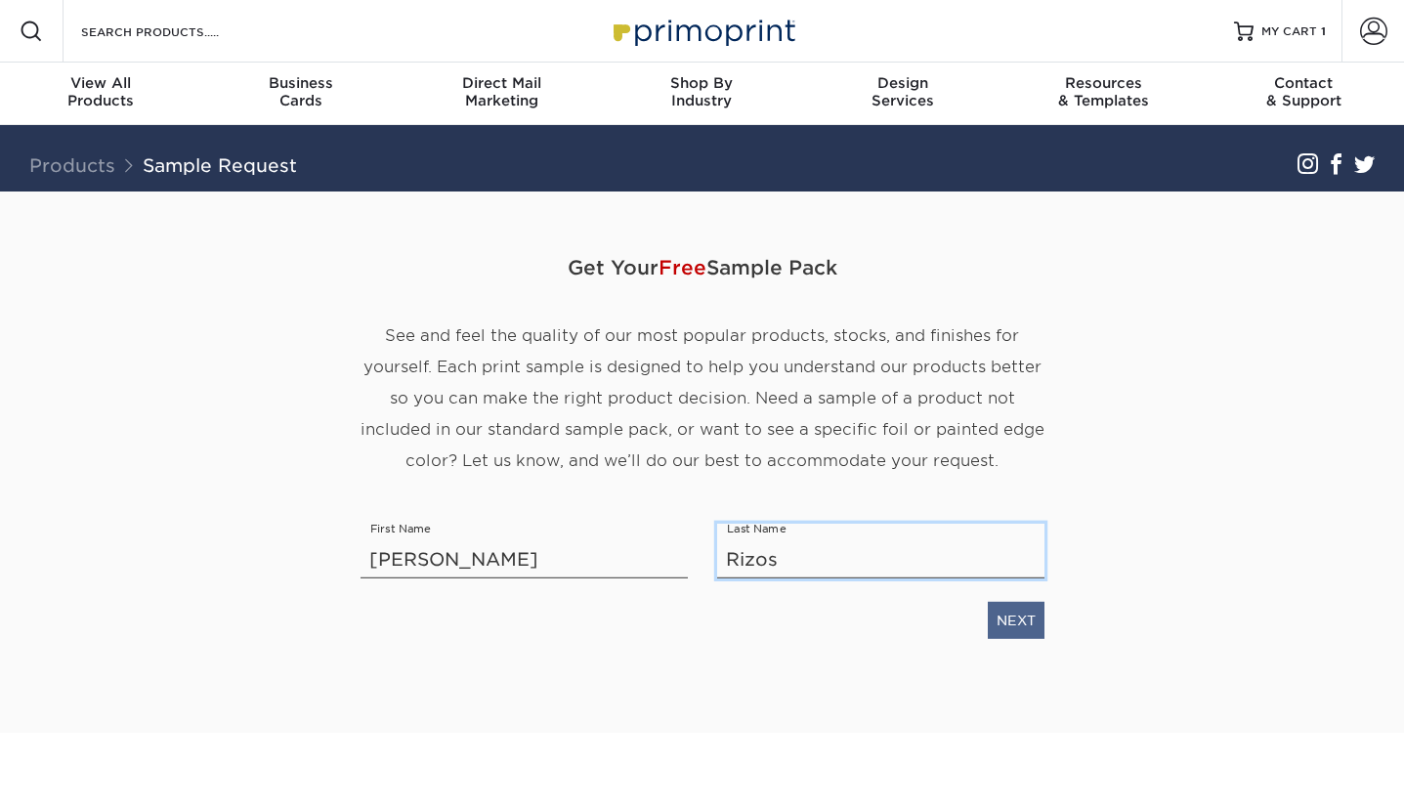
type input "Rizos"
click at [1007, 626] on link "NEXT" at bounding box center [1016, 620] width 57 height 37
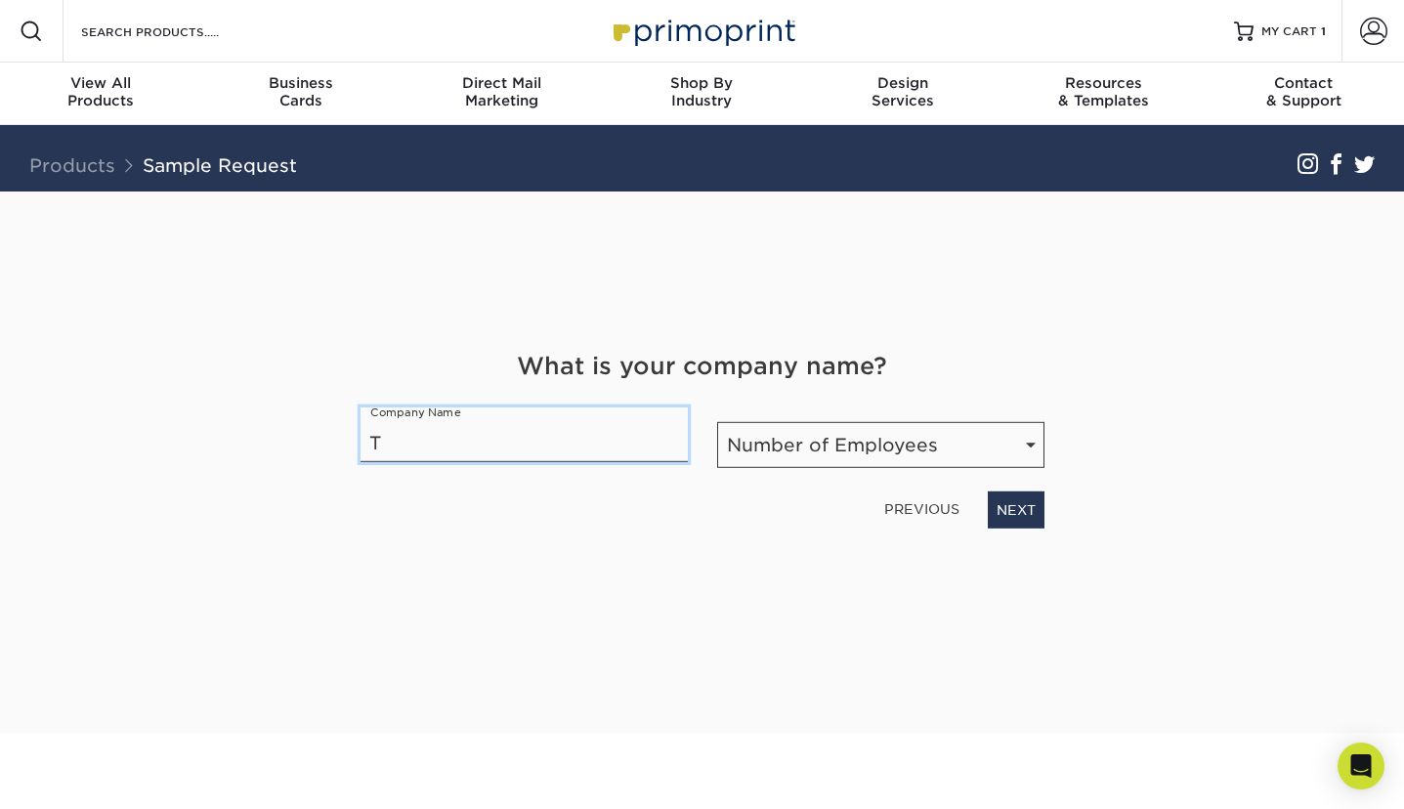
type input "T"
type input "HomeSmart Connect"
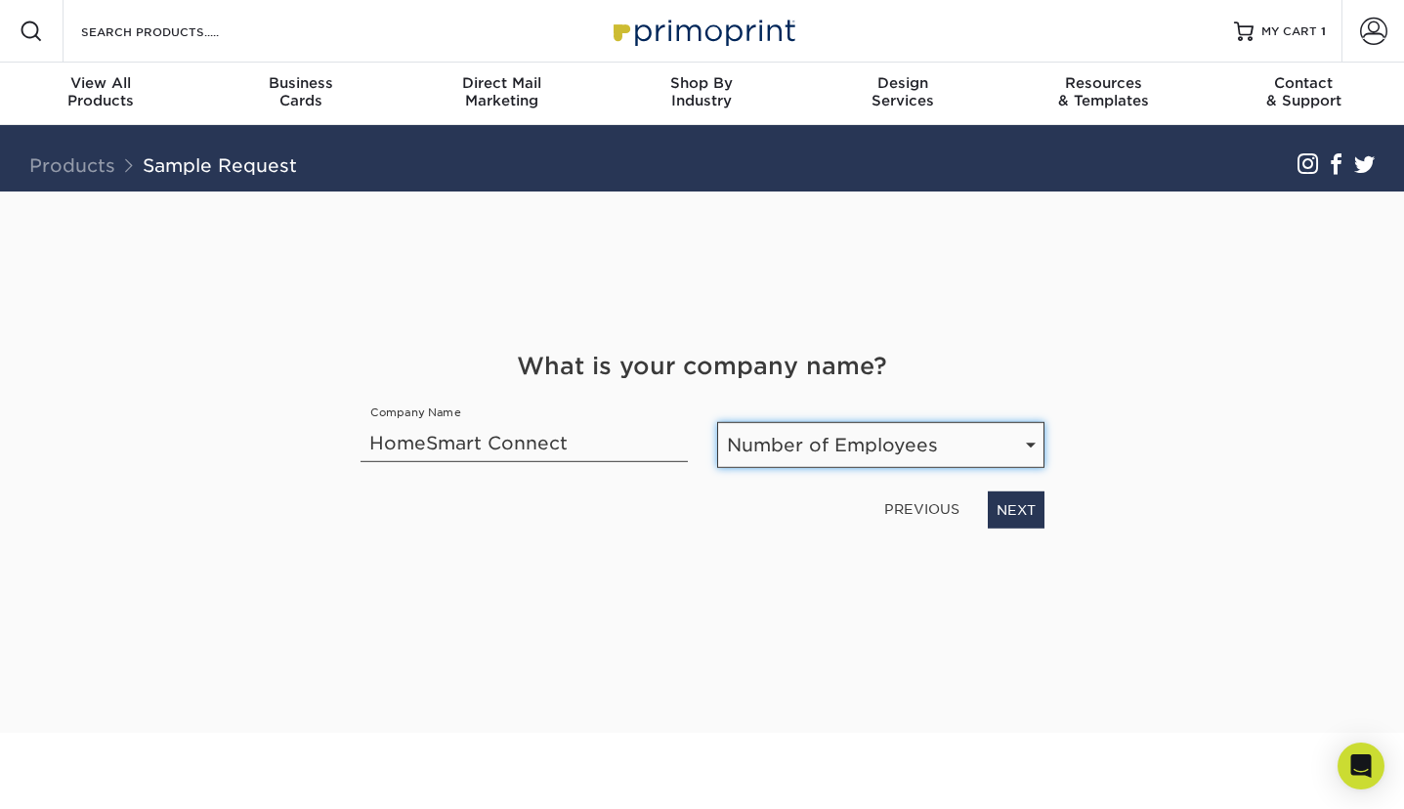
click at [862, 451] on select "Number of Employees Self-employed 1-10 employees 11-50 employees 51-200 employe…" at bounding box center [880, 445] width 327 height 46
select select "Self-employed"
click at [1002, 506] on link "NEXT" at bounding box center [1016, 510] width 57 height 37
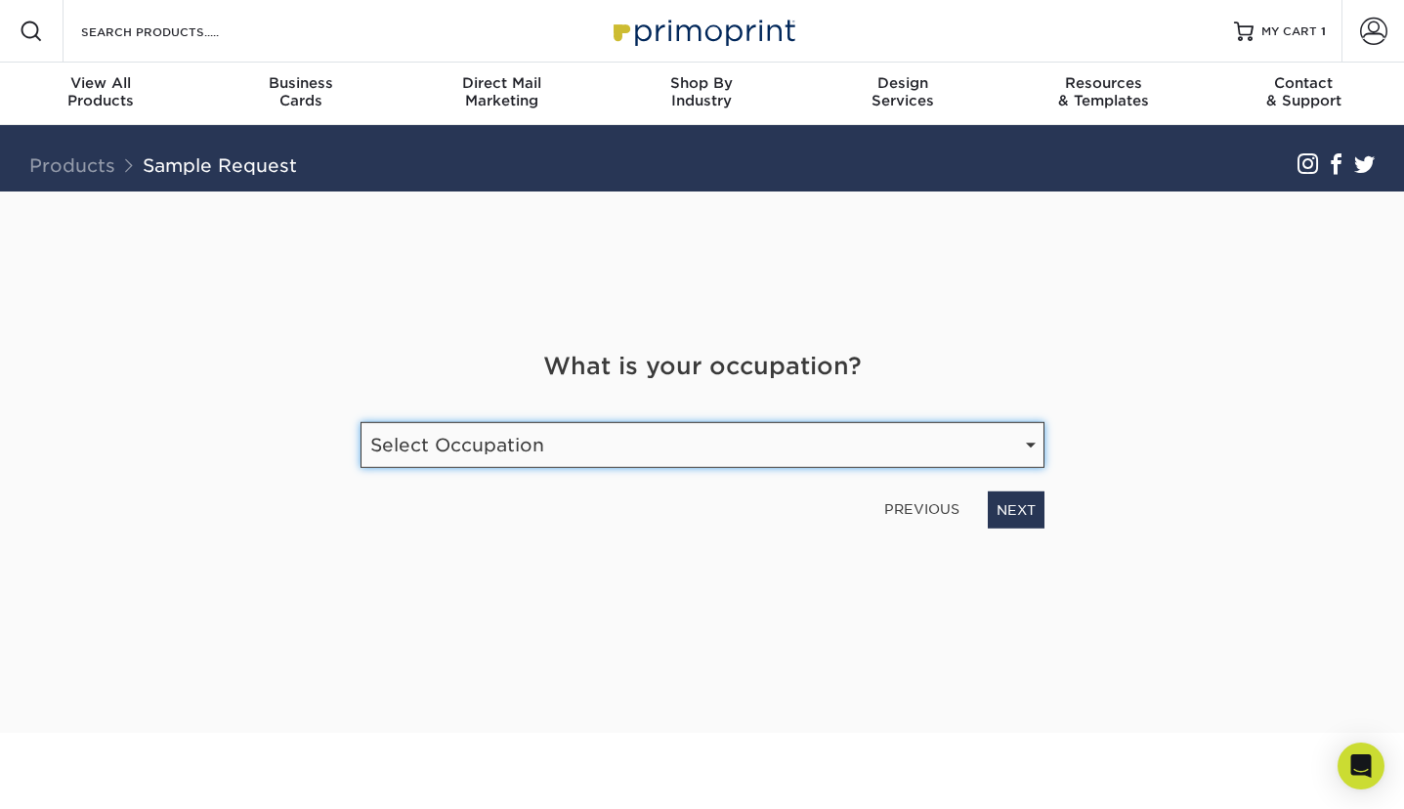
click at [901, 449] on select "Select Occupation Agency Automotive Blogger Cleaning Services Construction Educ…" at bounding box center [703, 445] width 684 height 46
select select "Real Estate"
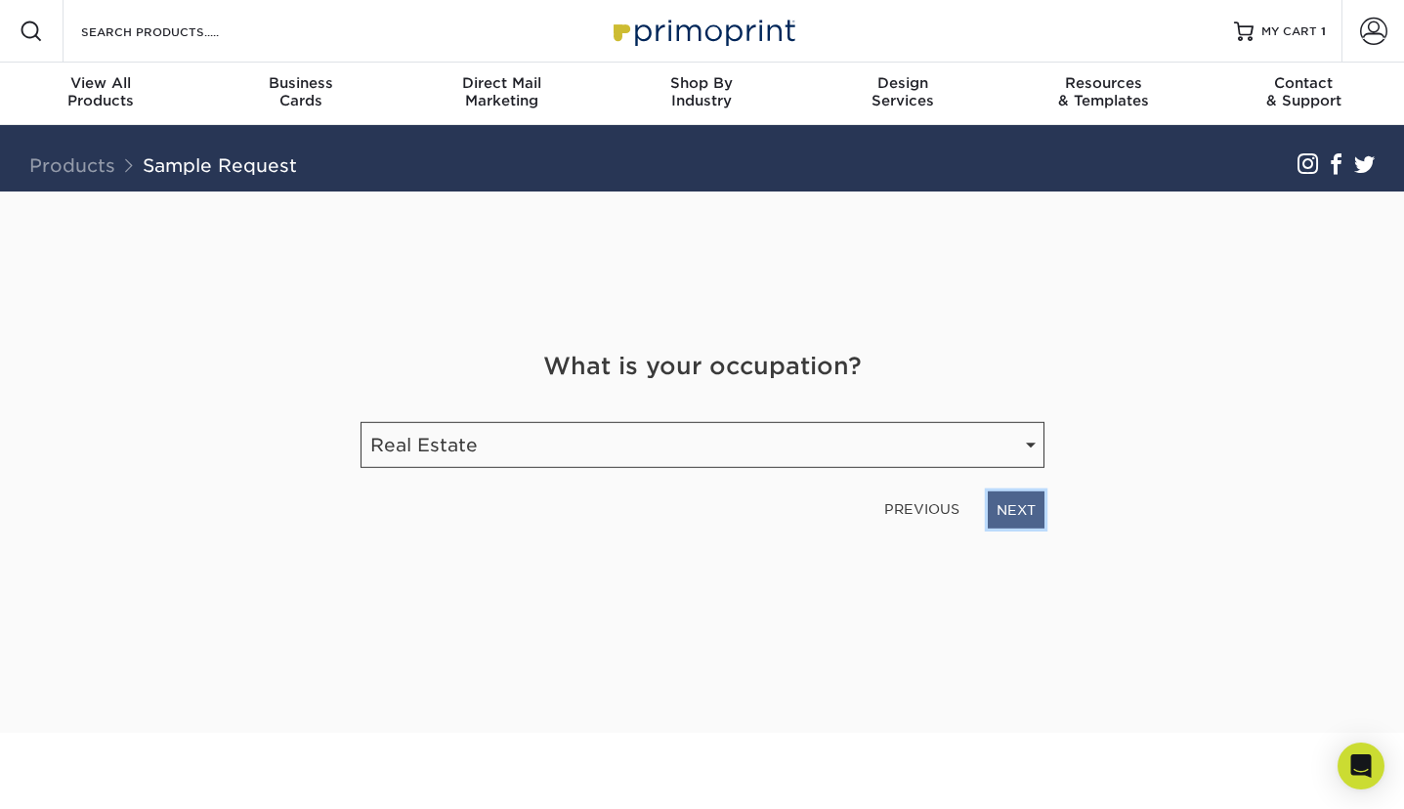
click at [1020, 516] on link "NEXT" at bounding box center [1016, 510] width 57 height 37
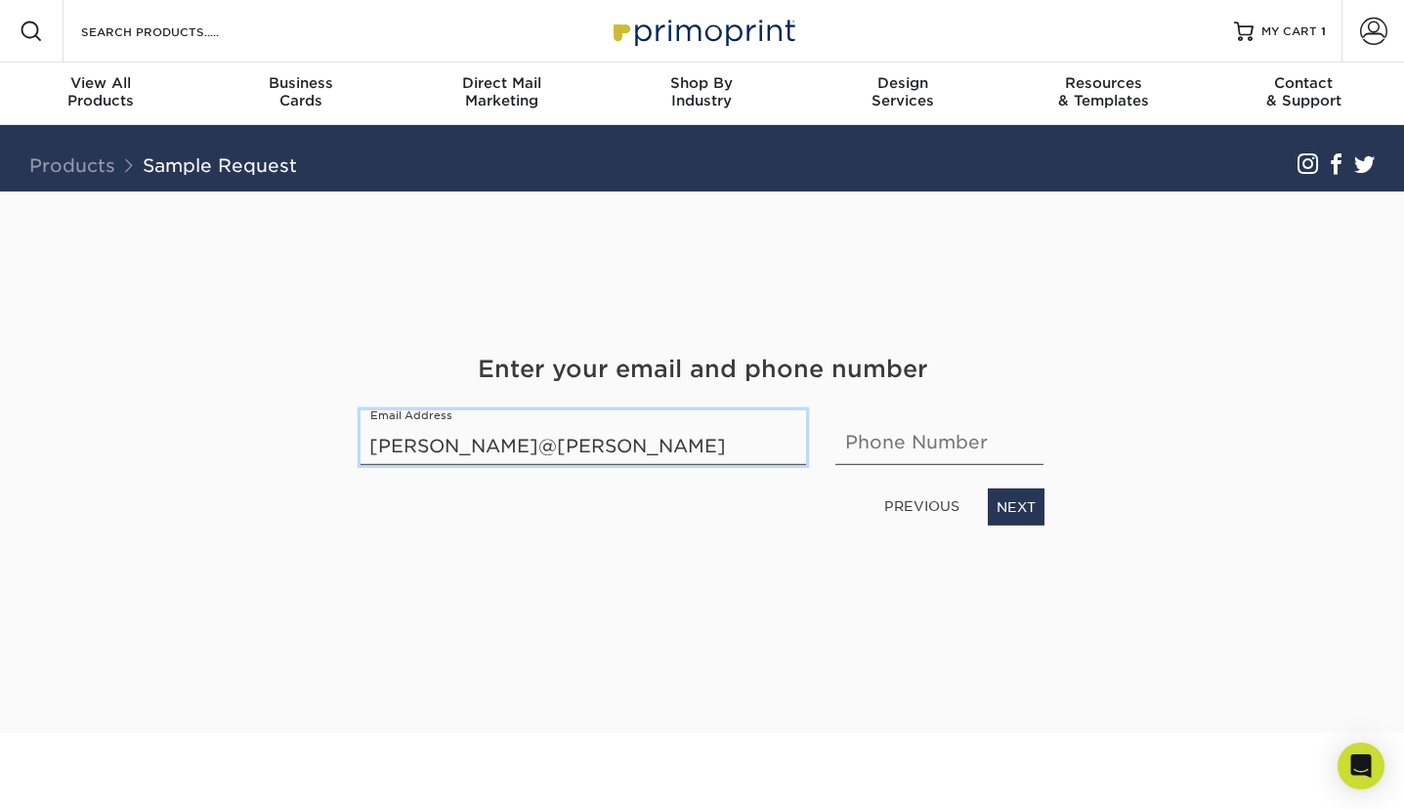
type input "[PERSON_NAME][EMAIL_ADDRESS][DOMAIN_NAME]"
type input "8473126338"
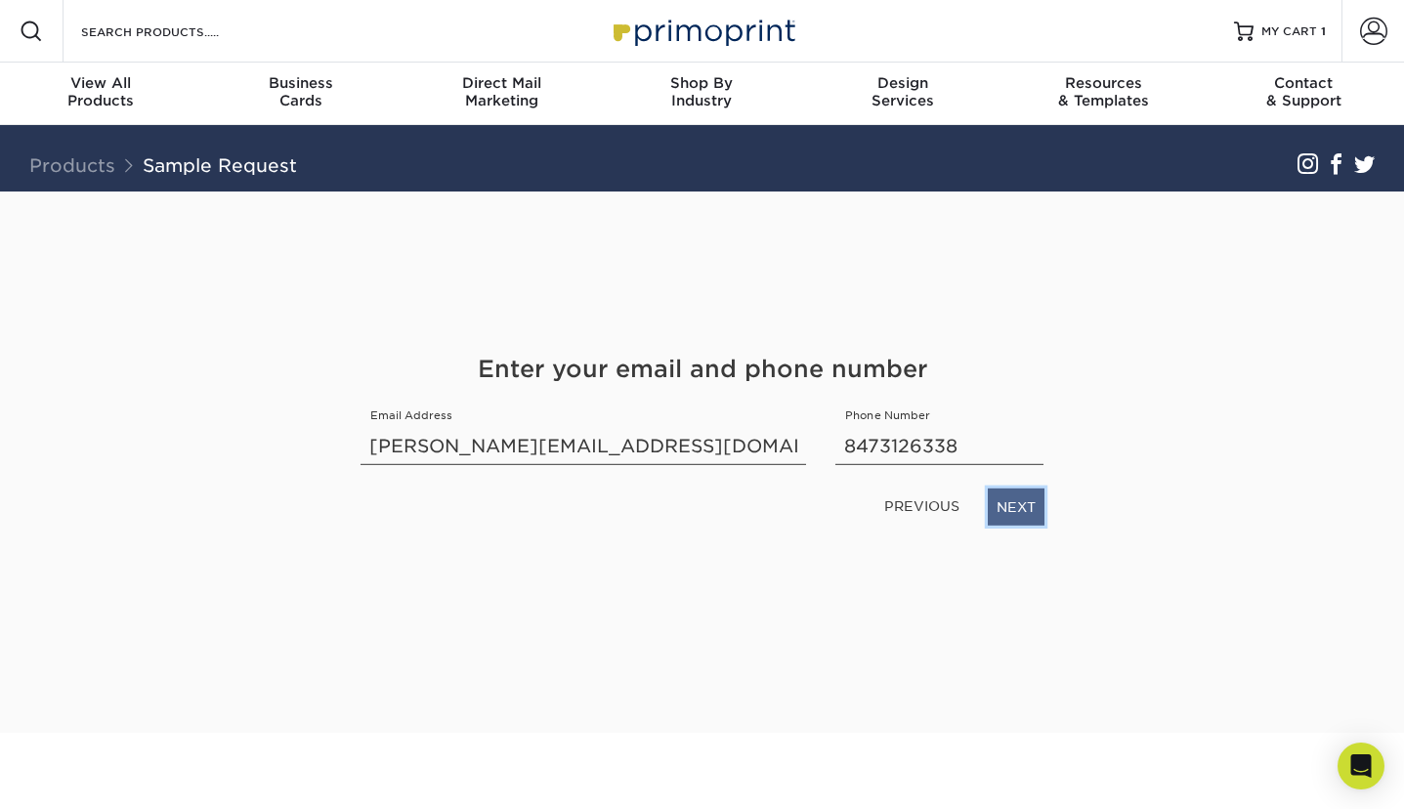
click at [1031, 500] on link "NEXT" at bounding box center [1016, 507] width 57 height 37
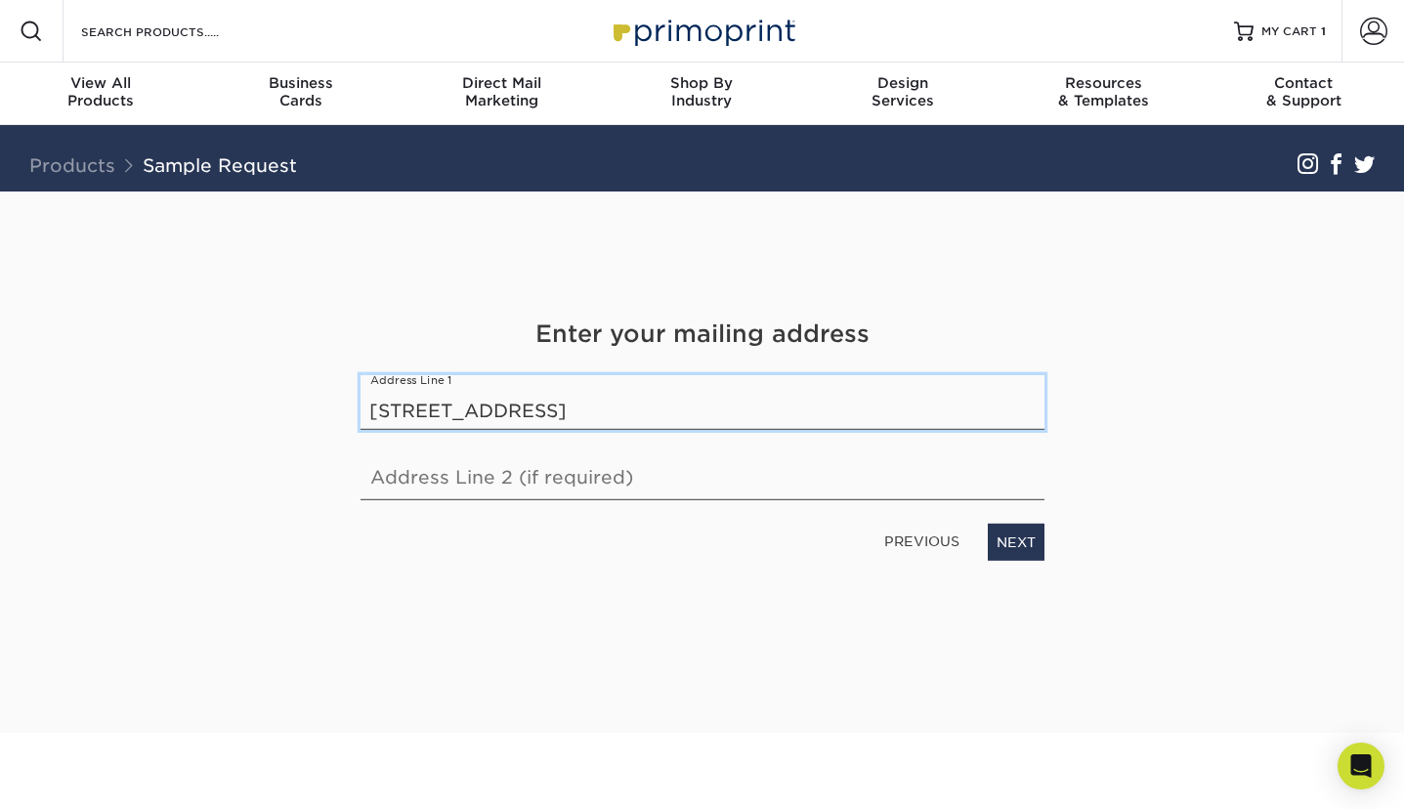
type input "[STREET_ADDRESS]"
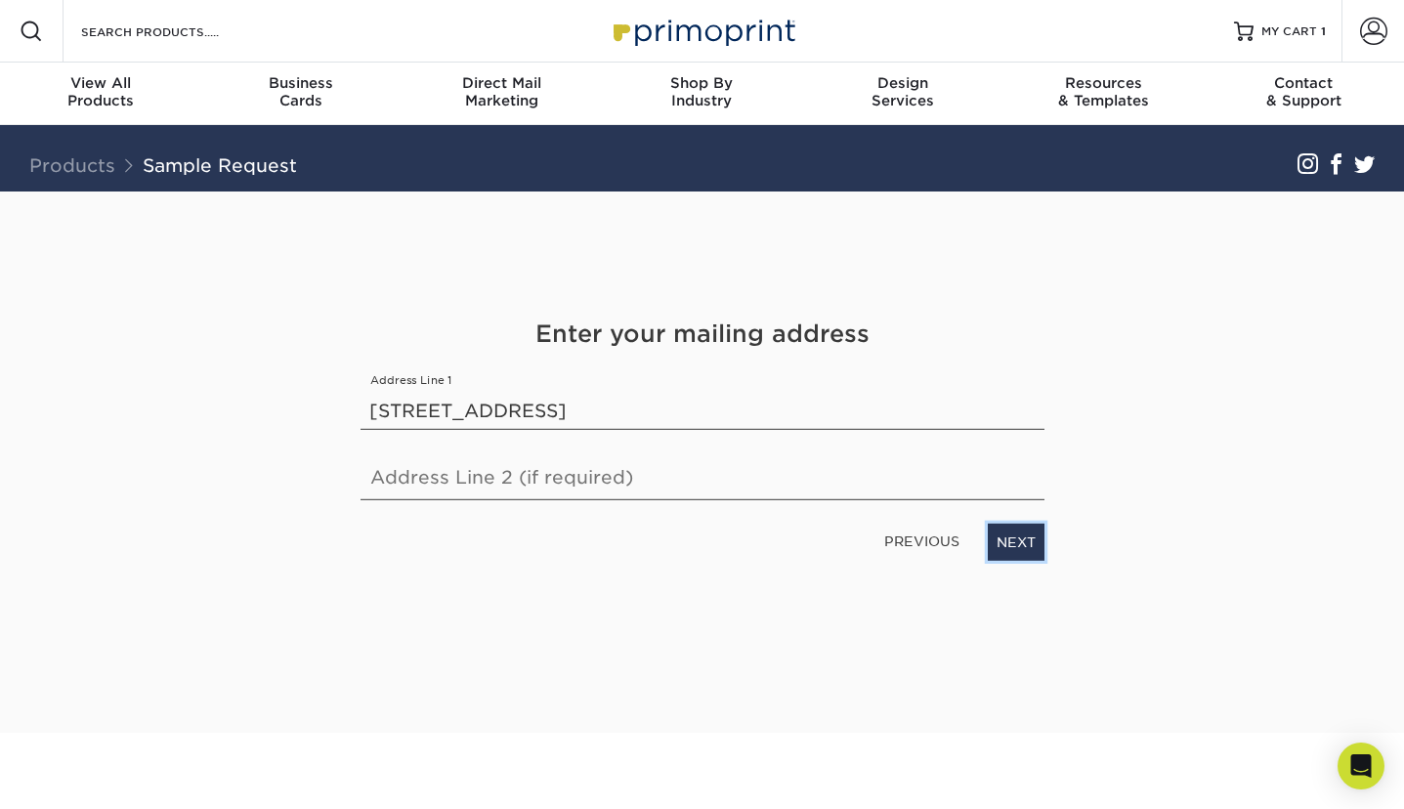
click at [1018, 548] on link "NEXT" at bounding box center [1016, 542] width 57 height 37
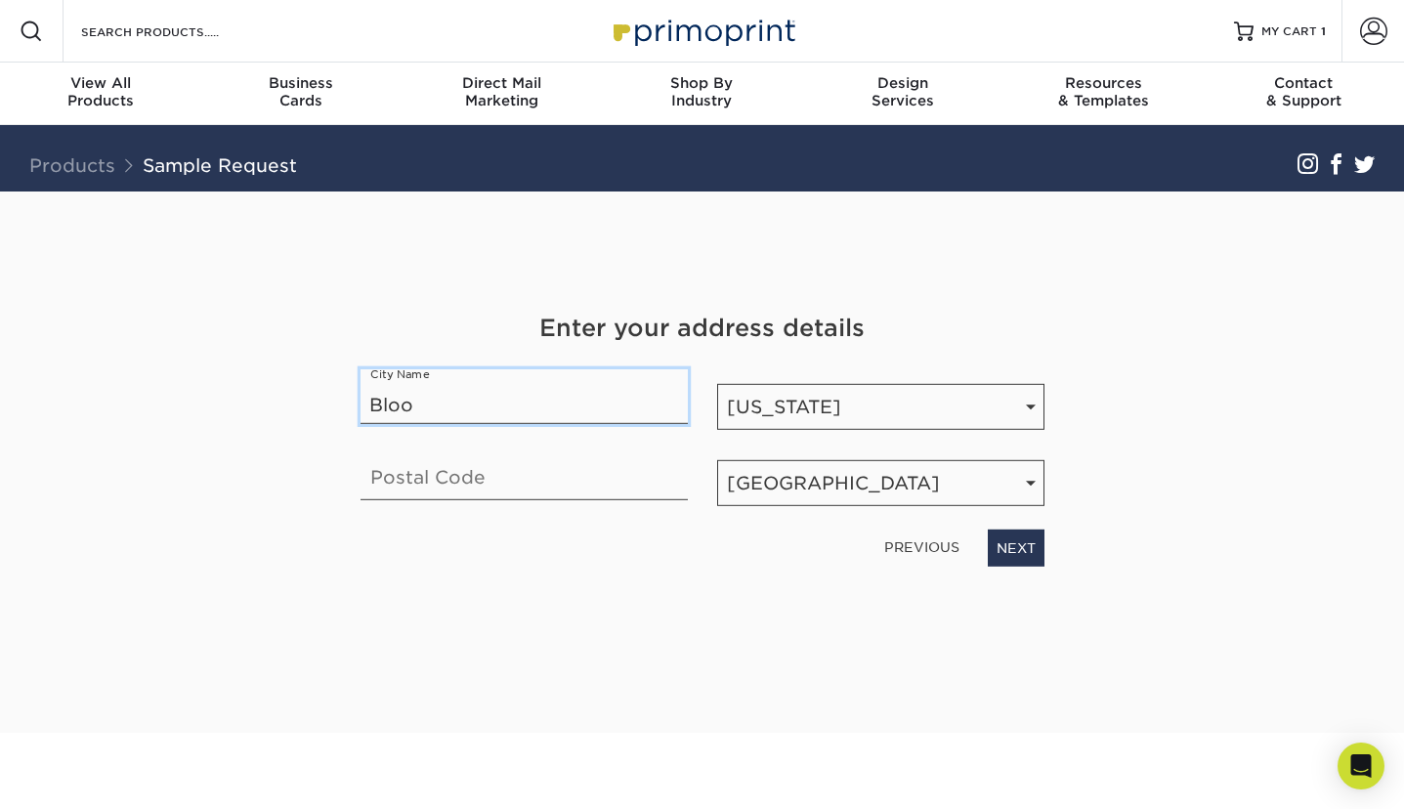
type input "Bloomingdale"
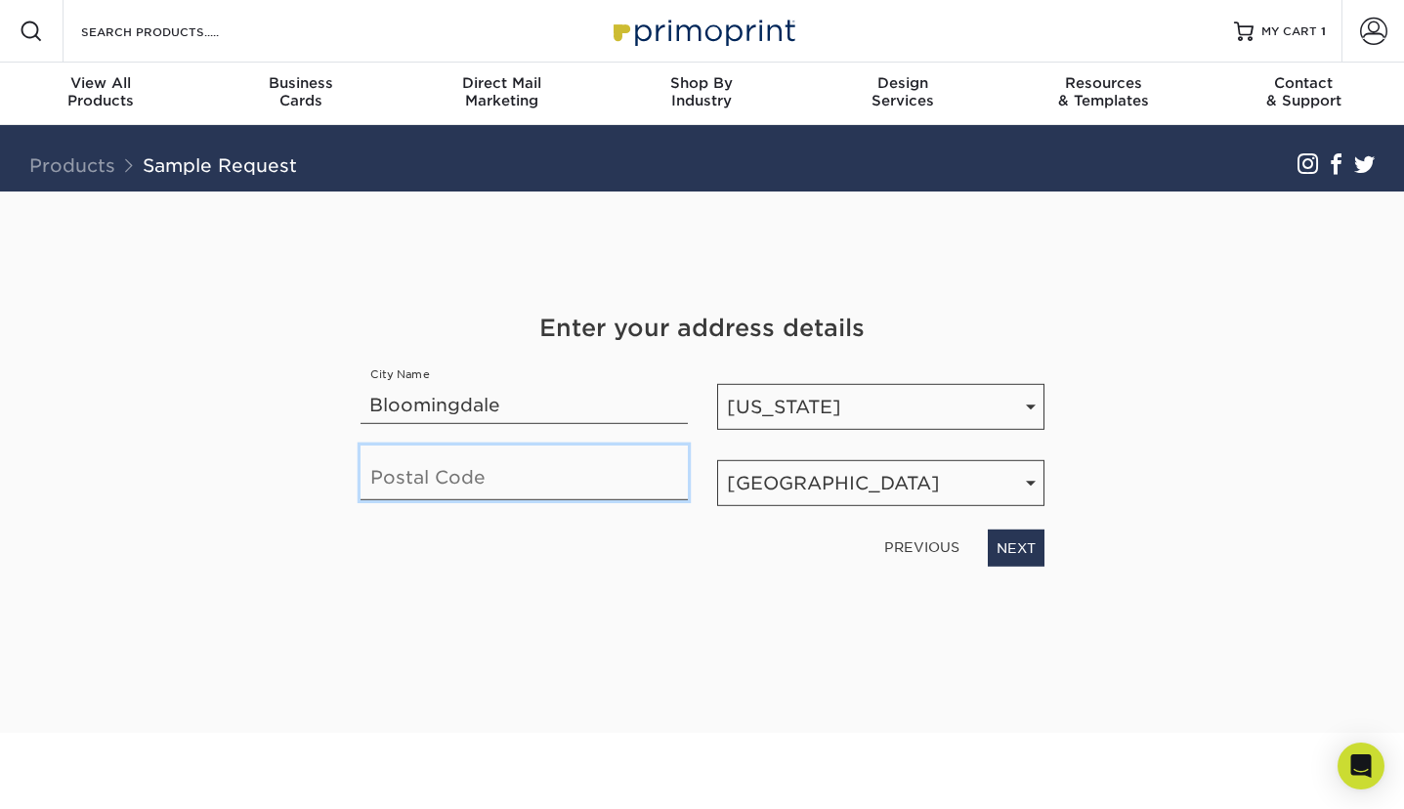
type input "60108"
click at [919, 547] on link "PREVIOUS" at bounding box center [922, 547] width 91 height 31
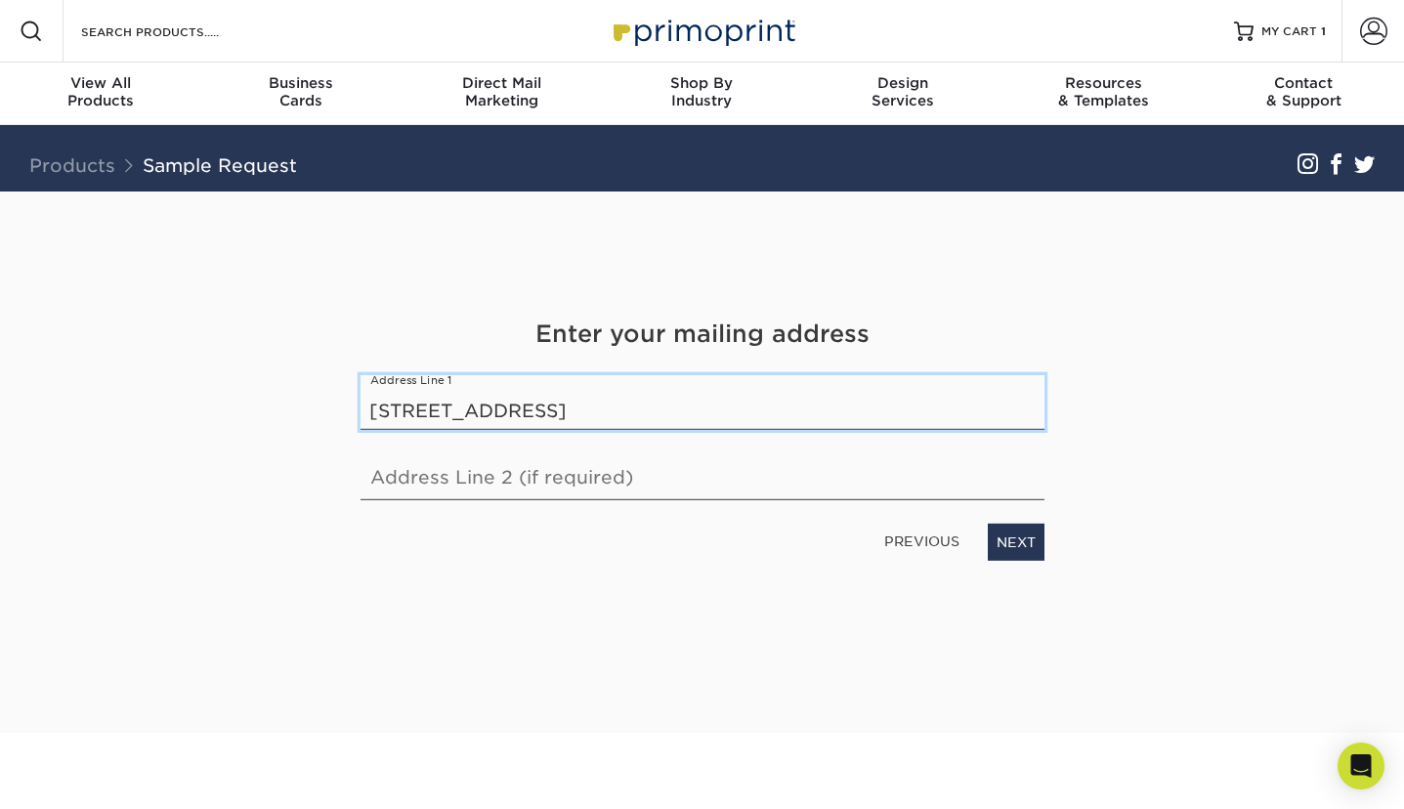
drag, startPoint x: 819, startPoint y: 400, endPoint x: 530, endPoint y: 400, distance: 289.2
click at [530, 400] on input "253 Bobwhite Ln, Bloomingdale, IL 60108" at bounding box center [703, 402] width 684 height 55
type input "253 Bobwhite Ln"
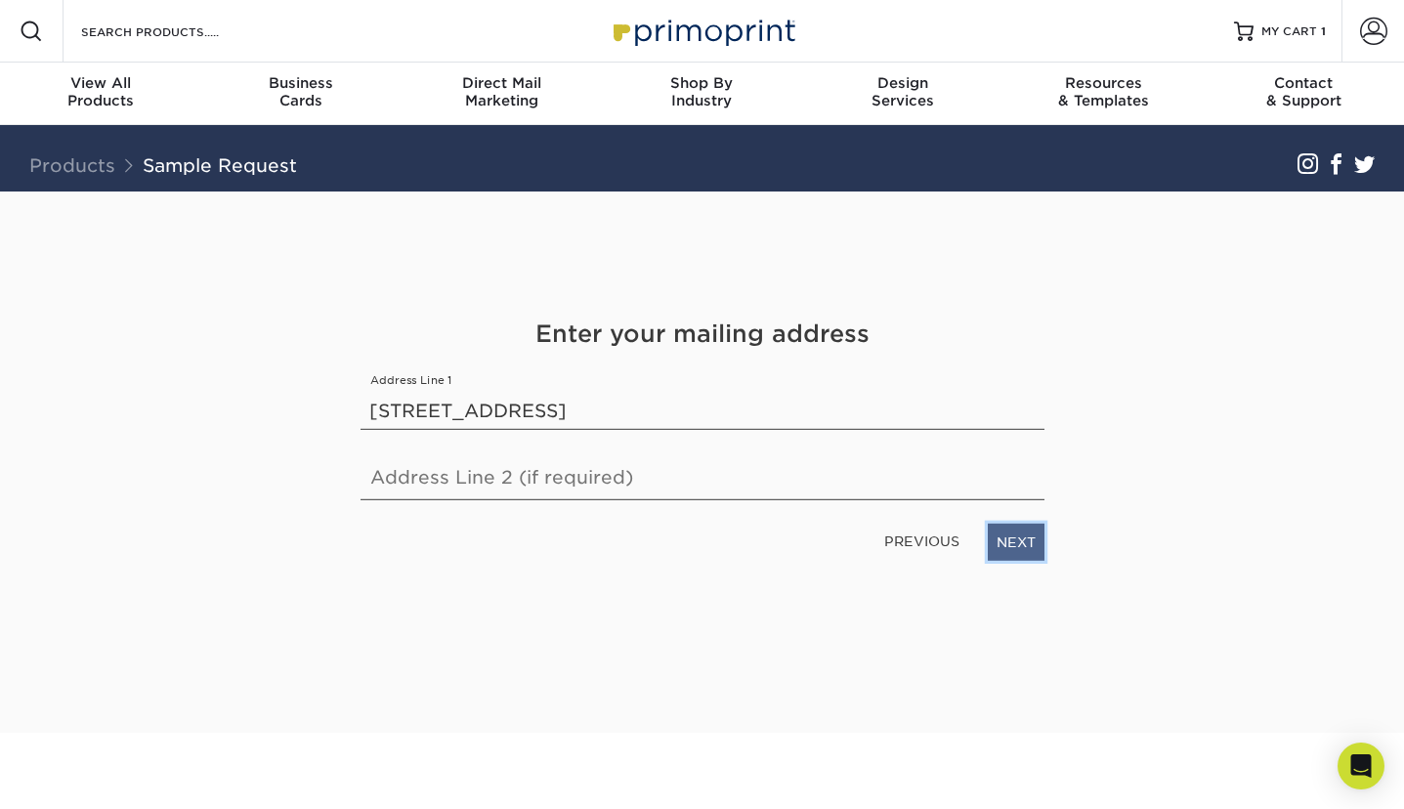
click at [1029, 558] on link "NEXT" at bounding box center [1016, 542] width 57 height 37
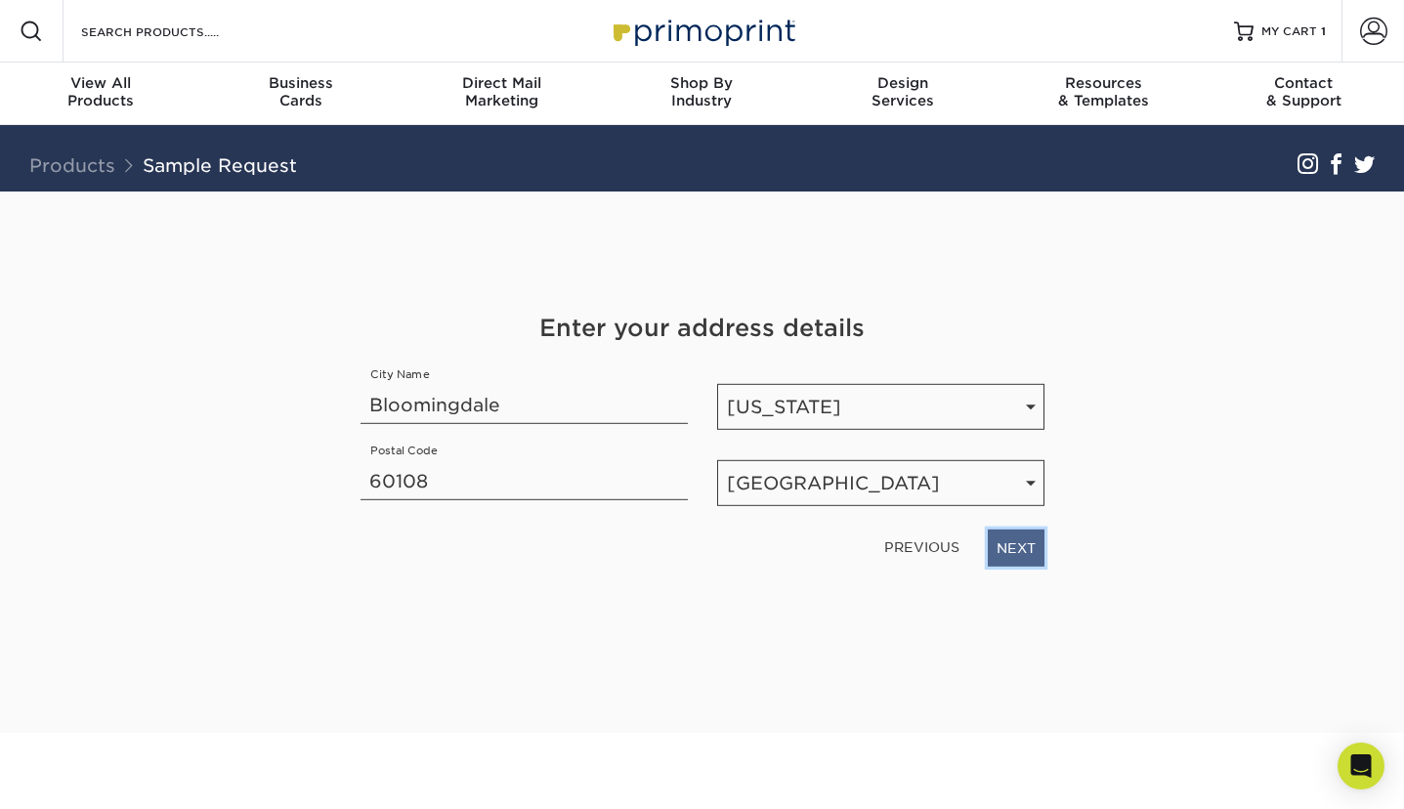
click at [1024, 541] on link "NEXT" at bounding box center [1016, 548] width 57 height 37
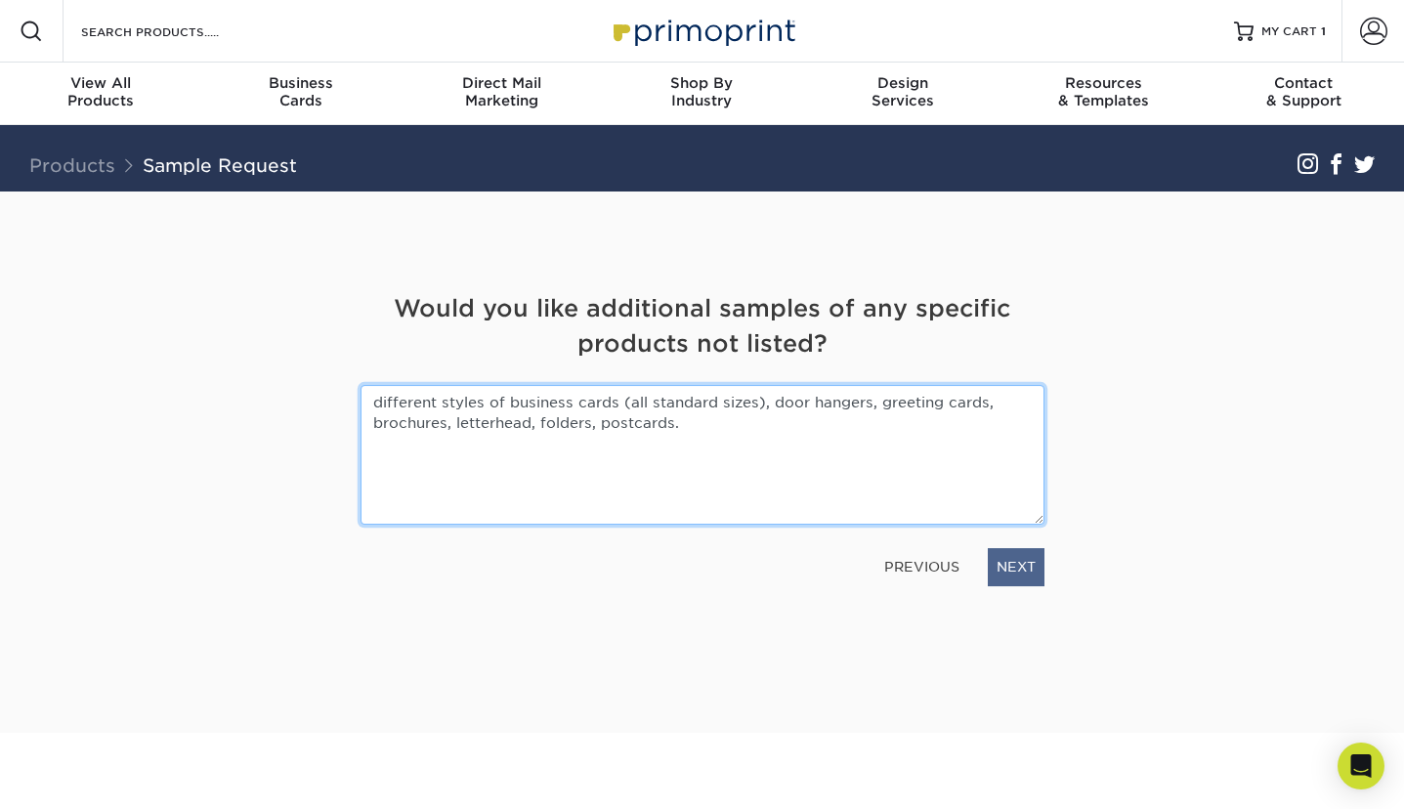
type textarea "different styles of business cards (all standard sizes), door hangers, greeting…"
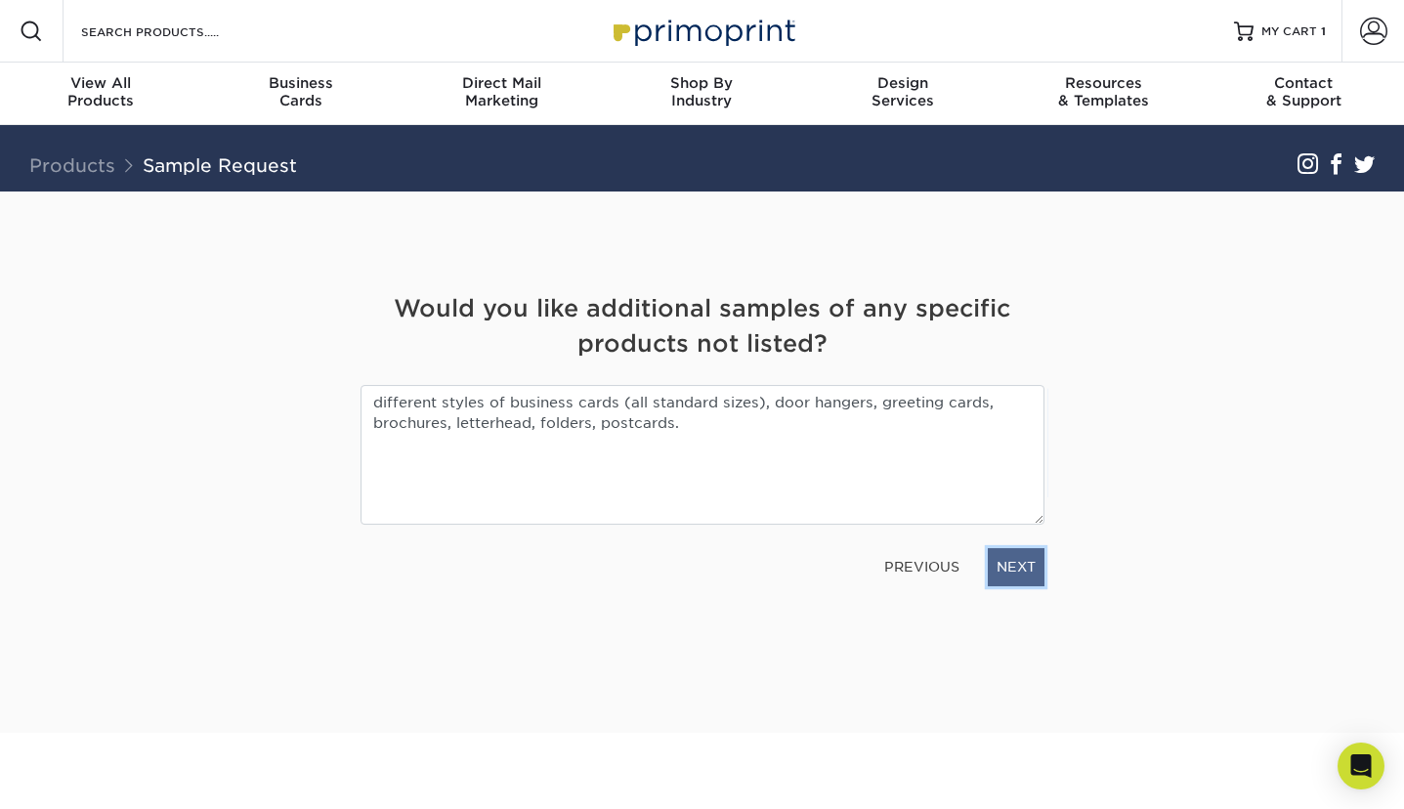
click at [1030, 564] on link "NEXT" at bounding box center [1016, 566] width 57 height 37
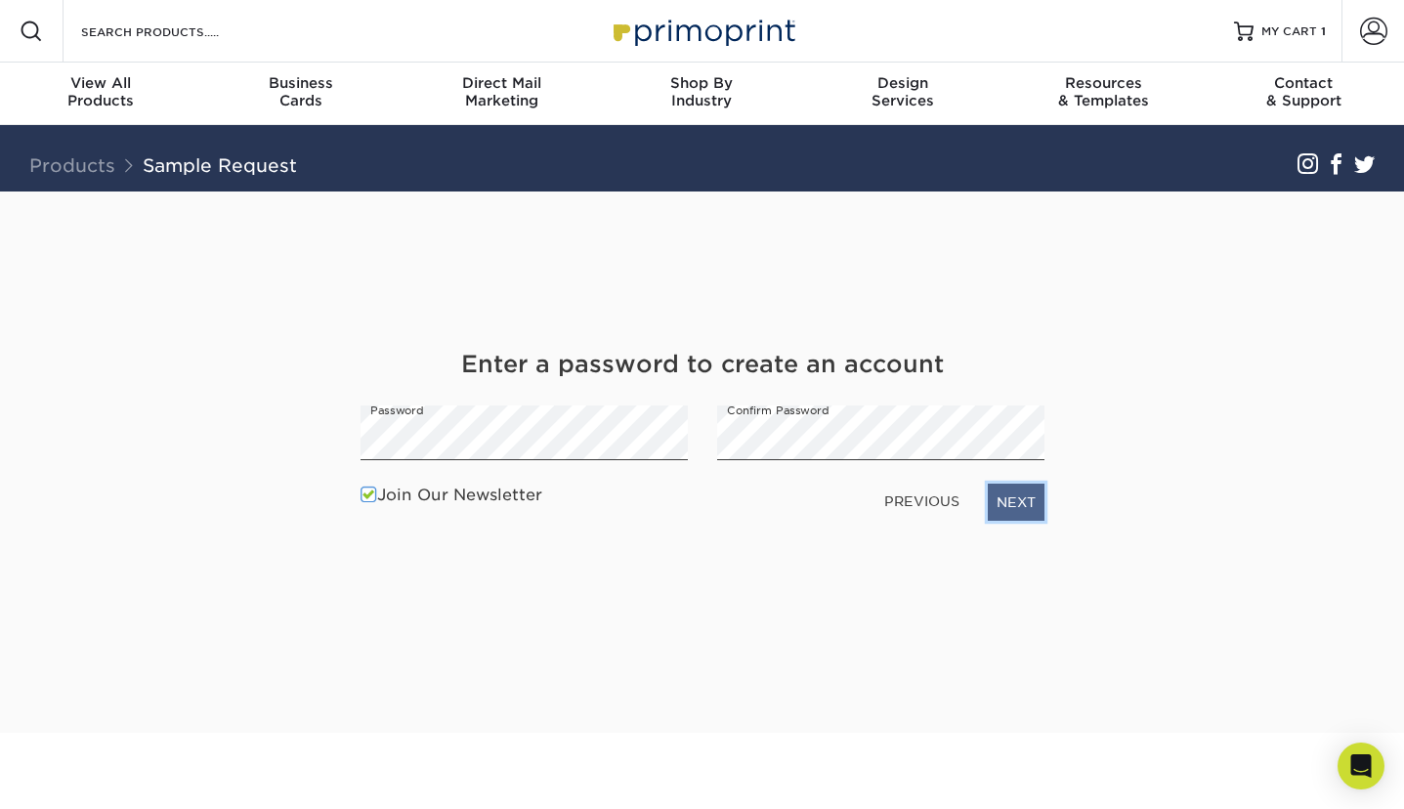
click at [1031, 501] on link "NEXT" at bounding box center [1016, 502] width 57 height 37
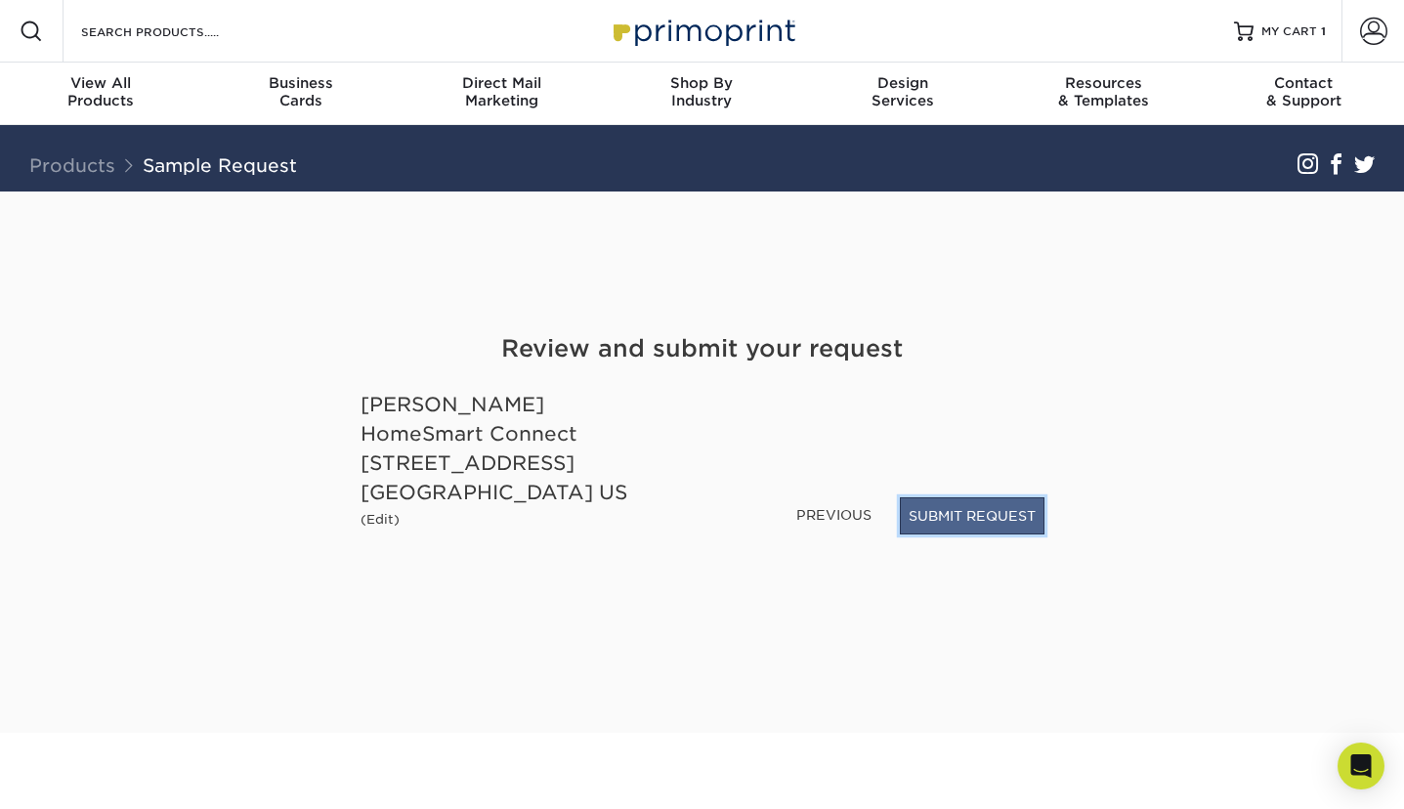
click at [939, 512] on button "SUBMIT REQUEST" at bounding box center [972, 515] width 145 height 37
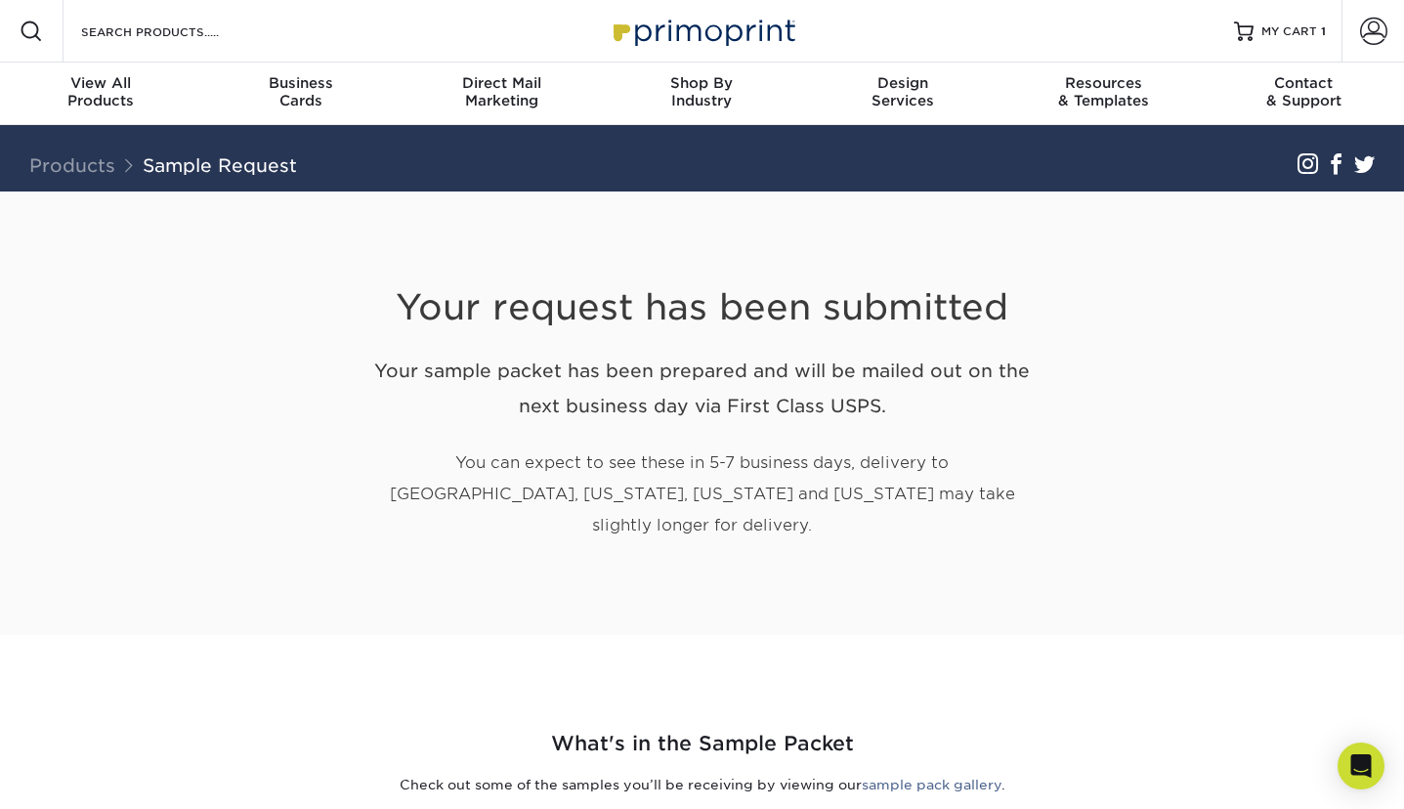
scroll to position [4, 0]
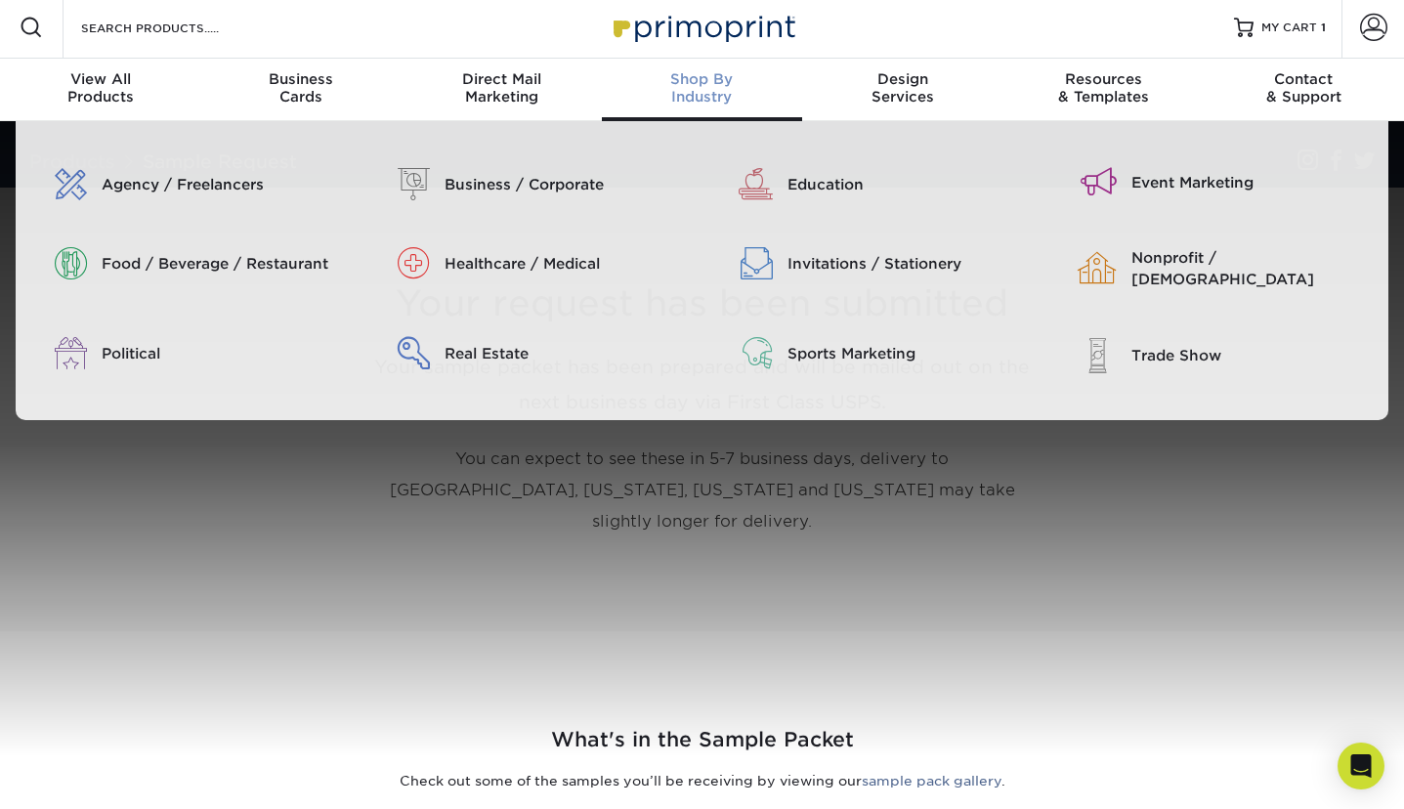
click at [712, 90] on div "Shop By Industry" at bounding box center [702, 87] width 200 height 35
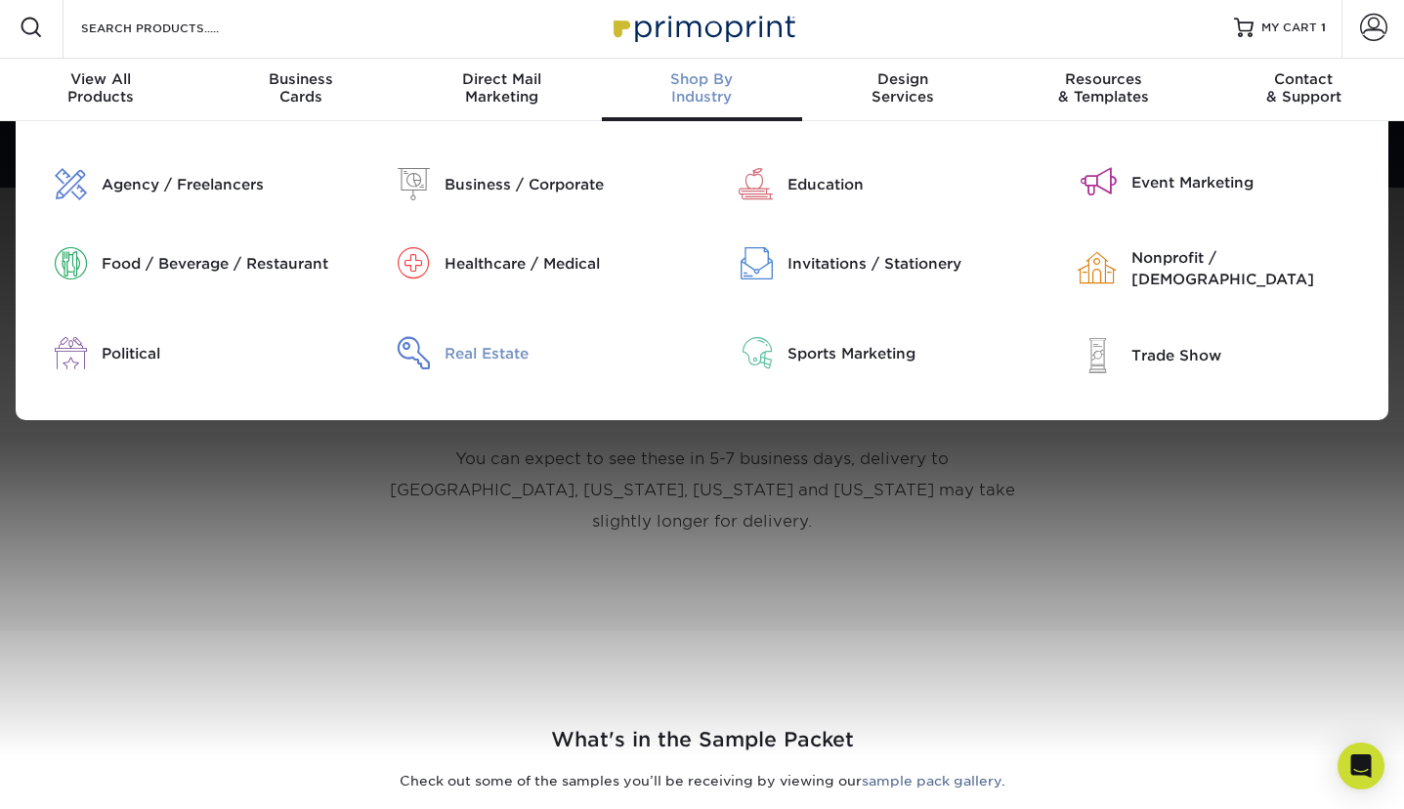
click at [487, 354] on div "Real Estate" at bounding box center [573, 353] width 257 height 32
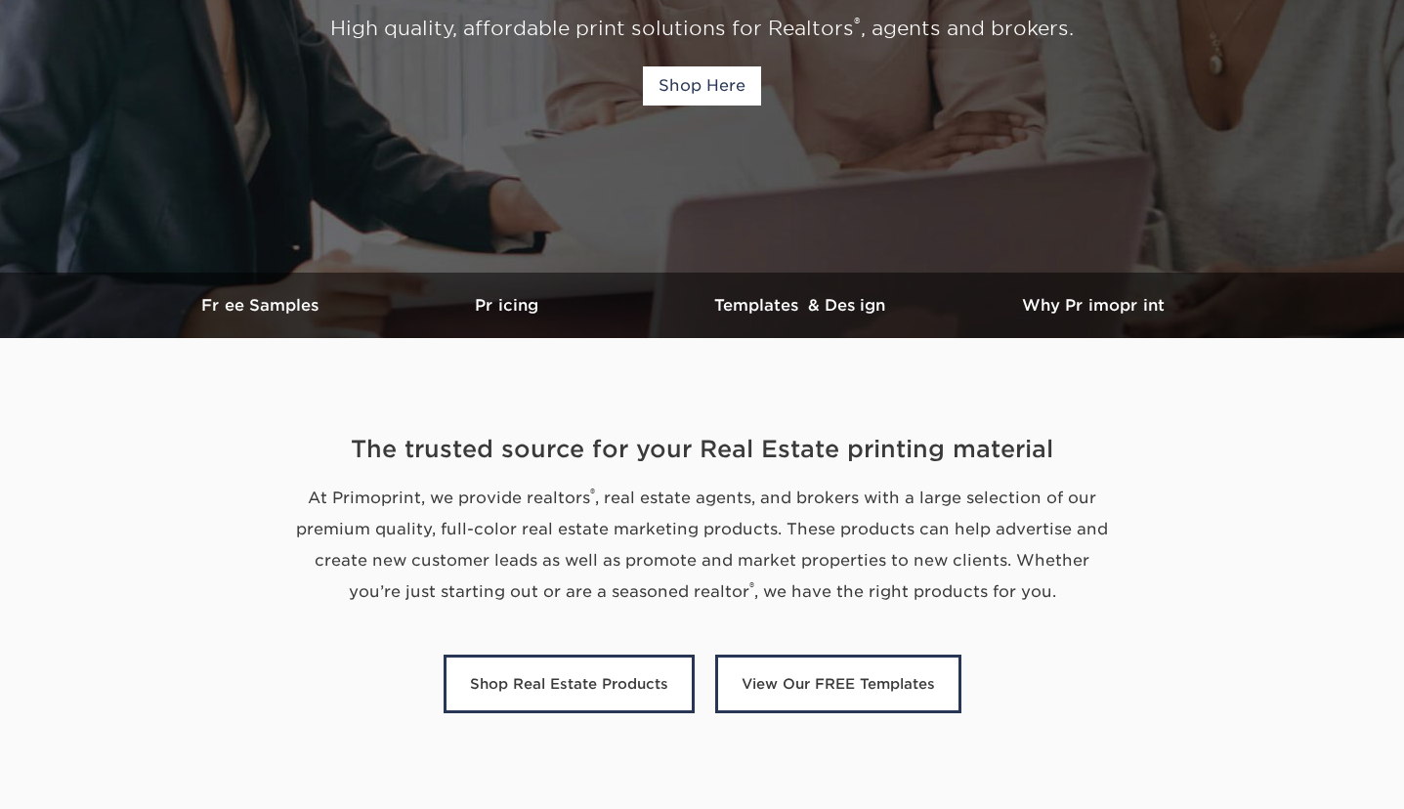
scroll to position [547, 0]
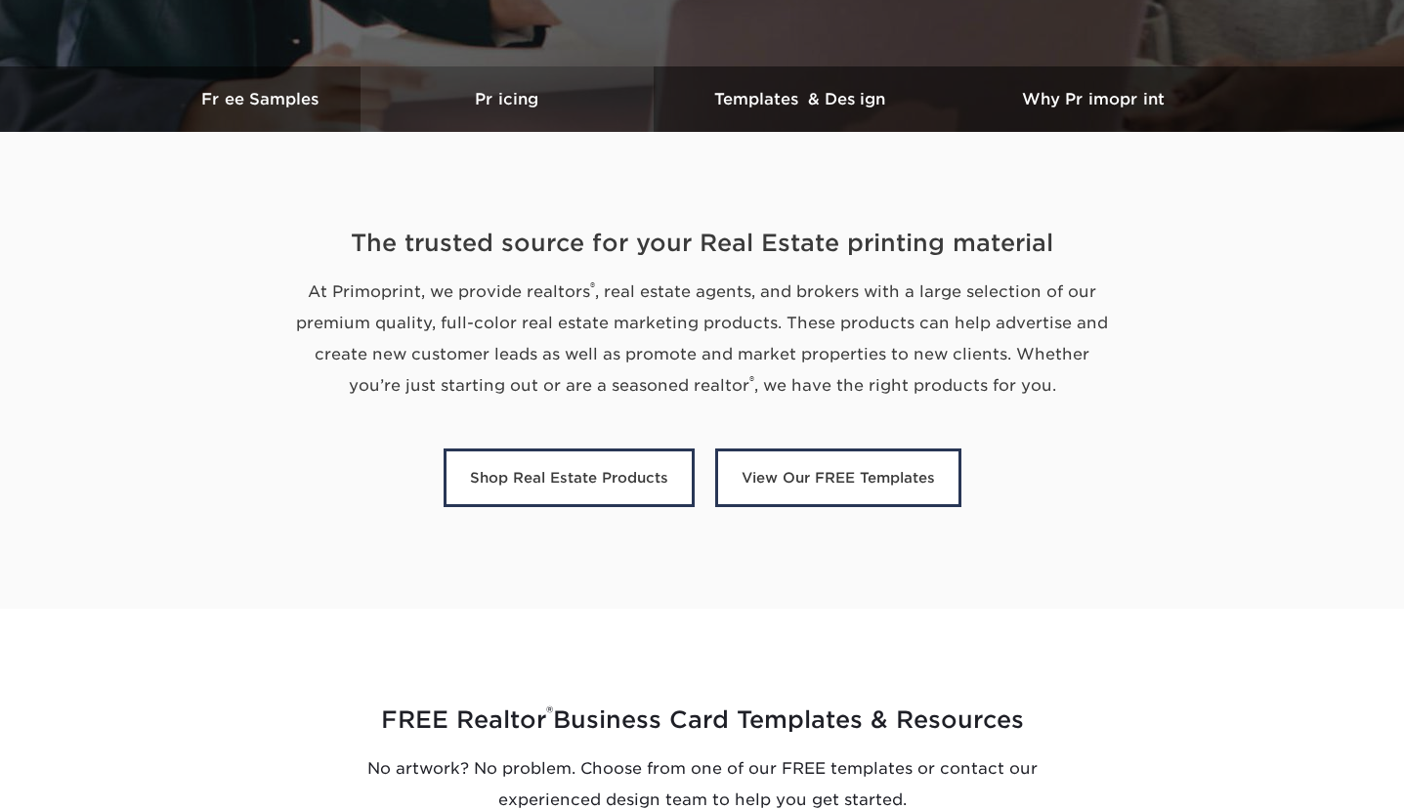
click at [503, 97] on h3 "Pricing" at bounding box center [507, 99] width 293 height 19
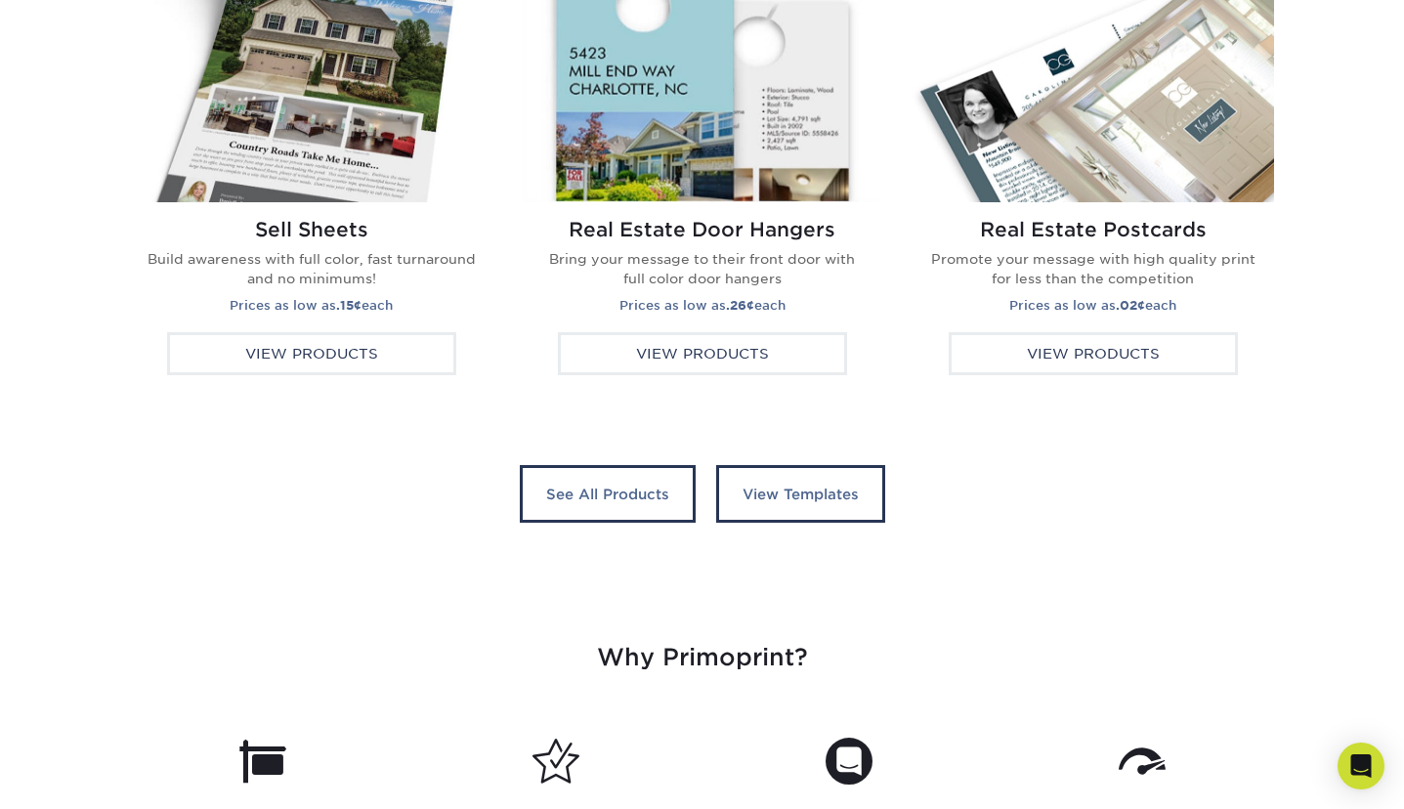
scroll to position [3812, 0]
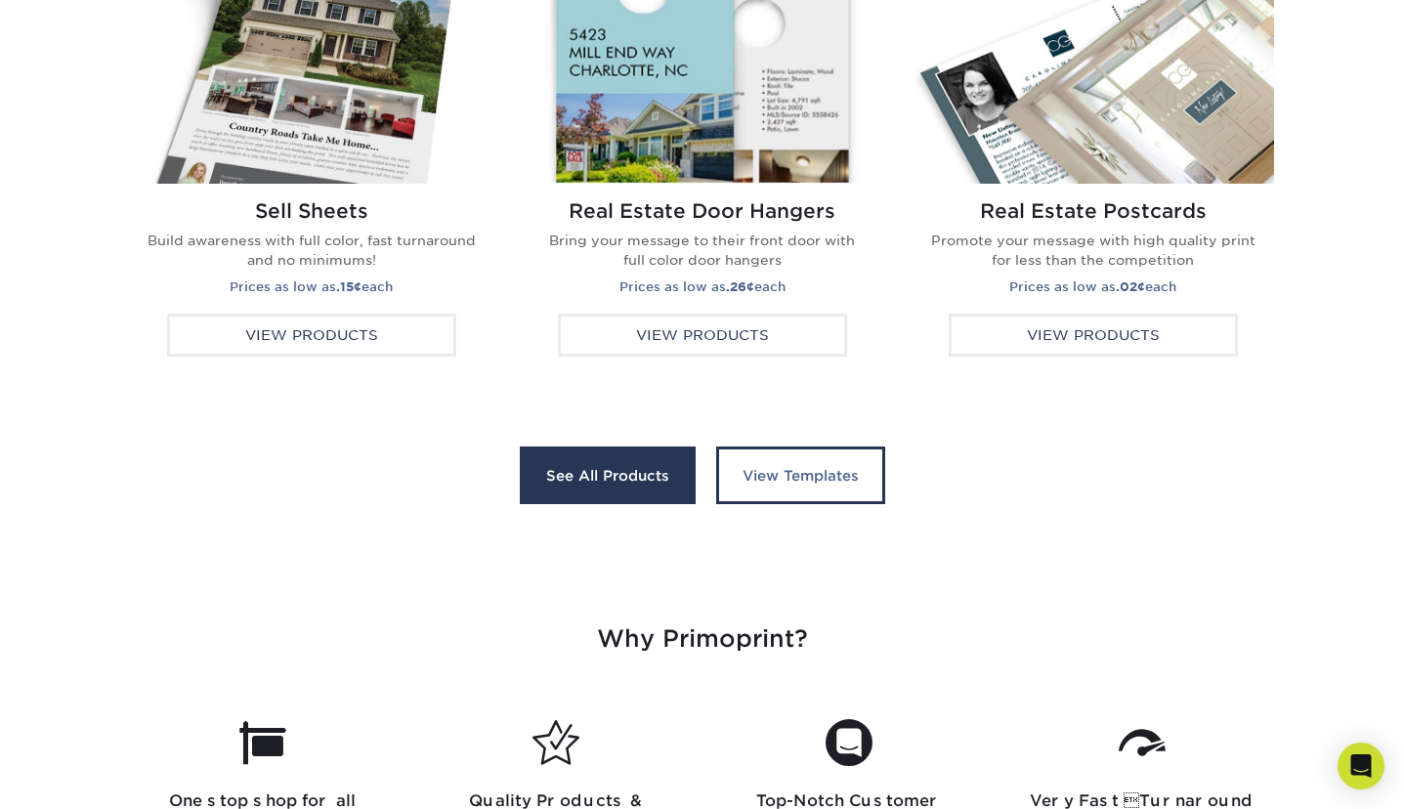
click at [635, 462] on link "See All Products" at bounding box center [608, 476] width 176 height 59
